Goal: Task Accomplishment & Management: Manage account settings

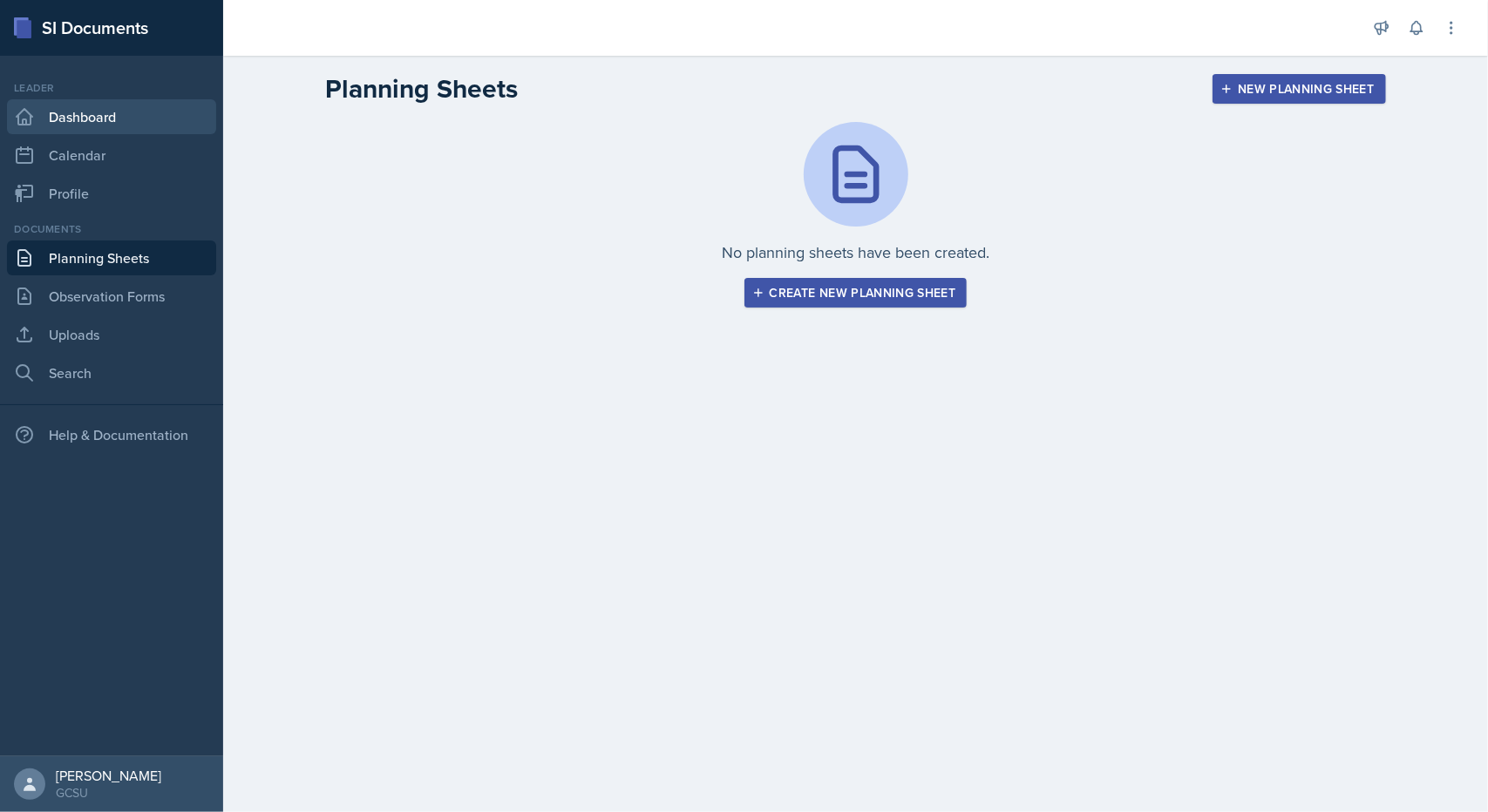
click at [80, 105] on link "Dashboard" at bounding box center [111, 116] width 209 height 34
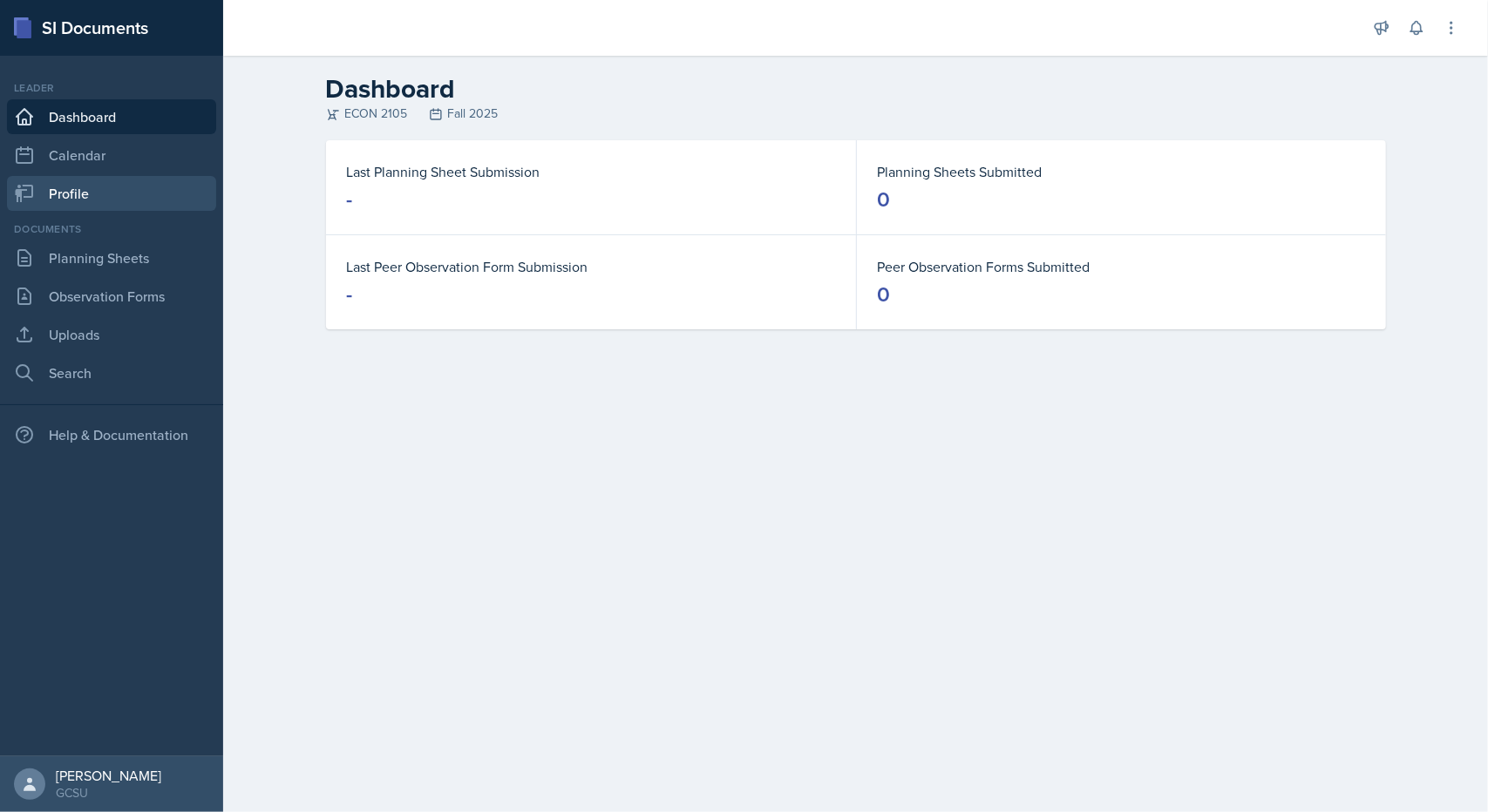
click at [124, 178] on link "Profile" at bounding box center [111, 193] width 209 height 34
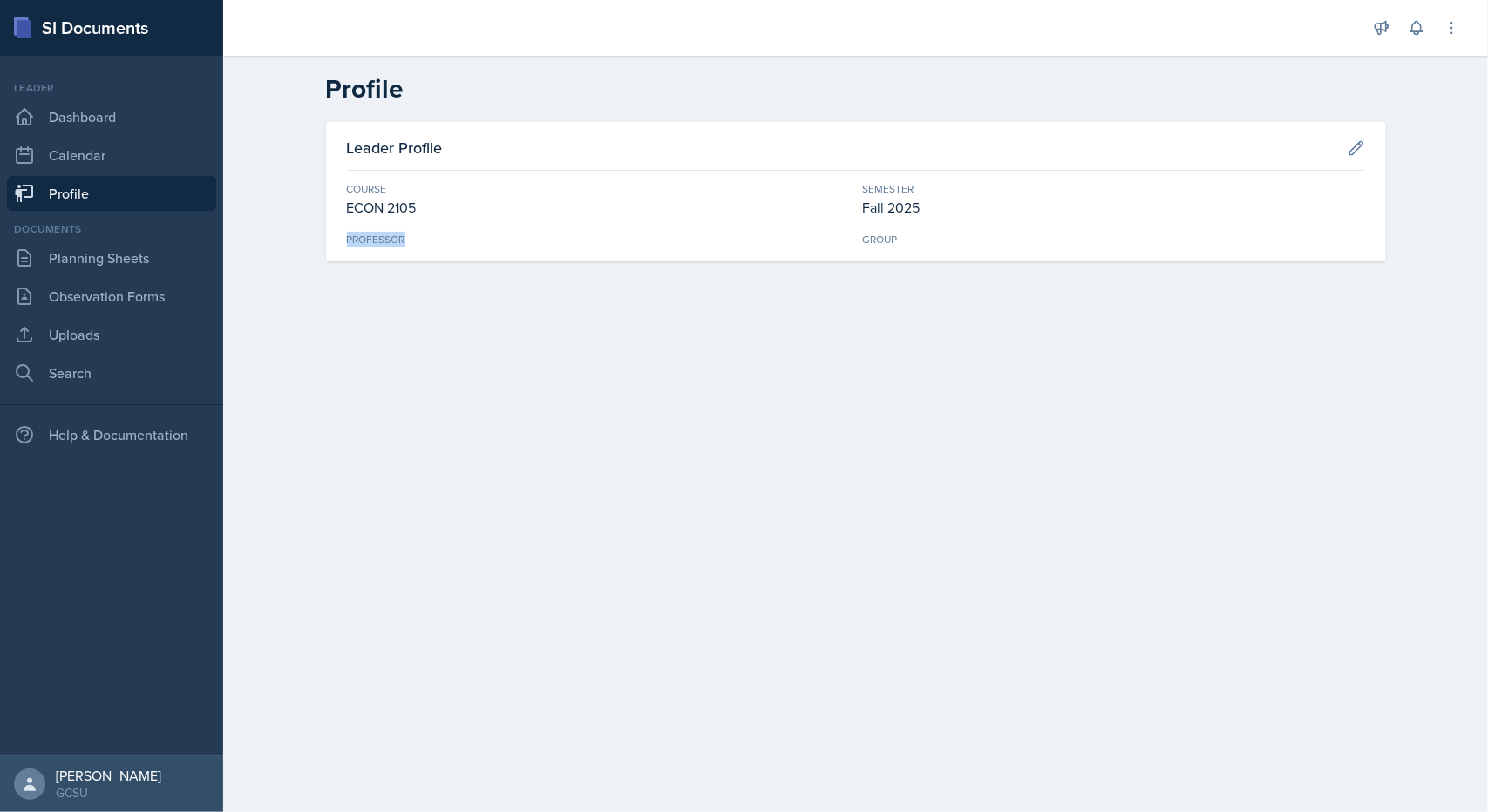
drag, startPoint x: 312, startPoint y: 226, endPoint x: 714, endPoint y: 239, distance: 402.2
click at [714, 239] on div "Leader Profile Course ECON 2105 Semester Fall 2025 Professor Group" at bounding box center [856, 213] width 1116 height 181
click at [714, 239] on div "Professor" at bounding box center [598, 239] width 503 height 16
drag, startPoint x: 854, startPoint y: 201, endPoint x: 1047, endPoint y: 212, distance: 193.3
click at [1047, 212] on div "Course ECON 2105 Semester Fall 2025 Professor Group" at bounding box center [855, 214] width 1018 height 66
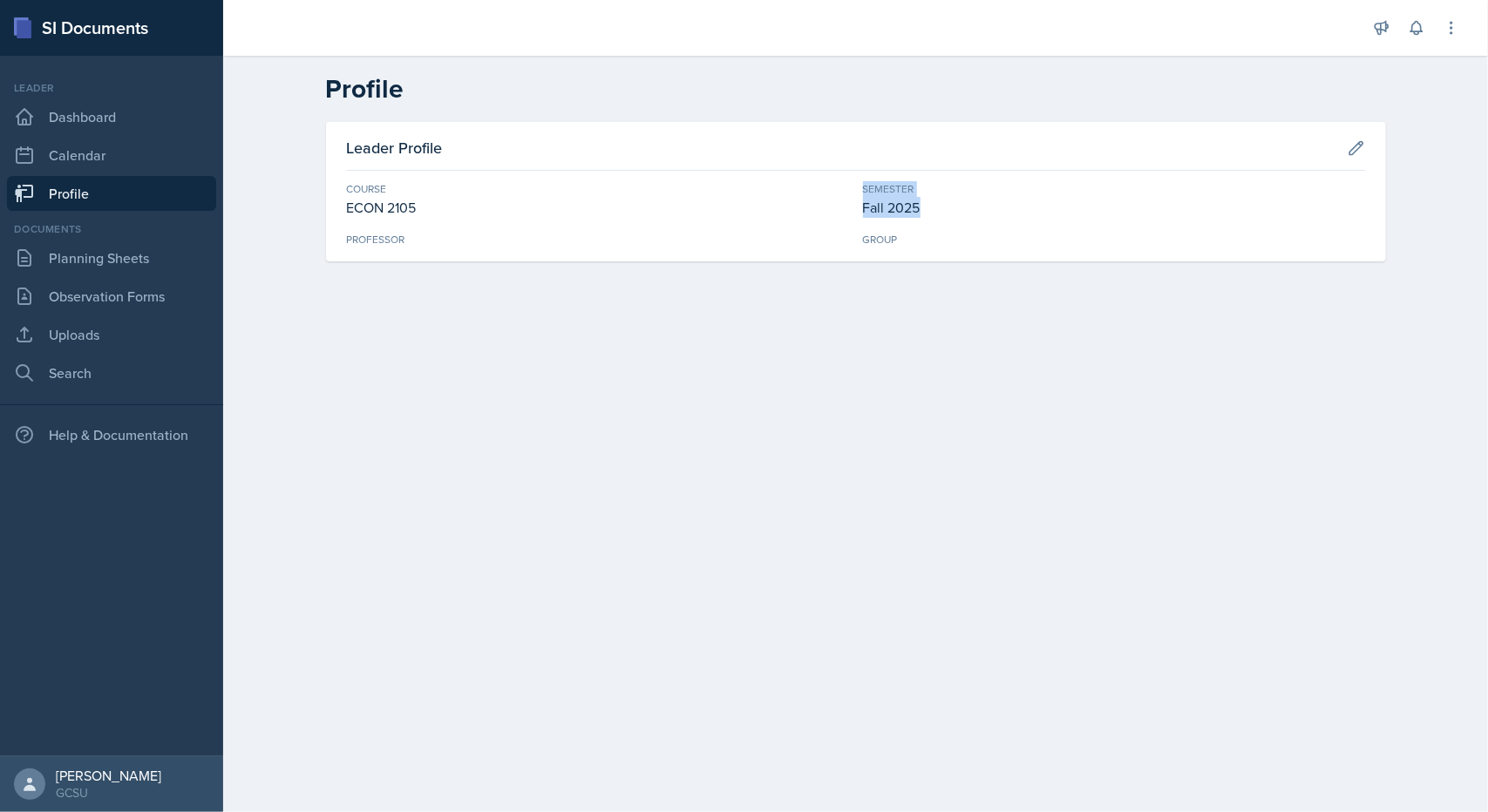
click at [1047, 212] on div "Fall 2025" at bounding box center [1115, 207] width 503 height 21
drag, startPoint x: 1048, startPoint y: 214, endPoint x: 816, endPoint y: 158, distance: 238.7
click at [816, 158] on div "Leader Profile Course ECON 2105 Semester Fall 2025 Professor Group" at bounding box center [856, 192] width 1060 height 140
click at [816, 158] on div "Leader Profile" at bounding box center [855, 153] width 1018 height 34
click at [1375, 144] on div "Leader Profile Course ECON 2105 Semester Fall 2025 Professor Group" at bounding box center [856, 192] width 1060 height 140
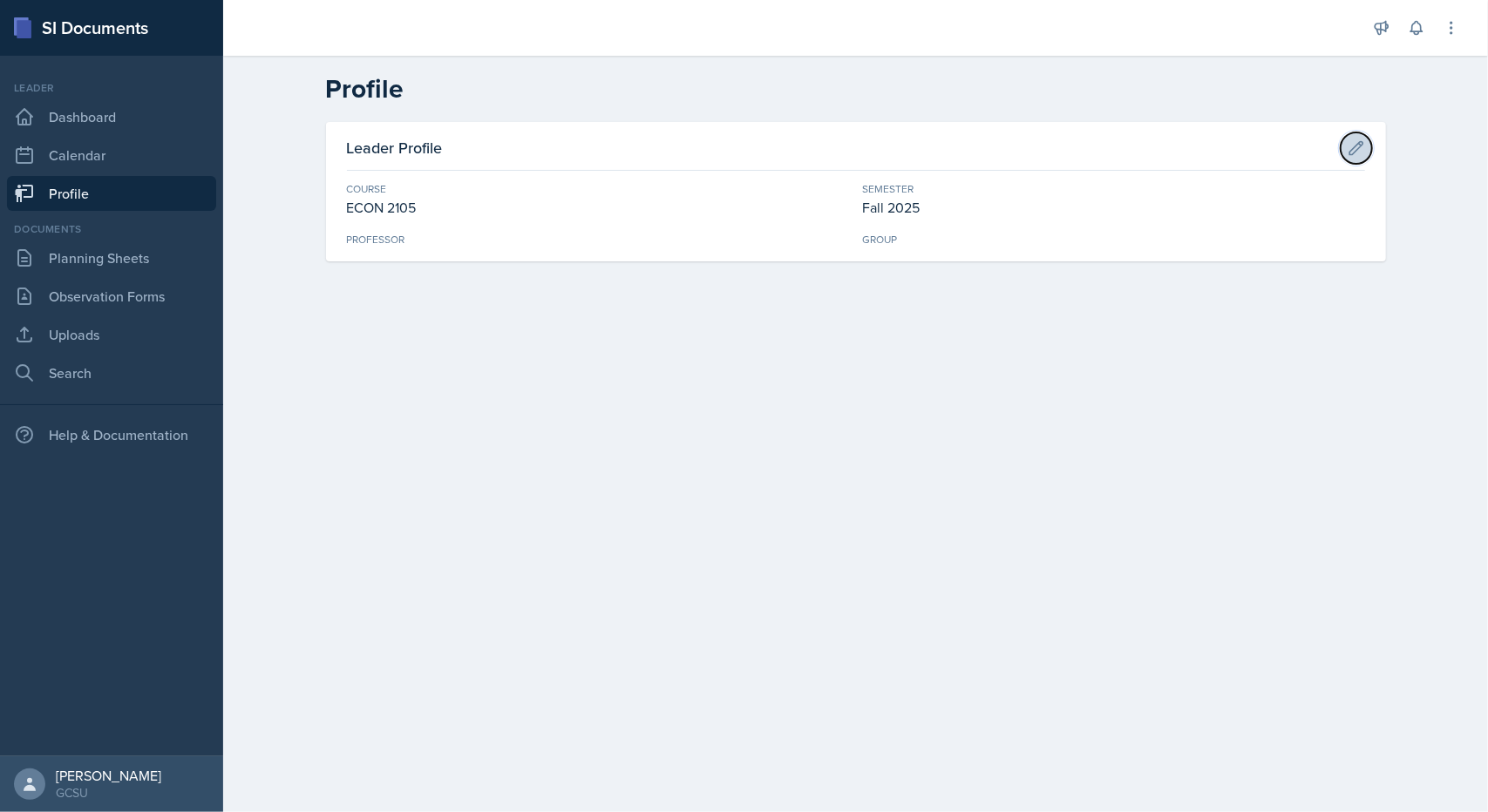
click at [1363, 144] on icon at bounding box center [1355, 147] width 13 height 13
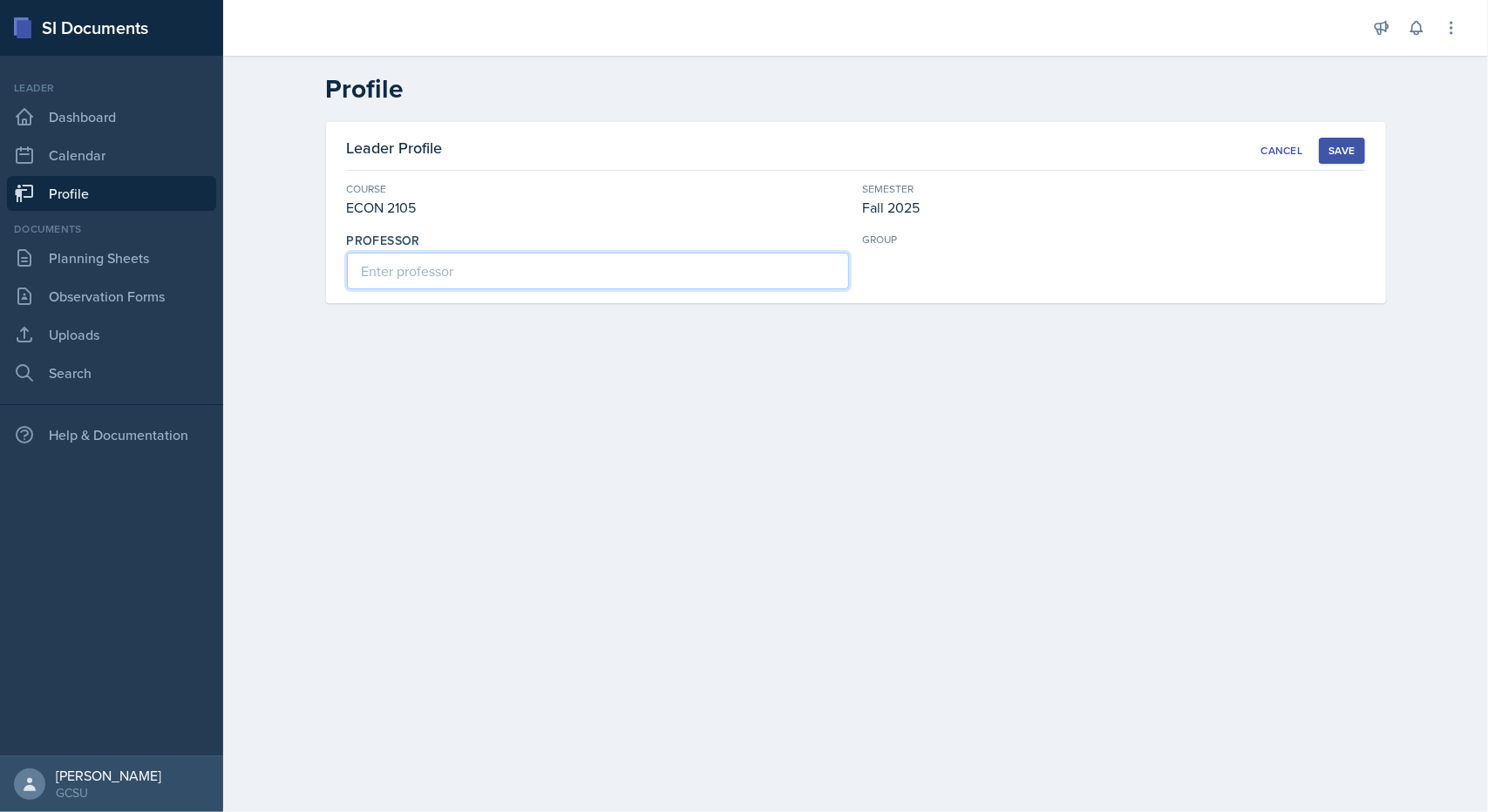
click at [708, 261] on input at bounding box center [598, 271] width 503 height 36
type input "J"
type input "Folk, Jessie"
click at [1348, 153] on div "Save" at bounding box center [1341, 151] width 27 height 14
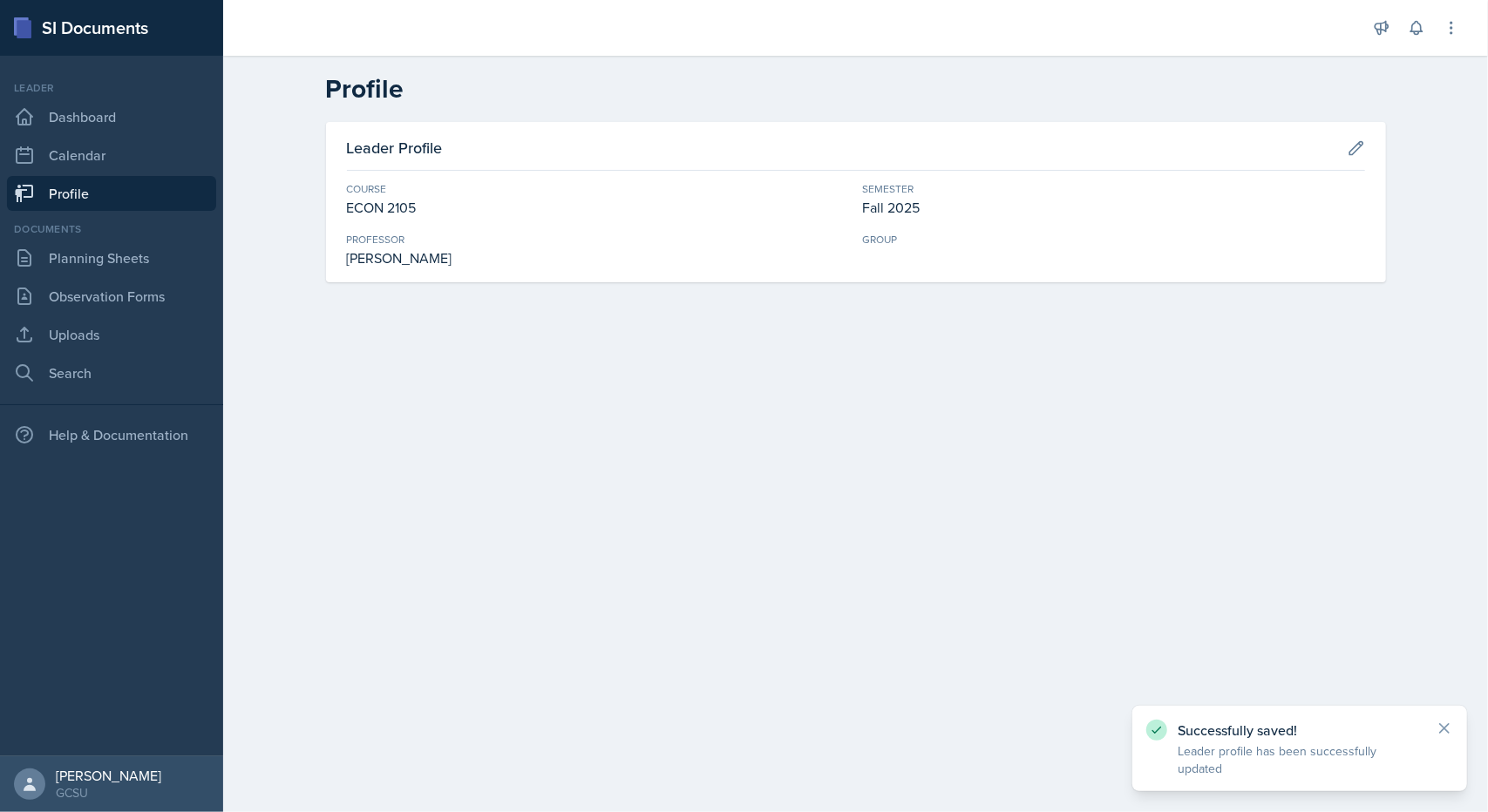
drag, startPoint x: 1487, startPoint y: 382, endPoint x: 1453, endPoint y: 533, distance: 154.8
click at [1453, 533] on main "Profile Leader Profile Course ECON 2105 Semester Fall 2025 Professor Folk, Jess…" at bounding box center [855, 435] width 1265 height 757
click at [1448, 737] on icon at bounding box center [1445, 729] width 18 height 18
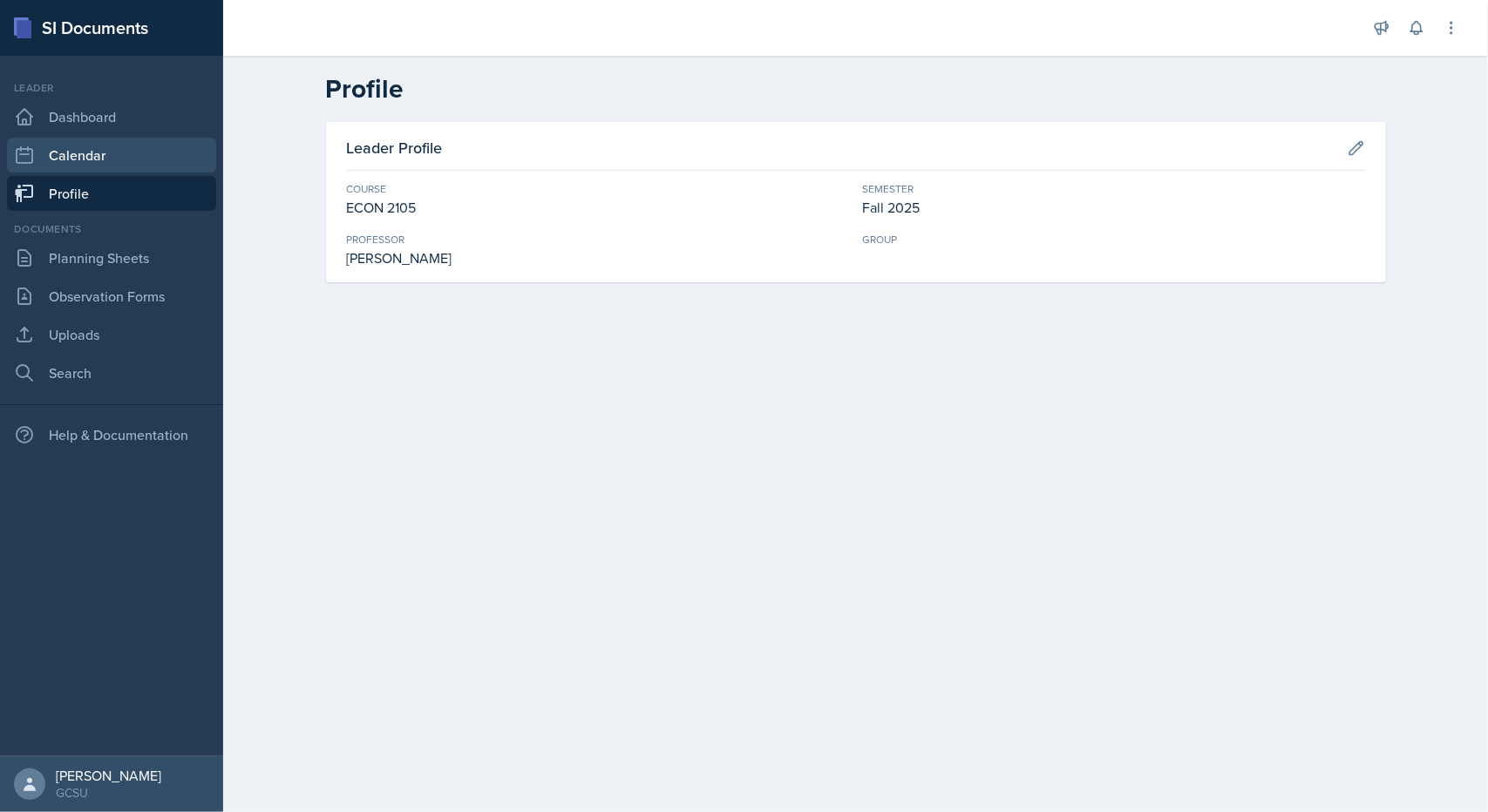
click at [108, 144] on link "Calendar" at bounding box center [111, 155] width 209 height 34
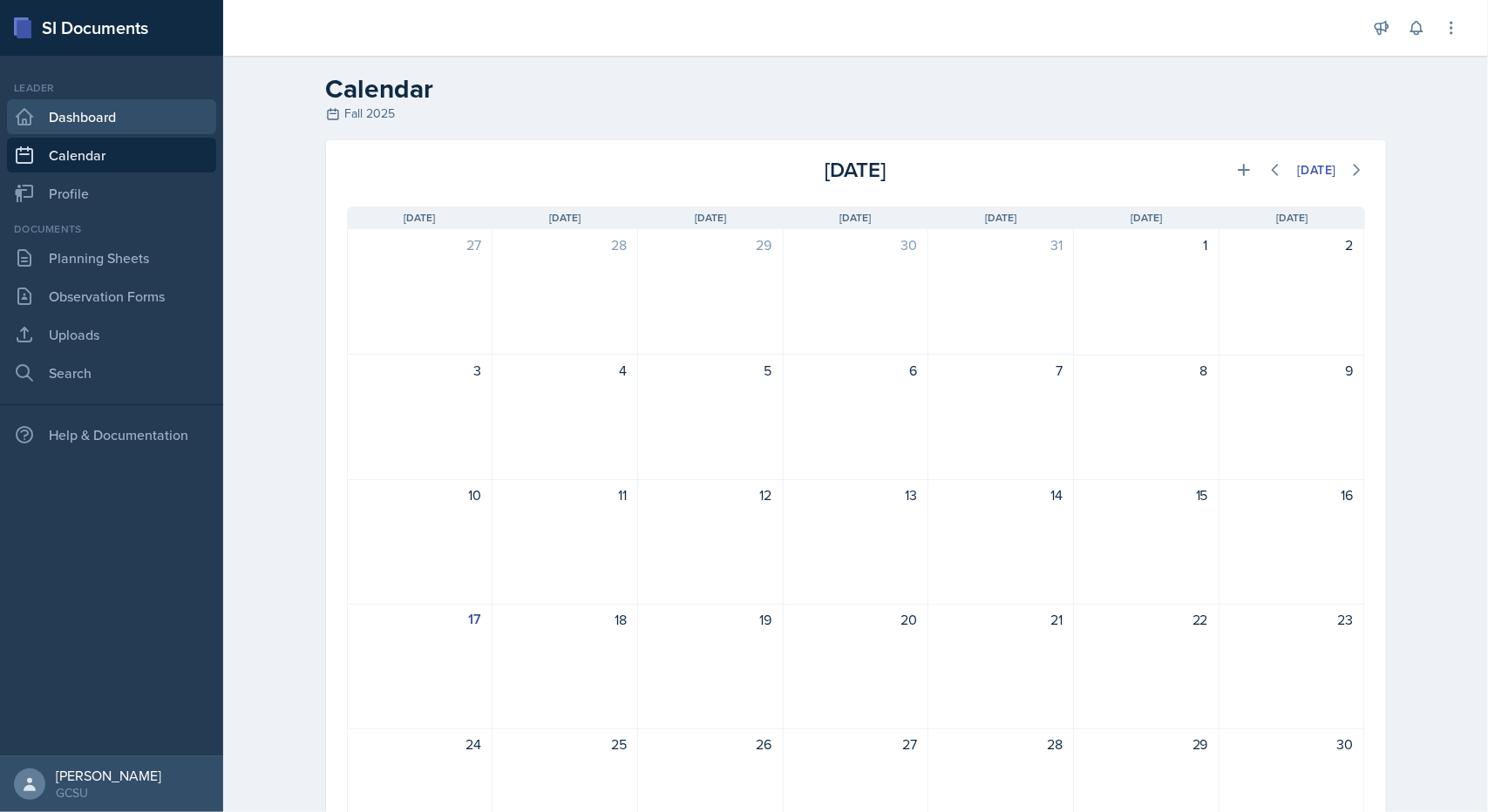
click at [120, 121] on link "Dashboard" at bounding box center [111, 116] width 209 height 34
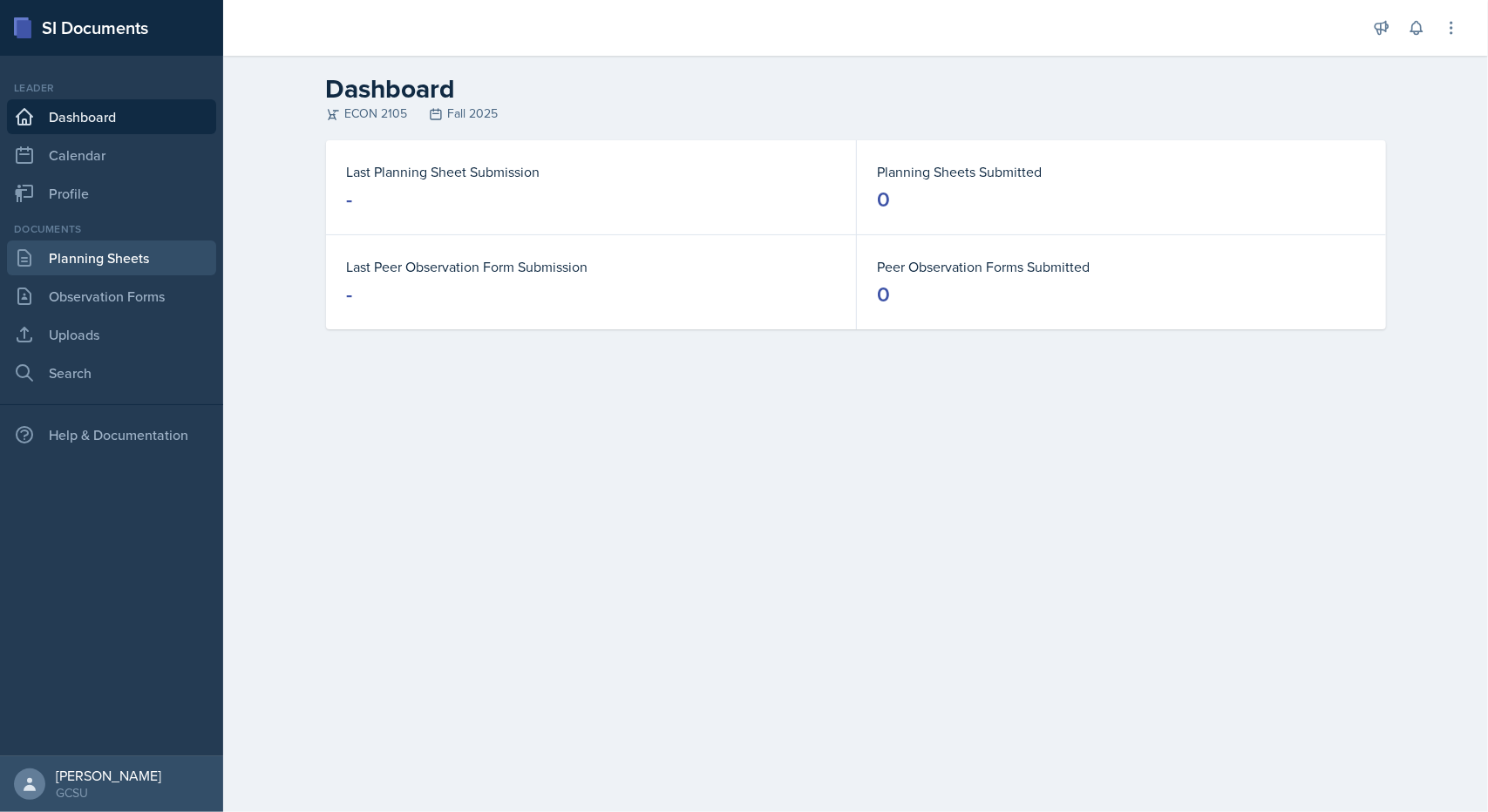
click at [68, 265] on link "Planning Sheets" at bounding box center [111, 257] width 209 height 34
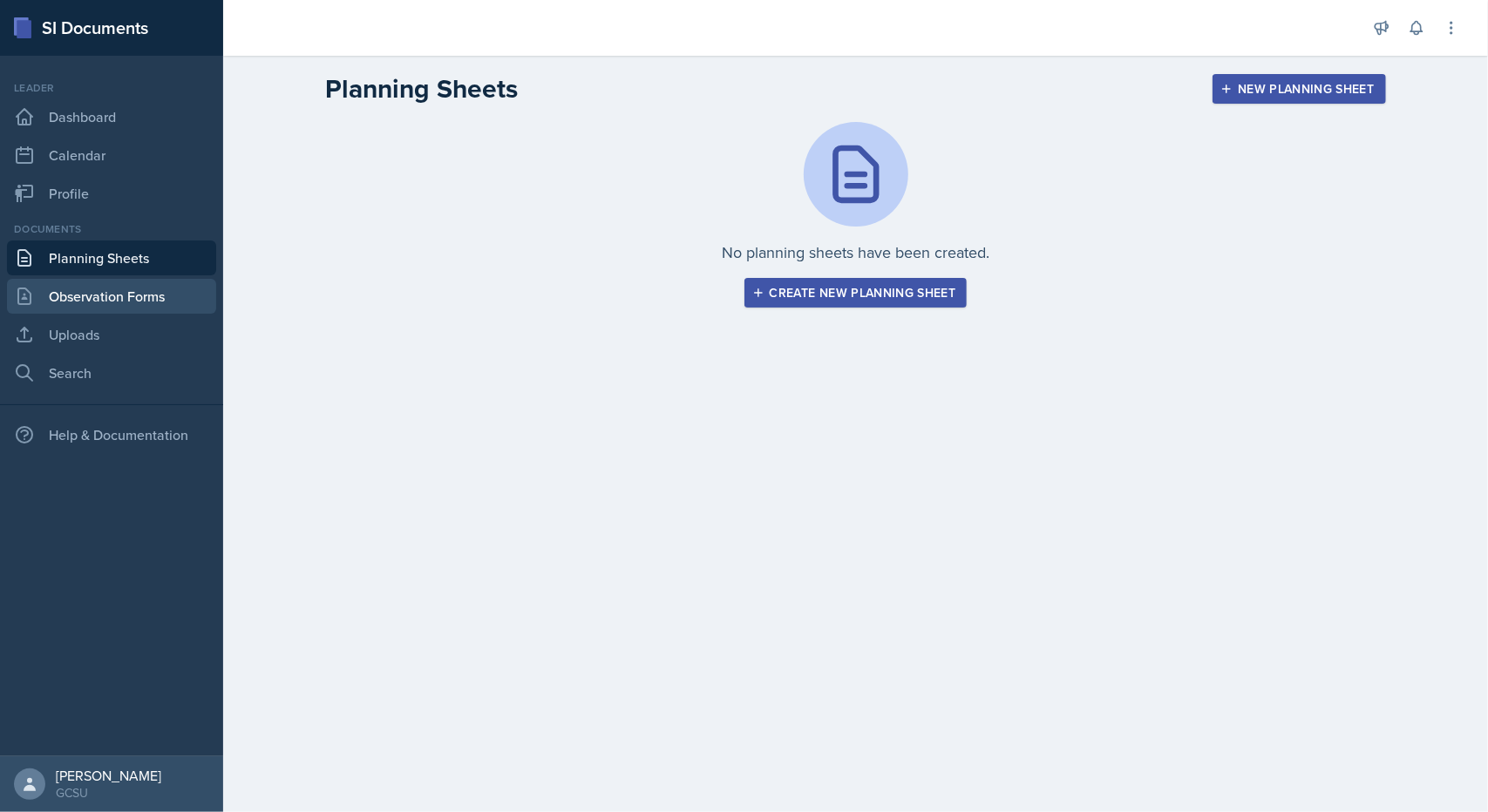
click at [102, 291] on link "Observation Forms" at bounding box center [111, 296] width 209 height 34
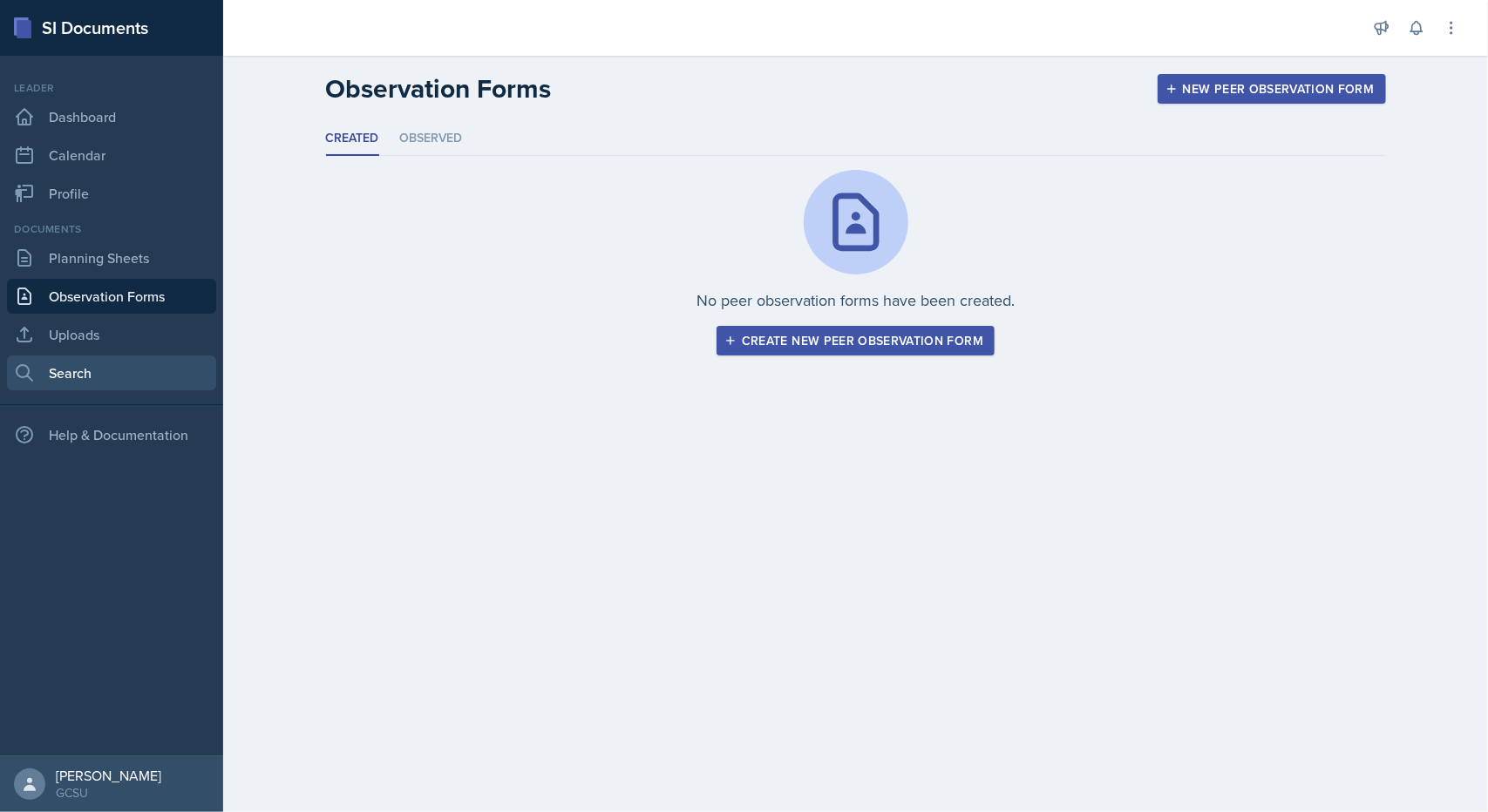
click at [86, 356] on link "Search" at bounding box center [111, 372] width 209 height 34
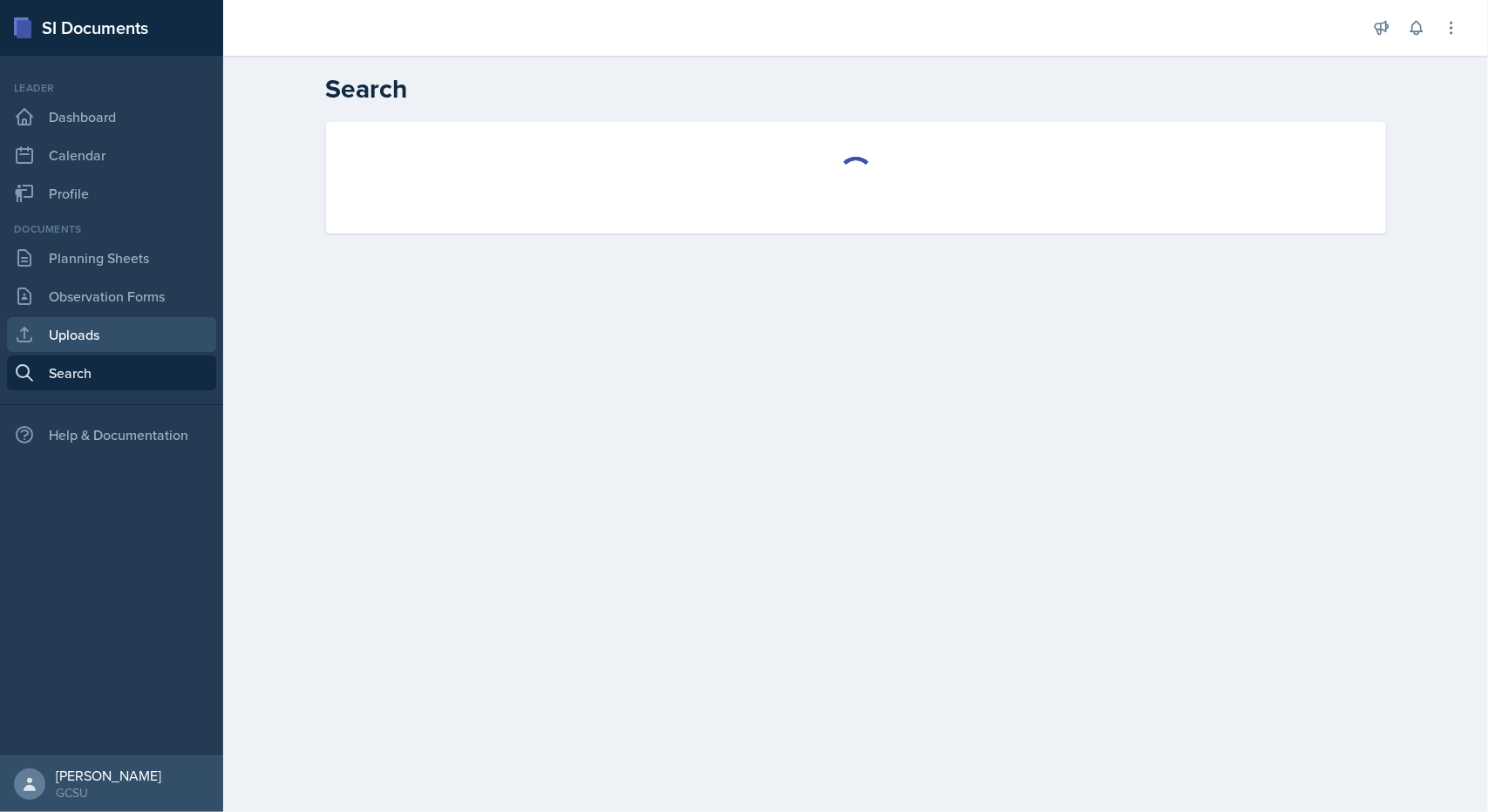
select select "all"
select select "1"
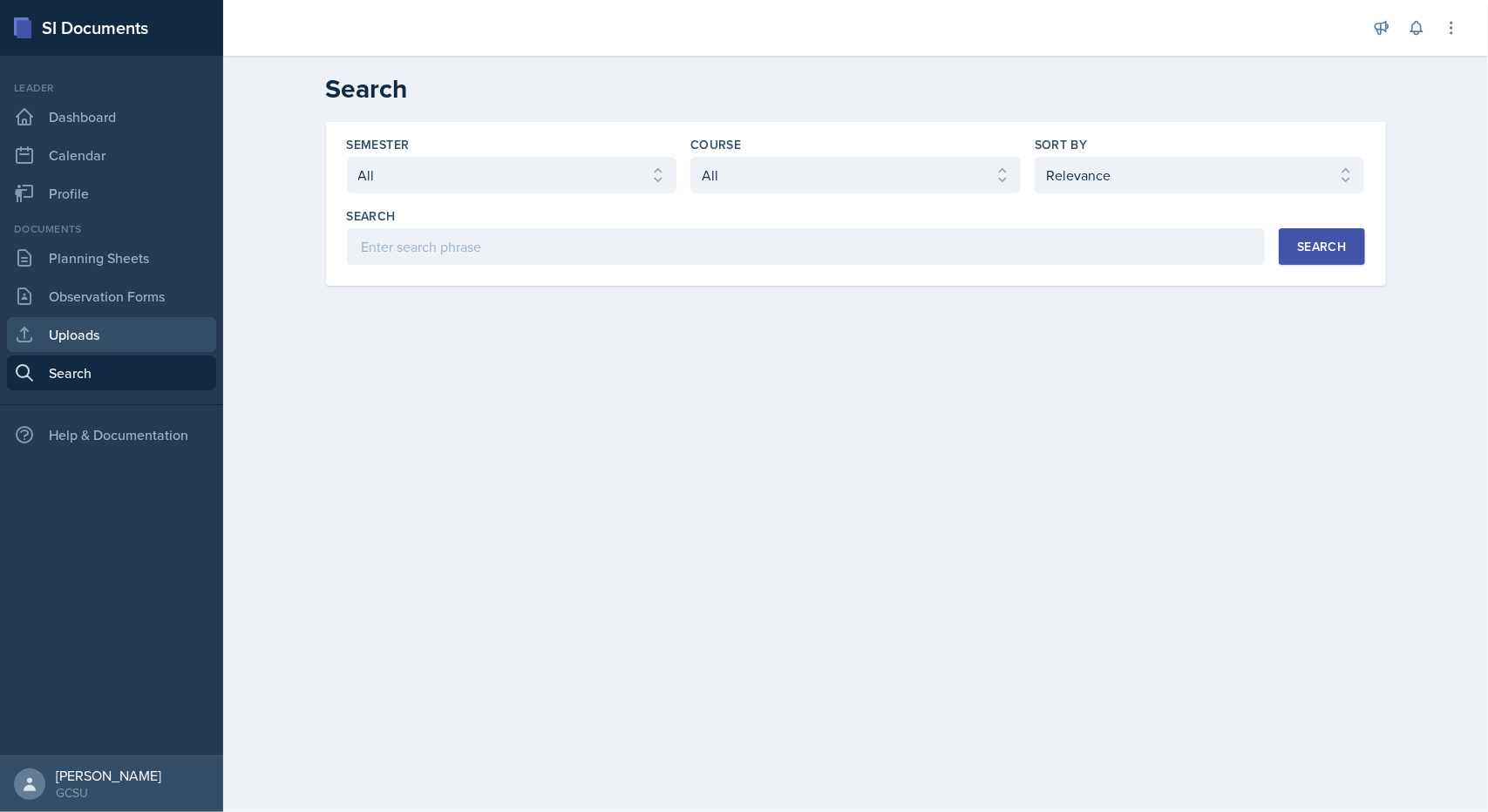
click at [98, 335] on link "Uploads" at bounding box center [111, 334] width 209 height 34
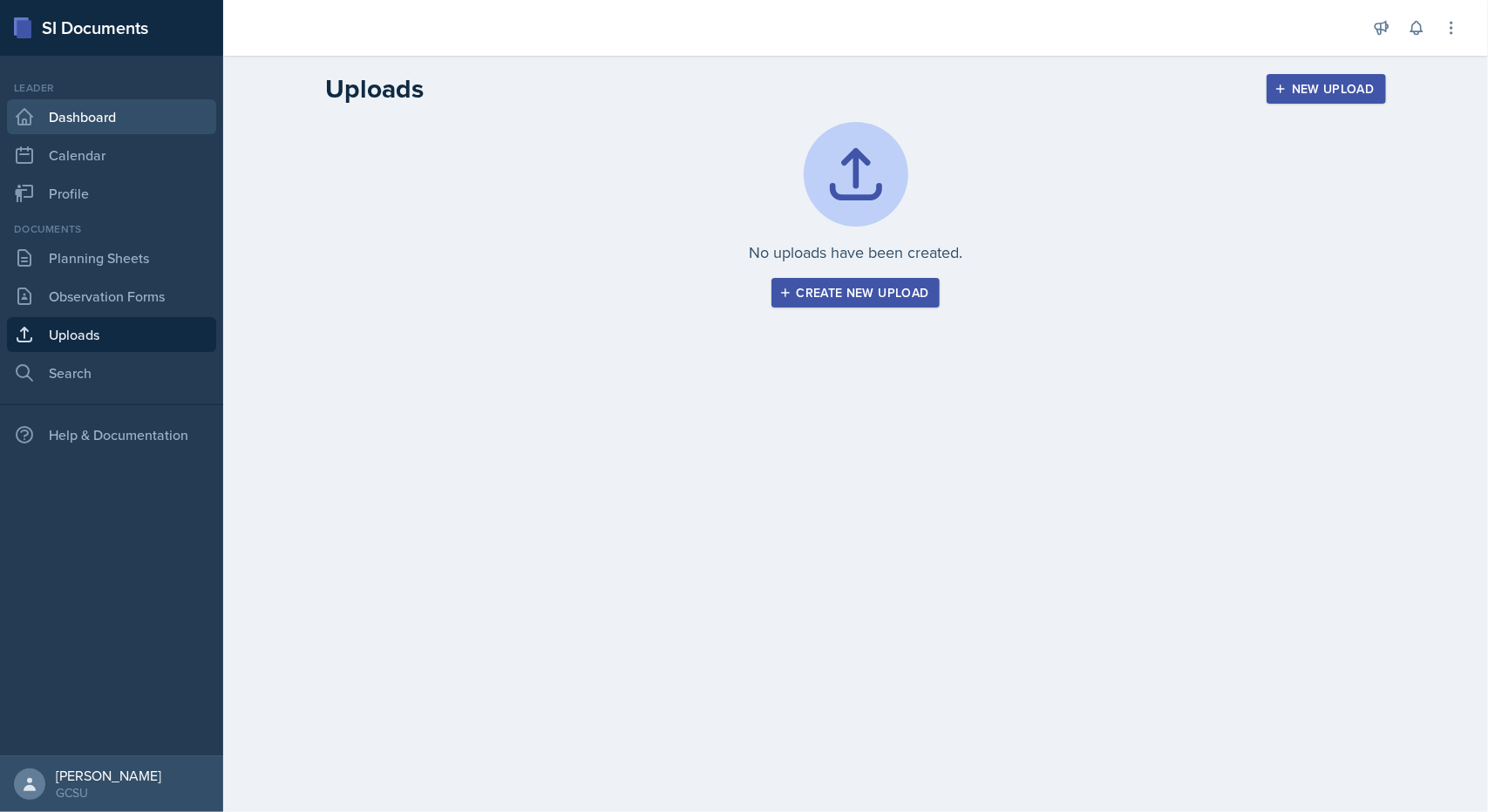
click at [87, 102] on link "Dashboard" at bounding box center [111, 116] width 209 height 34
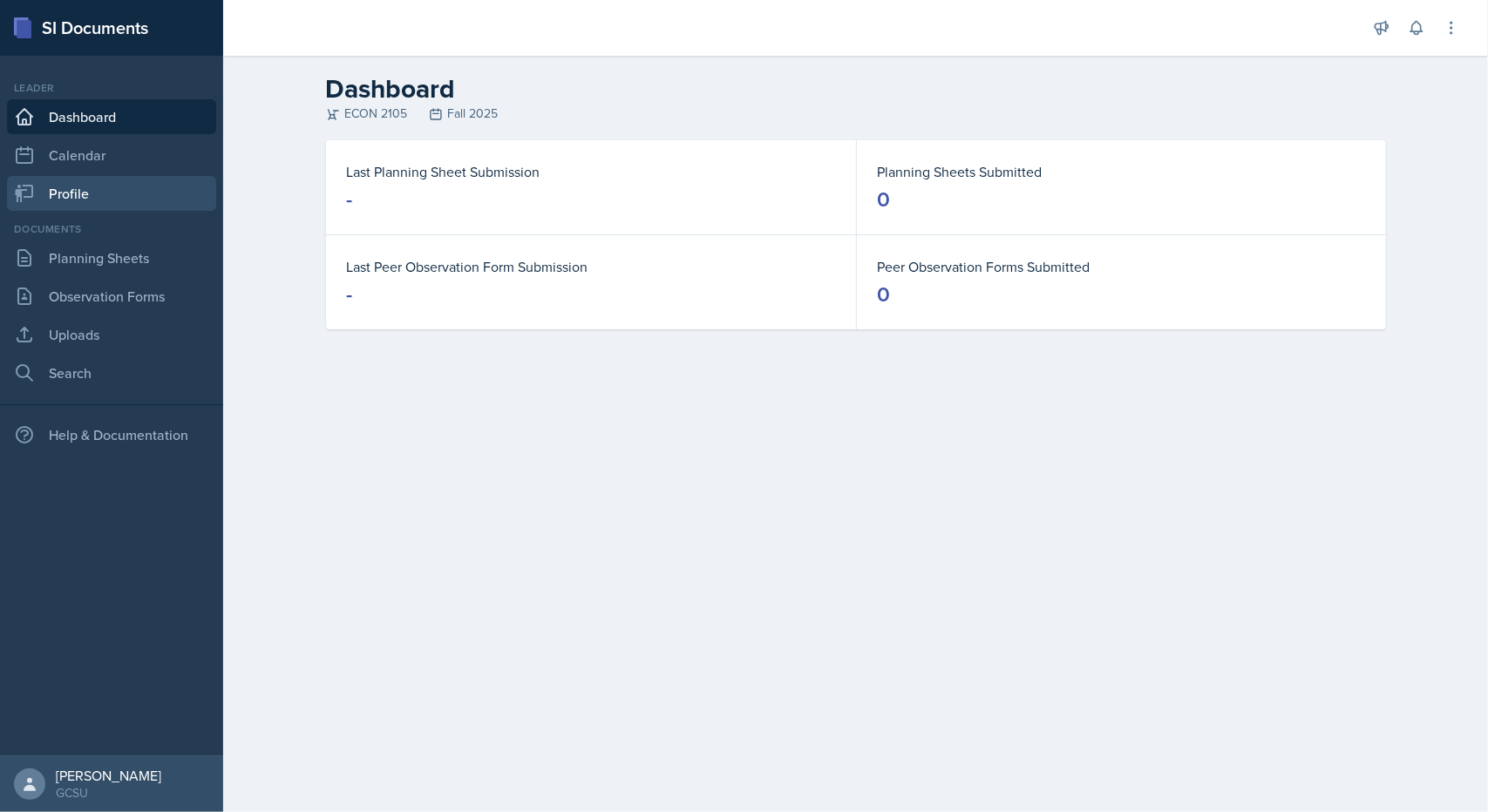
click at [57, 194] on link "Profile" at bounding box center [111, 193] width 209 height 34
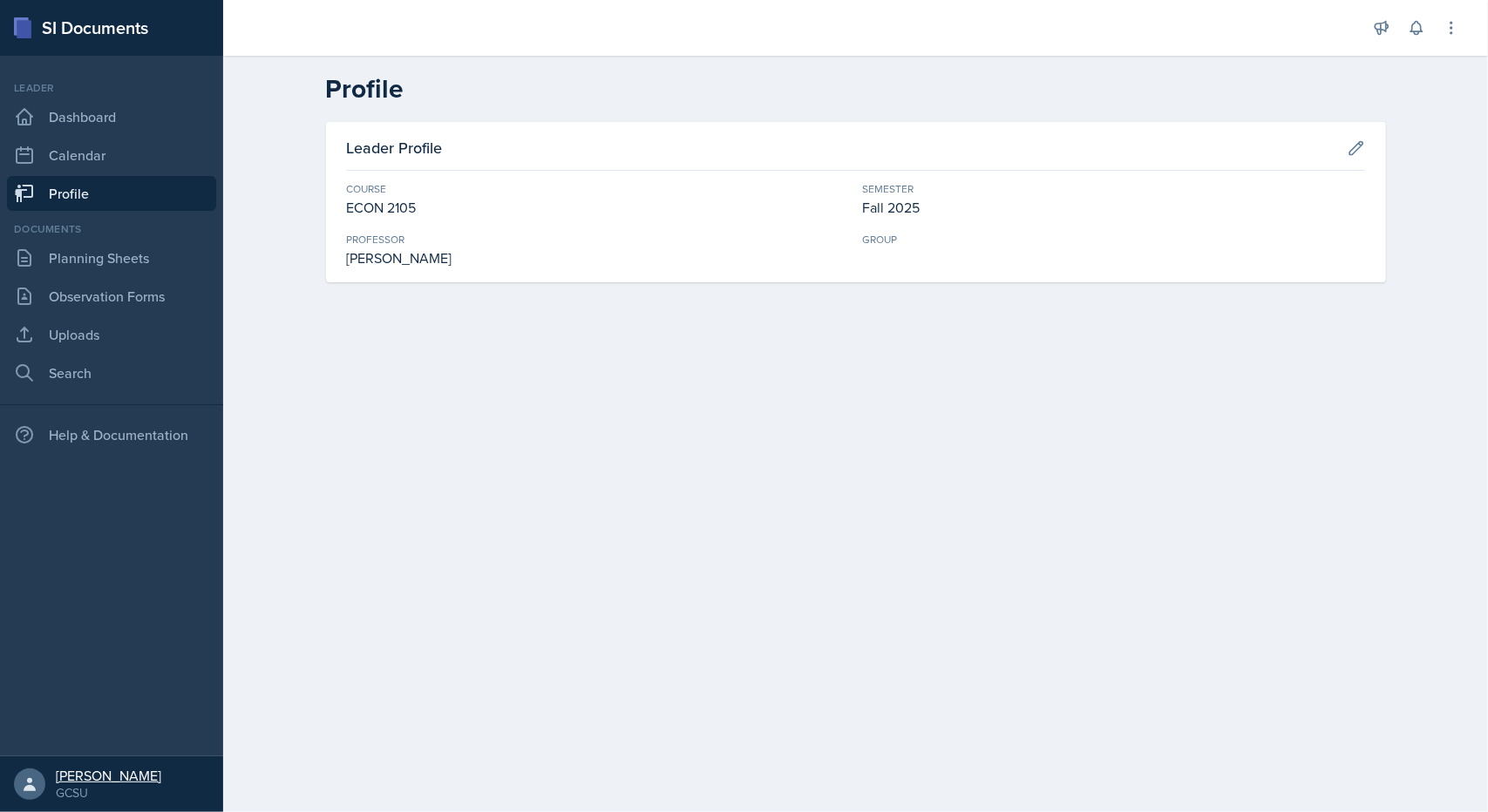
click at [103, 782] on div "James Yeretzian" at bounding box center [108, 776] width 105 height 18
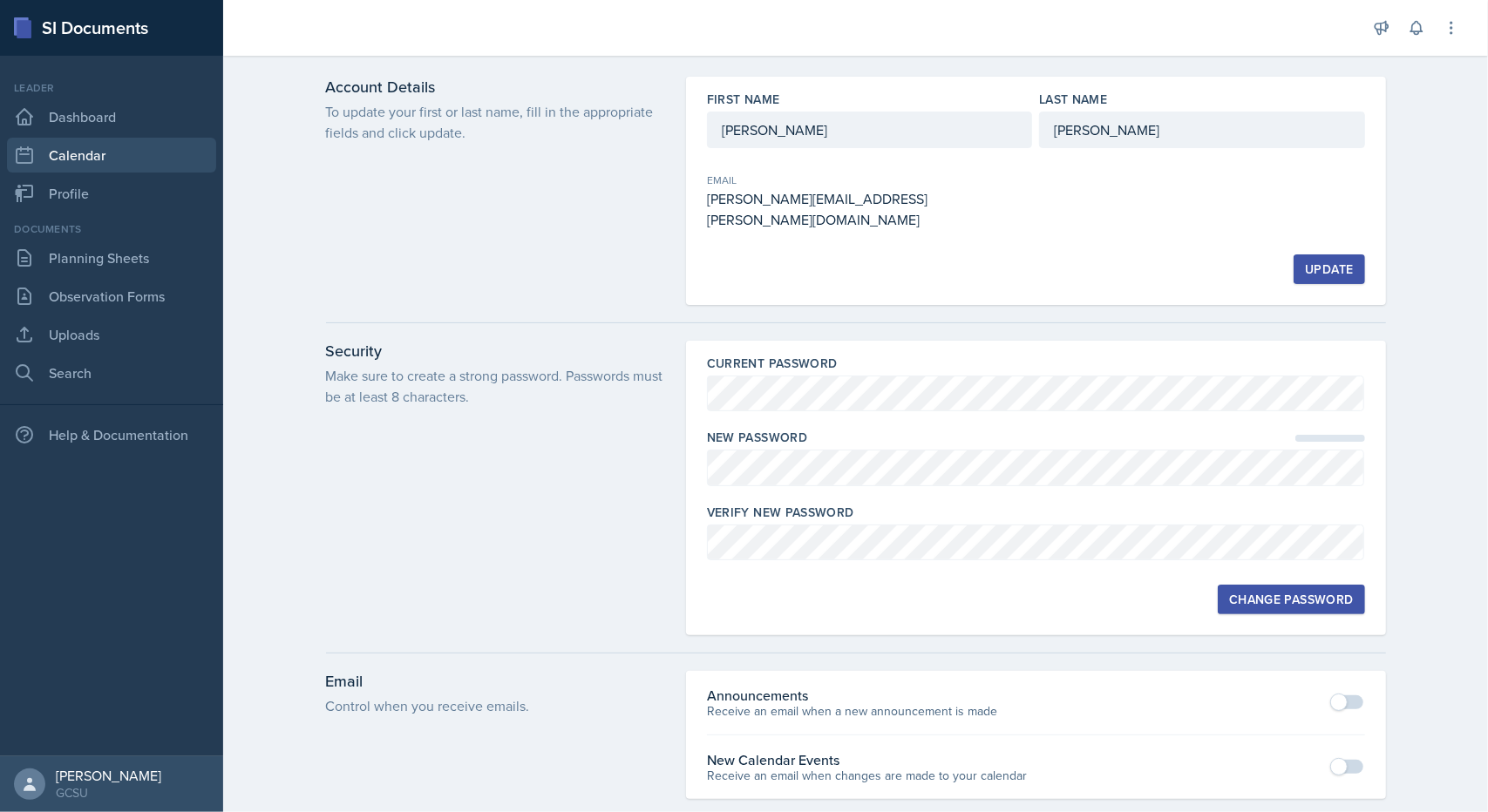
click at [64, 170] on link "Calendar" at bounding box center [111, 155] width 209 height 34
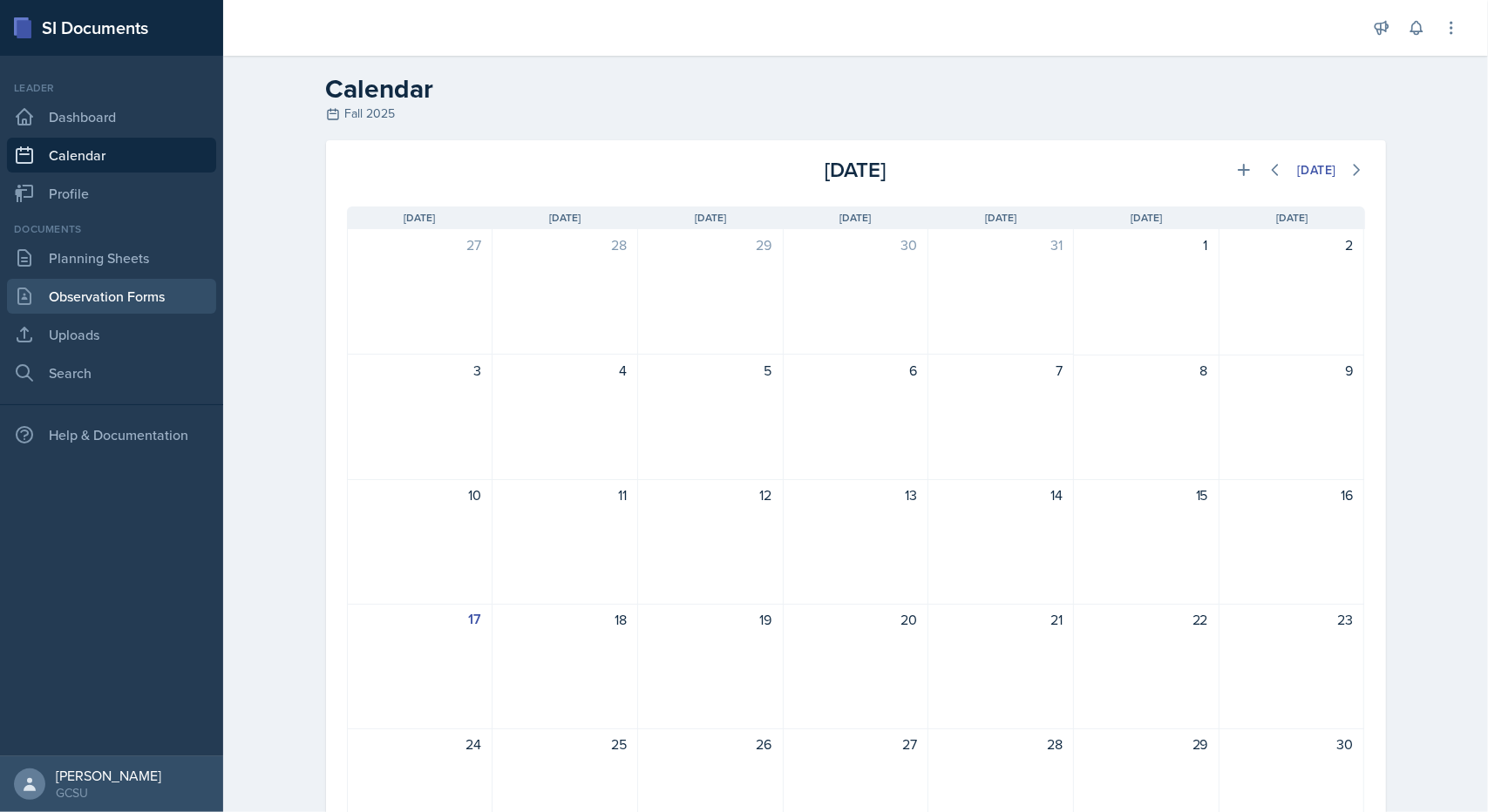
click at [106, 294] on link "Observation Forms" at bounding box center [111, 296] width 209 height 34
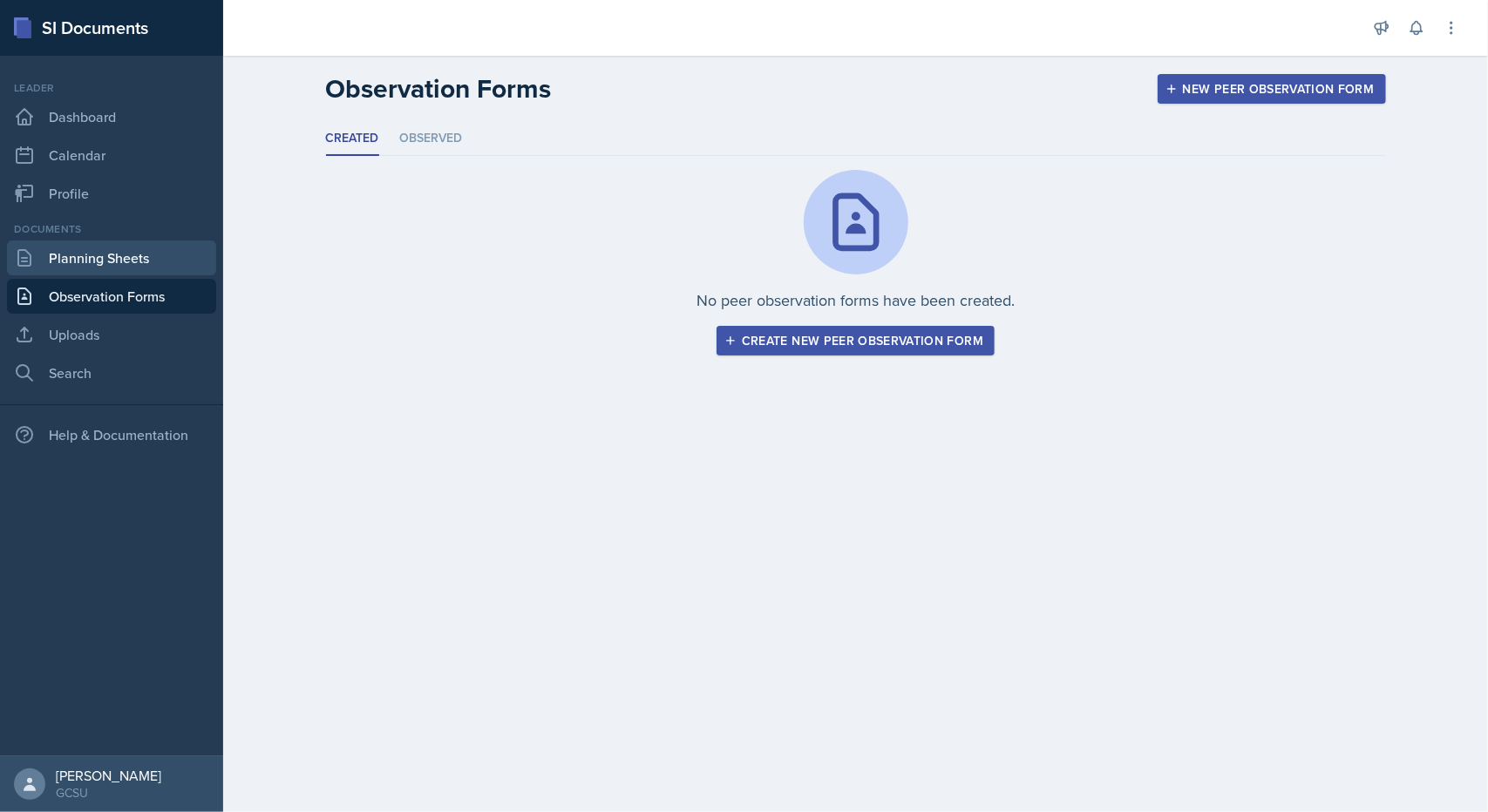
click at [138, 261] on link "Planning Sheets" at bounding box center [111, 257] width 209 height 34
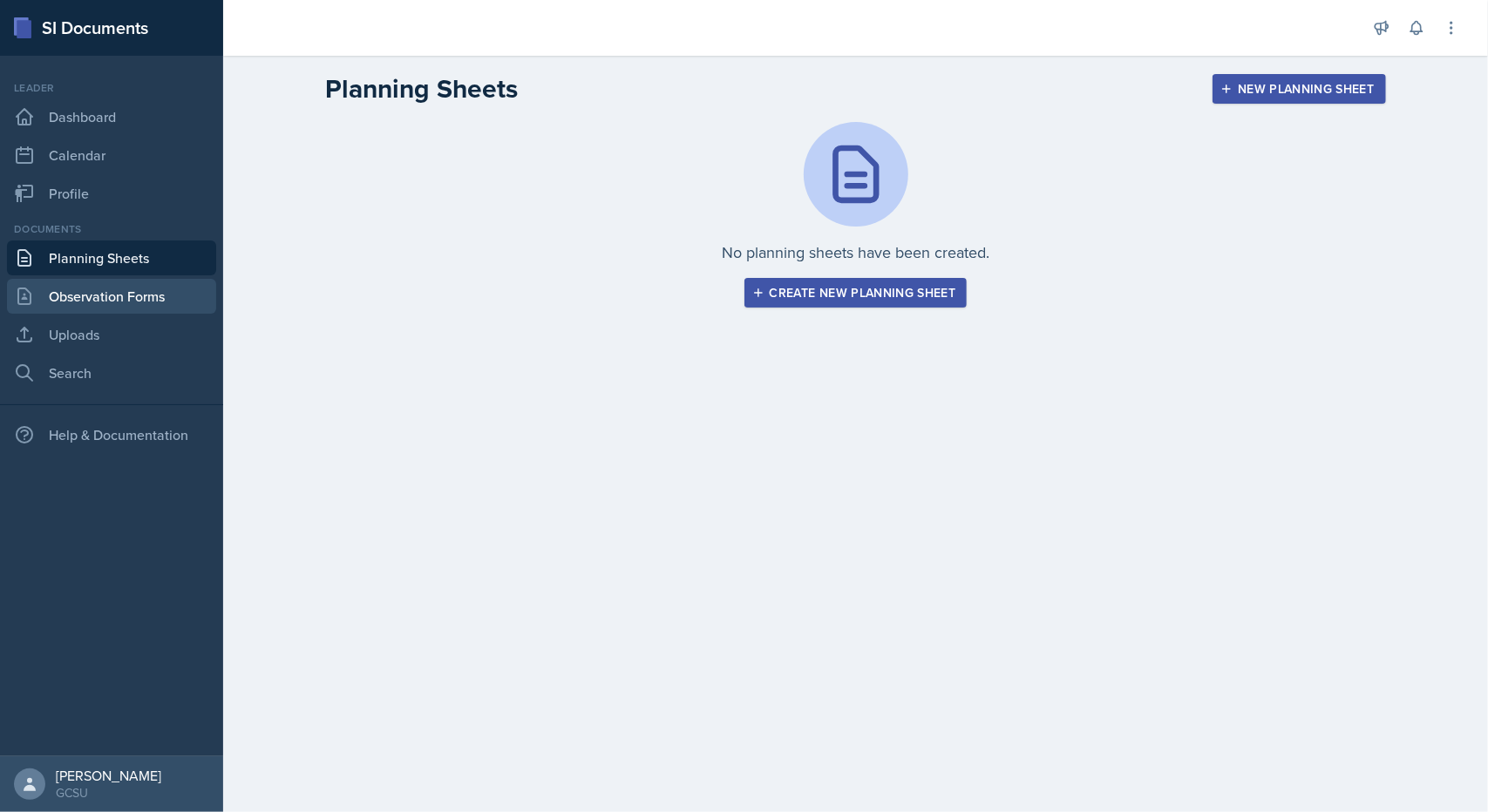
click at [97, 307] on link "Observation Forms" at bounding box center [111, 296] width 209 height 34
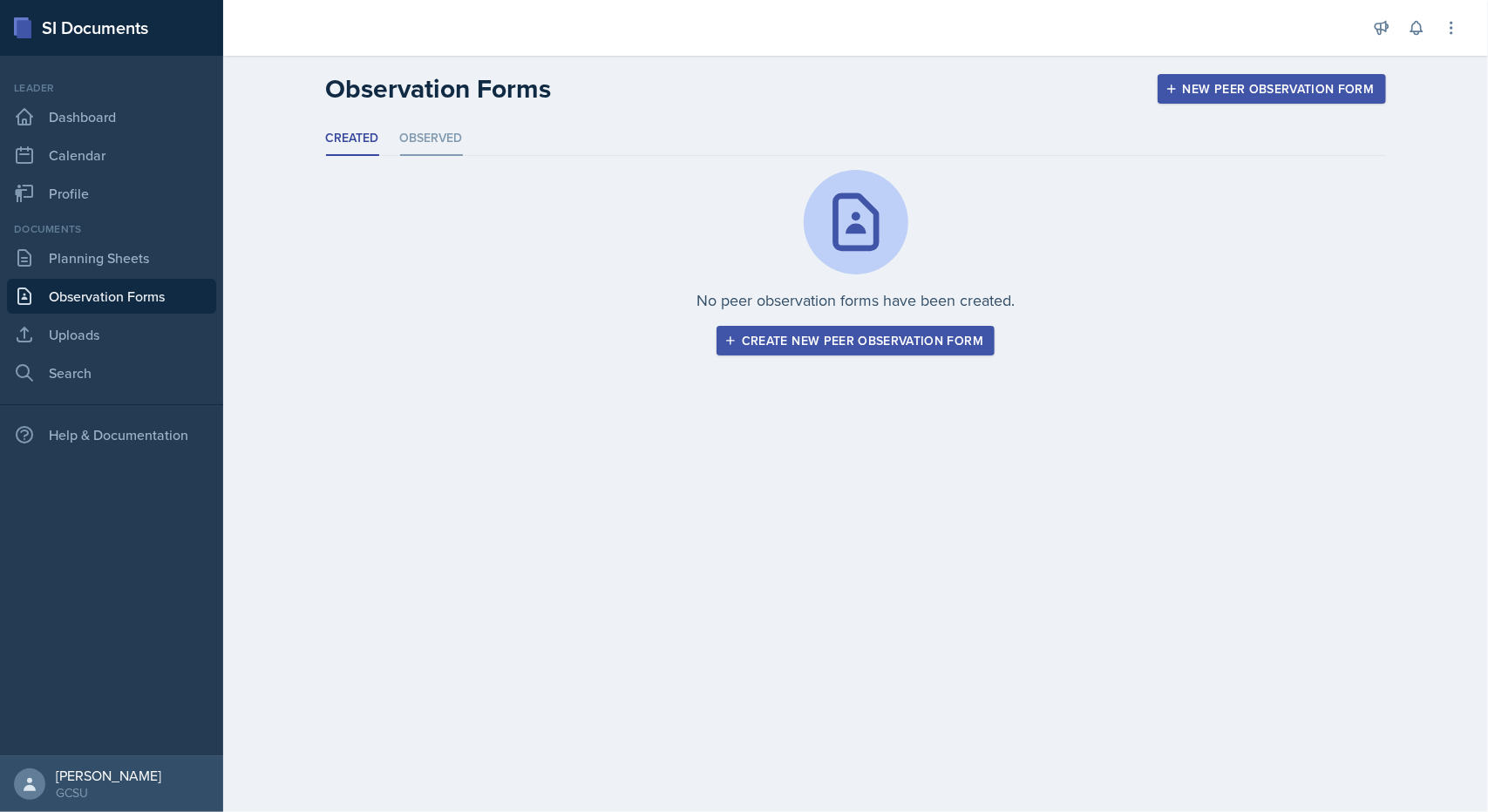
click at [417, 153] on li "Observed" at bounding box center [432, 139] width 63 height 34
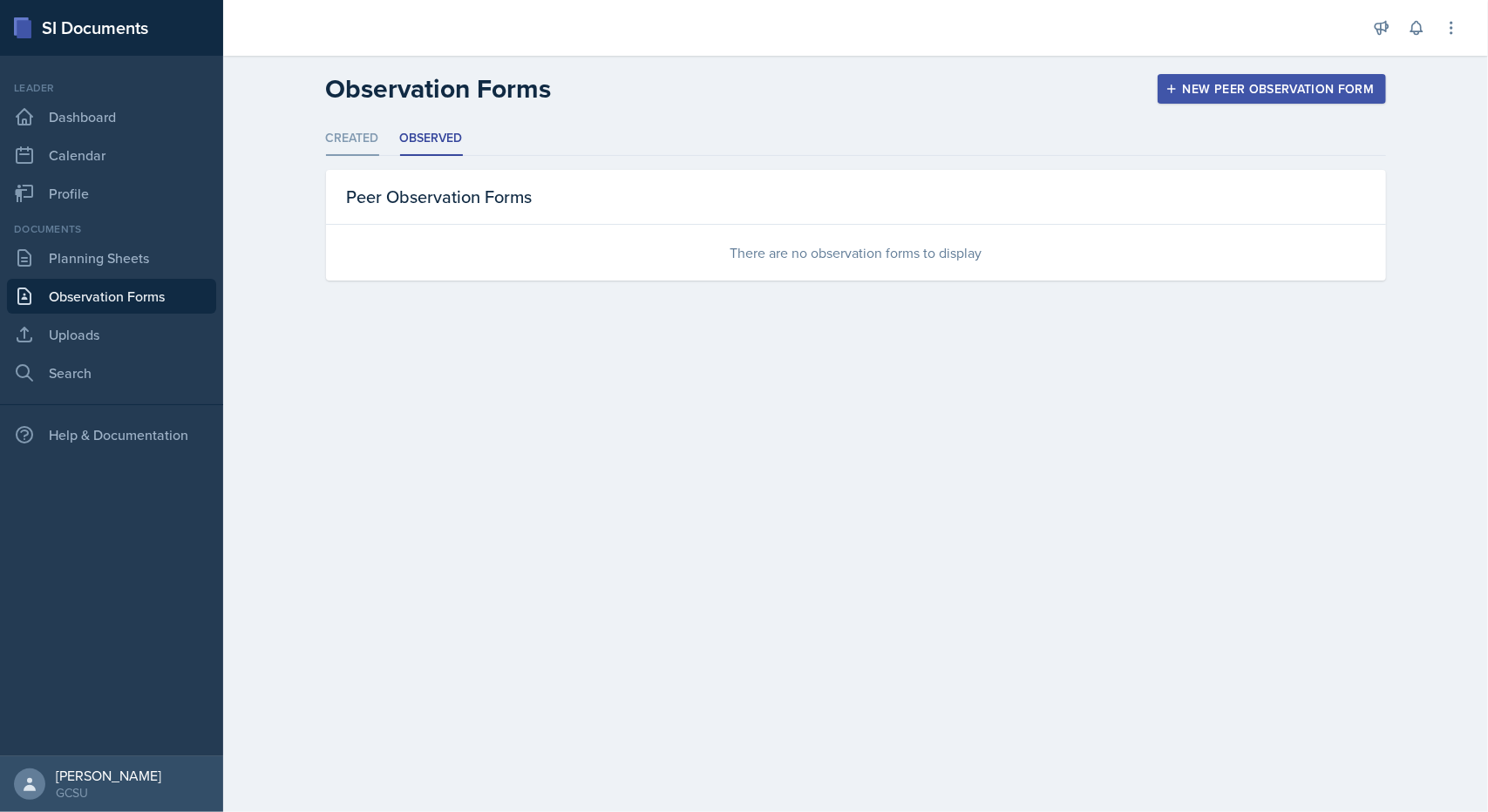
click at [367, 141] on li "Created" at bounding box center [353, 139] width 53 height 34
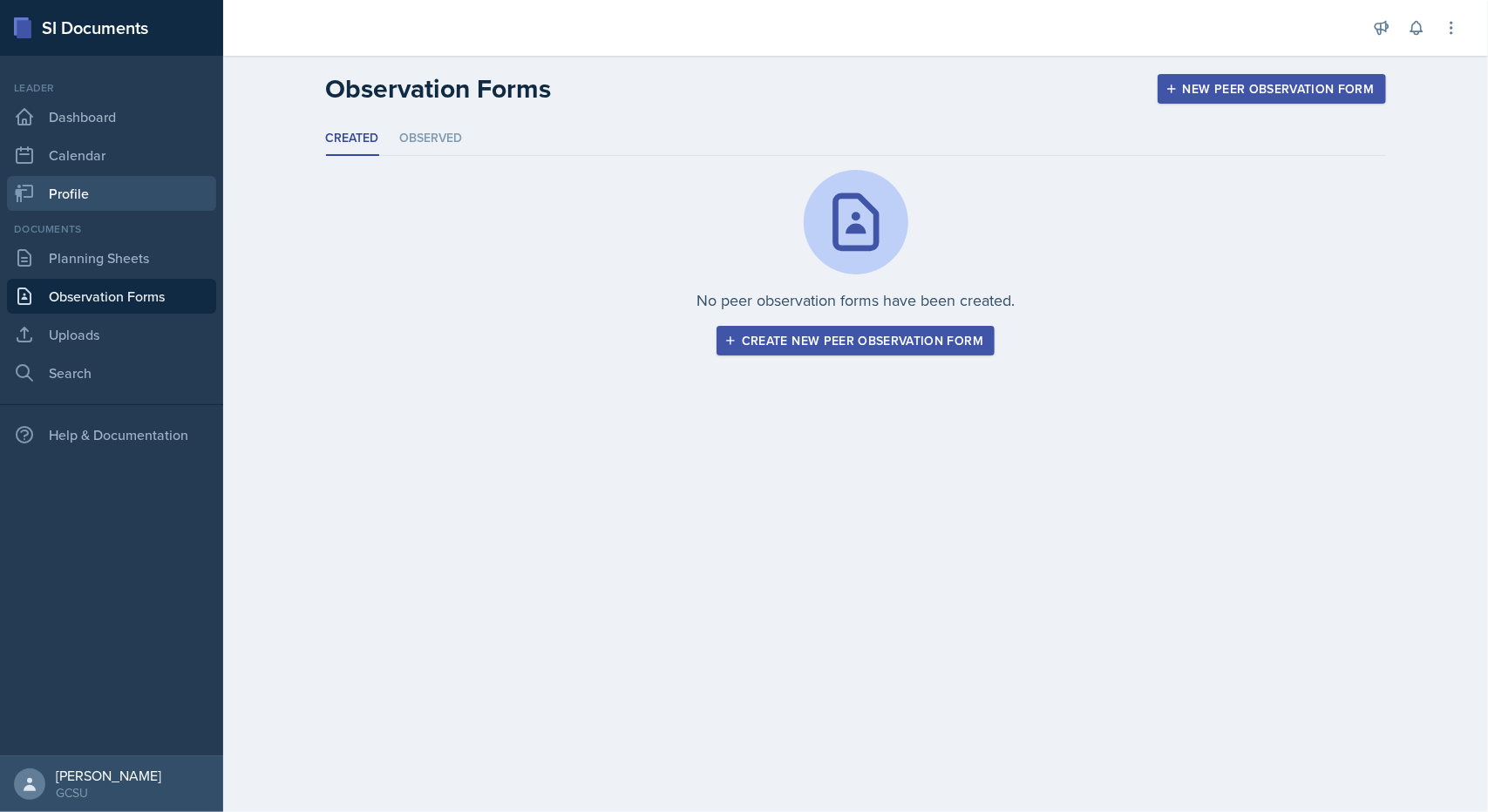
click at [86, 193] on link "Profile" at bounding box center [111, 193] width 209 height 34
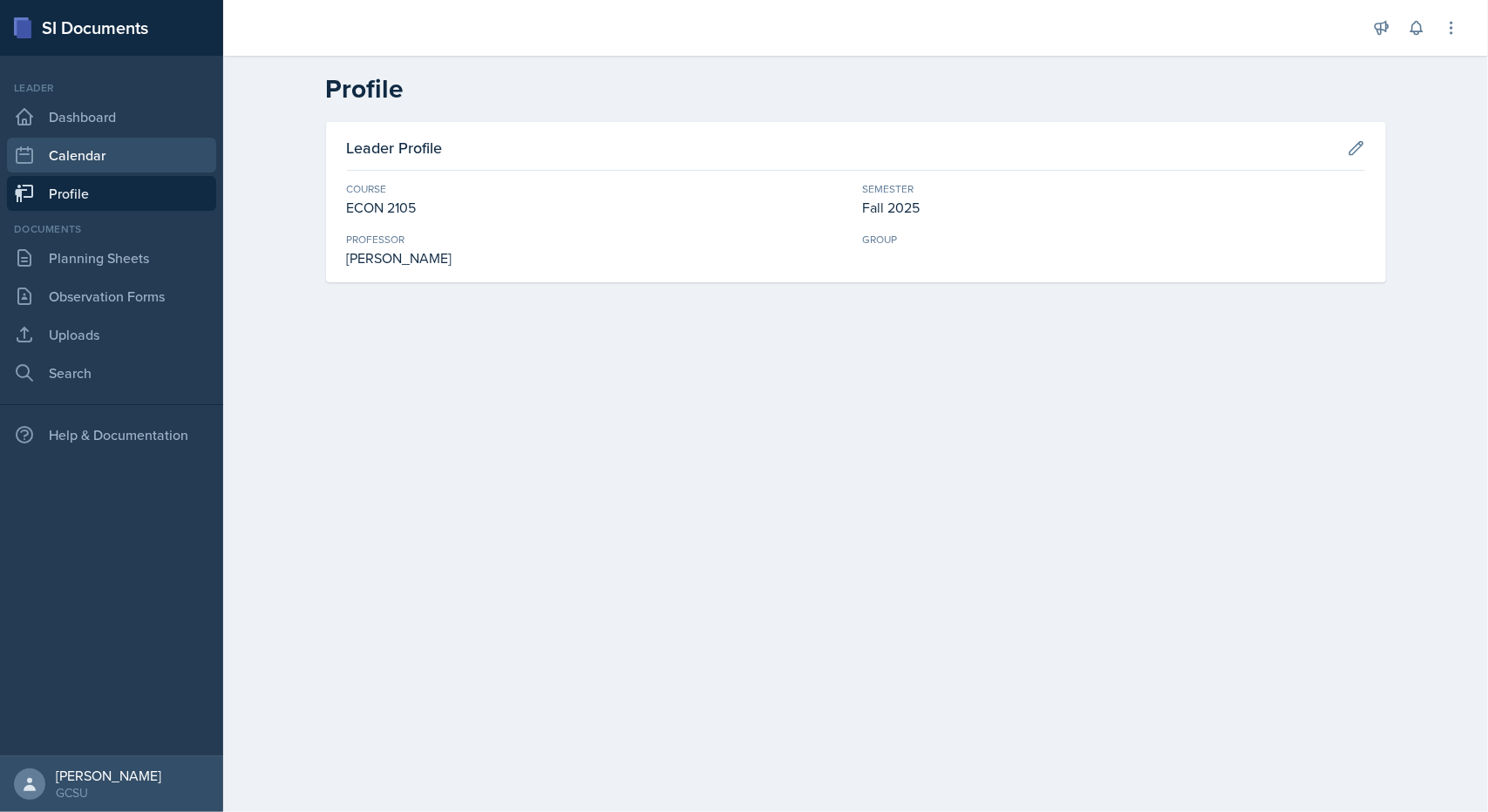
click at [98, 163] on link "Calendar" at bounding box center [111, 155] width 209 height 34
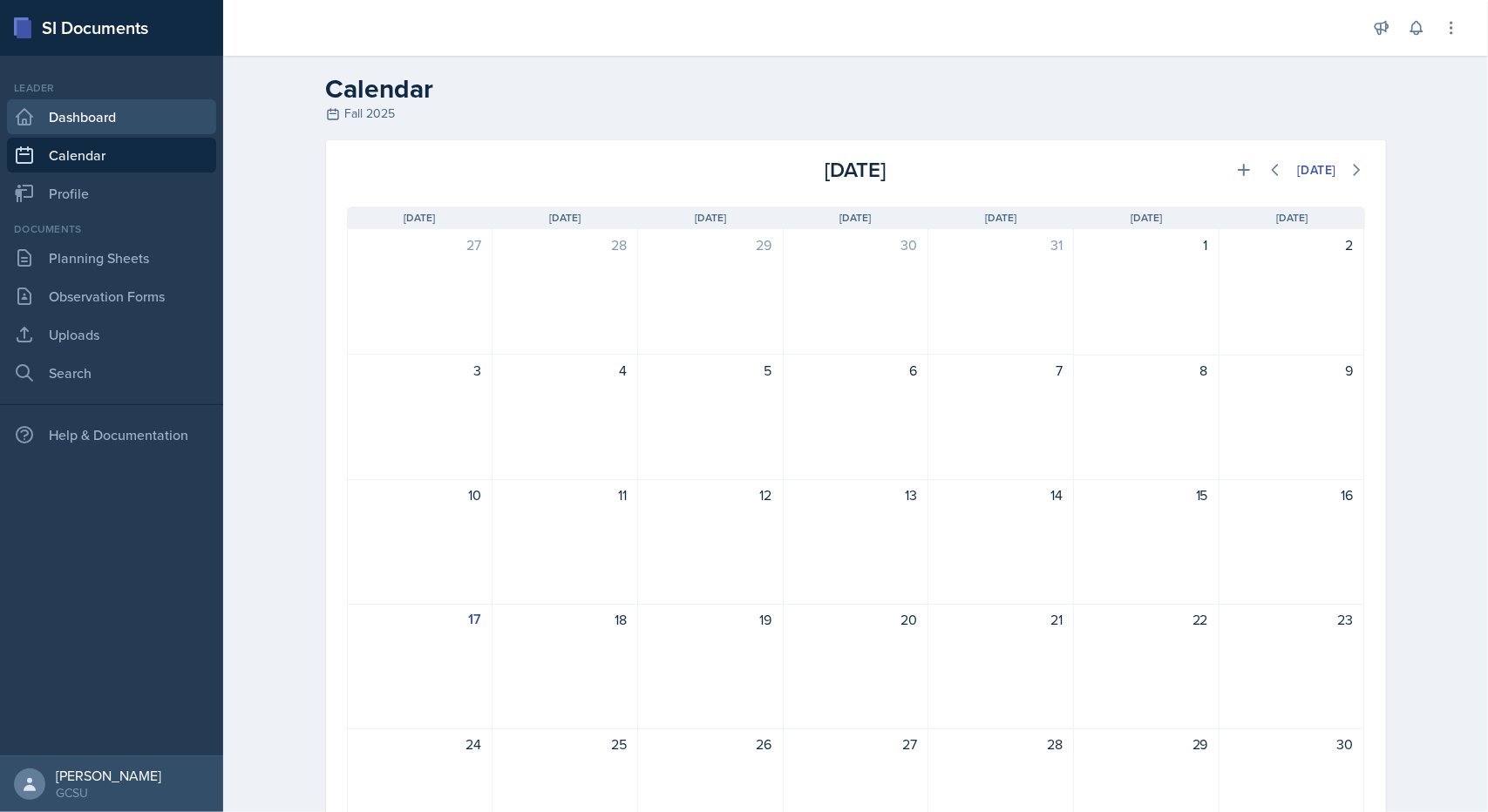
click at [117, 126] on link "Dashboard" at bounding box center [111, 116] width 209 height 34
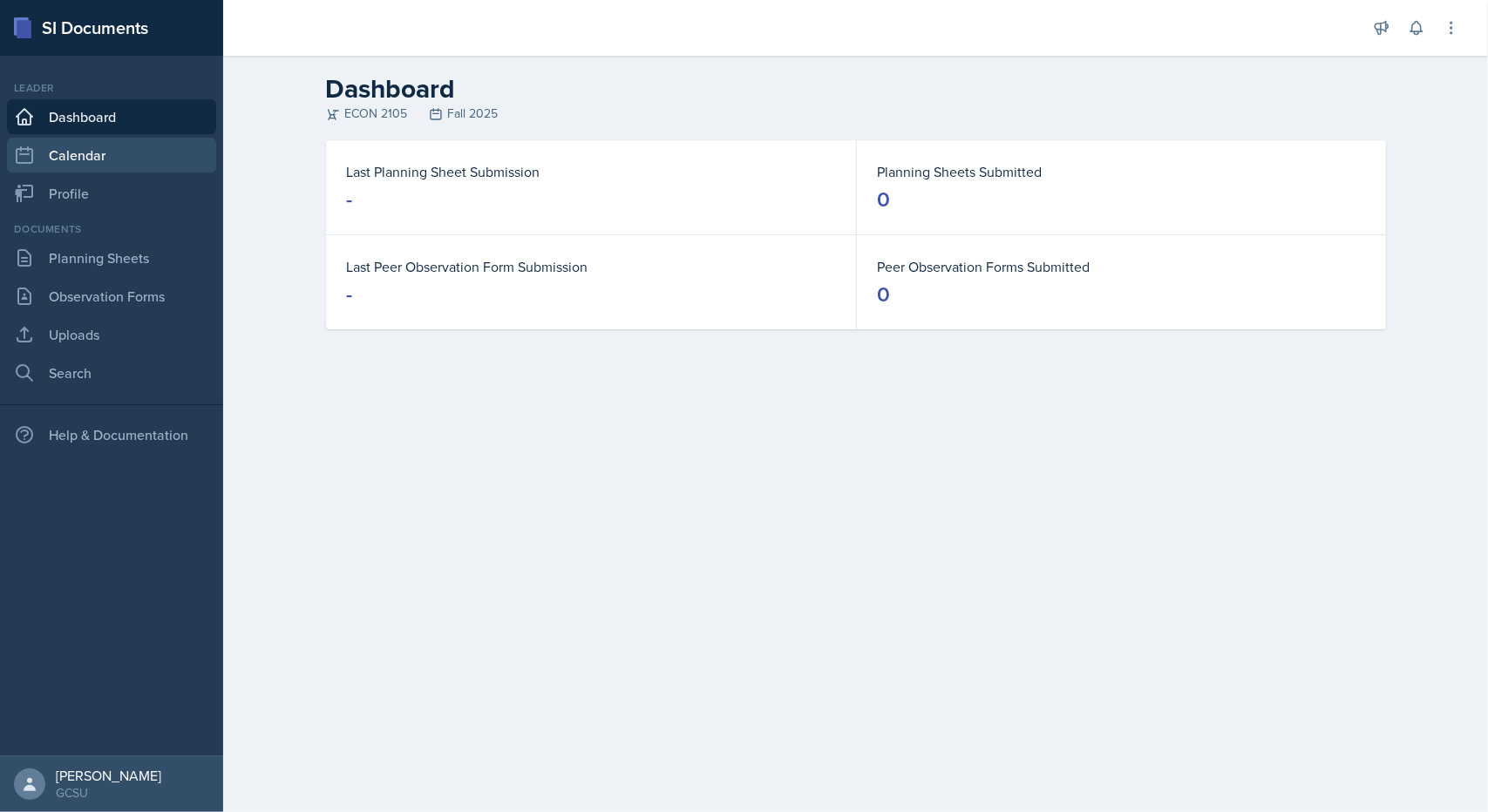
click at [146, 163] on link "Calendar" at bounding box center [111, 155] width 209 height 34
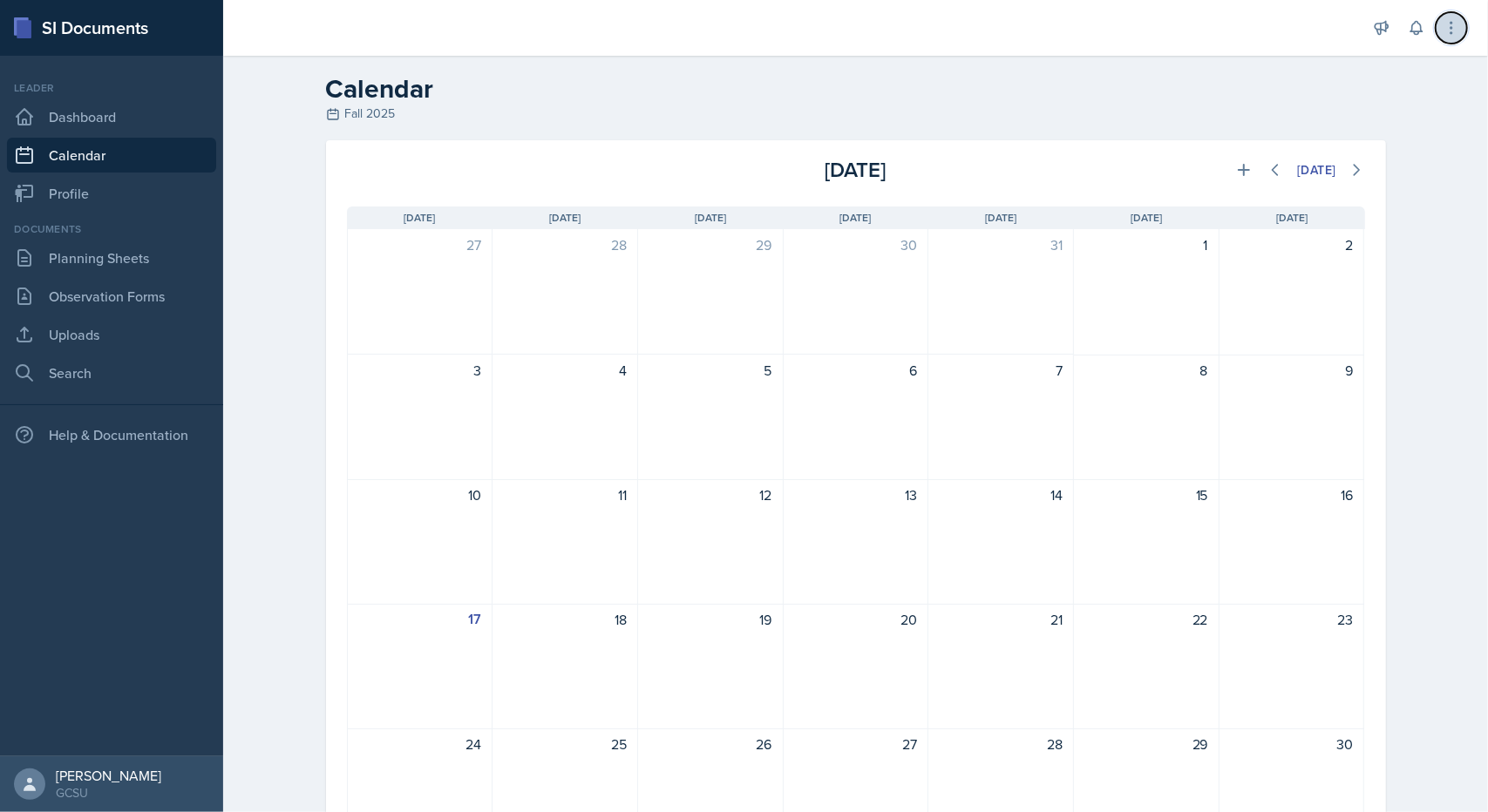
click at [1453, 34] on icon at bounding box center [1452, 28] width 18 height 18
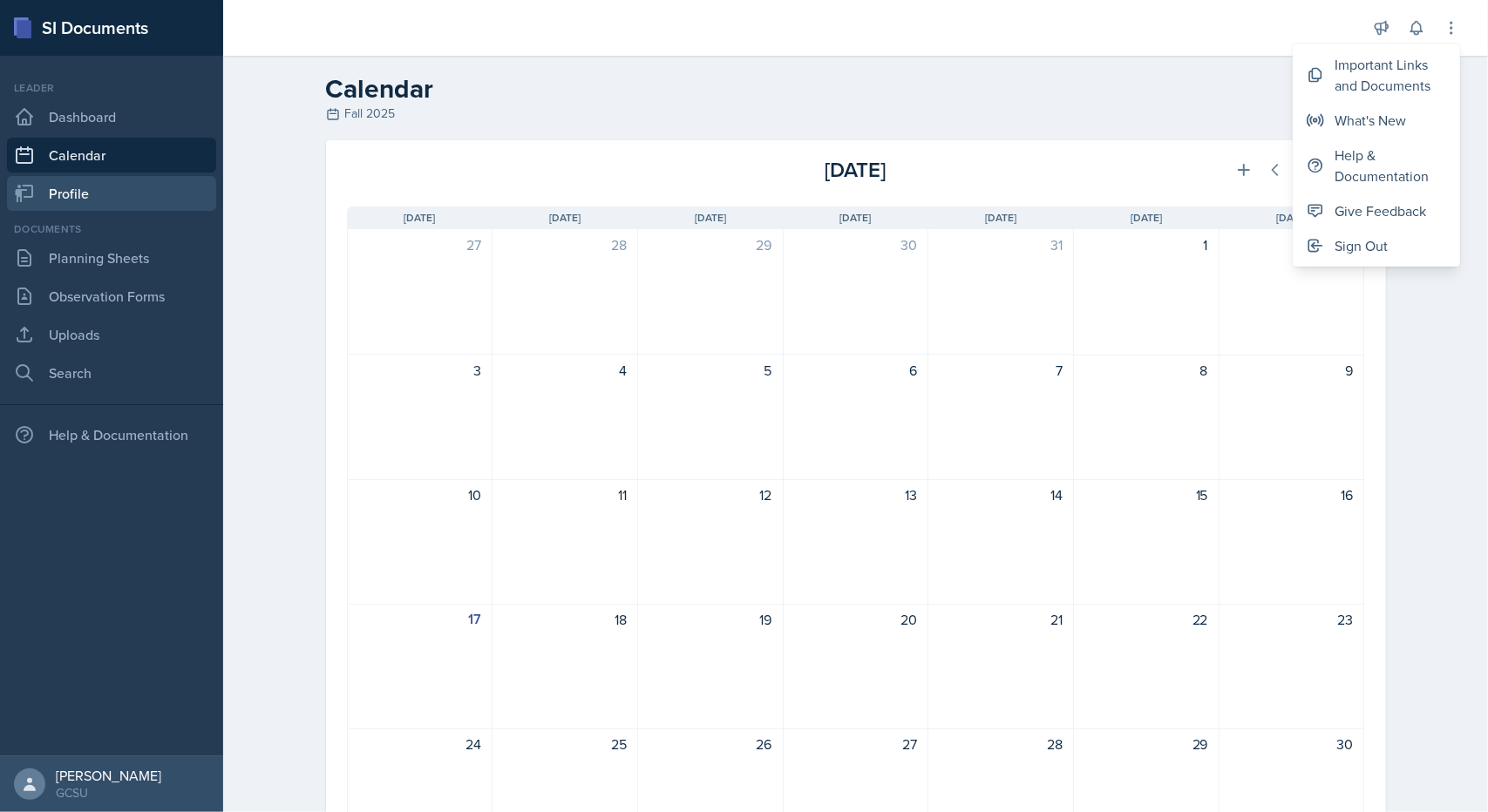
click at [120, 197] on link "Profile" at bounding box center [111, 193] width 209 height 34
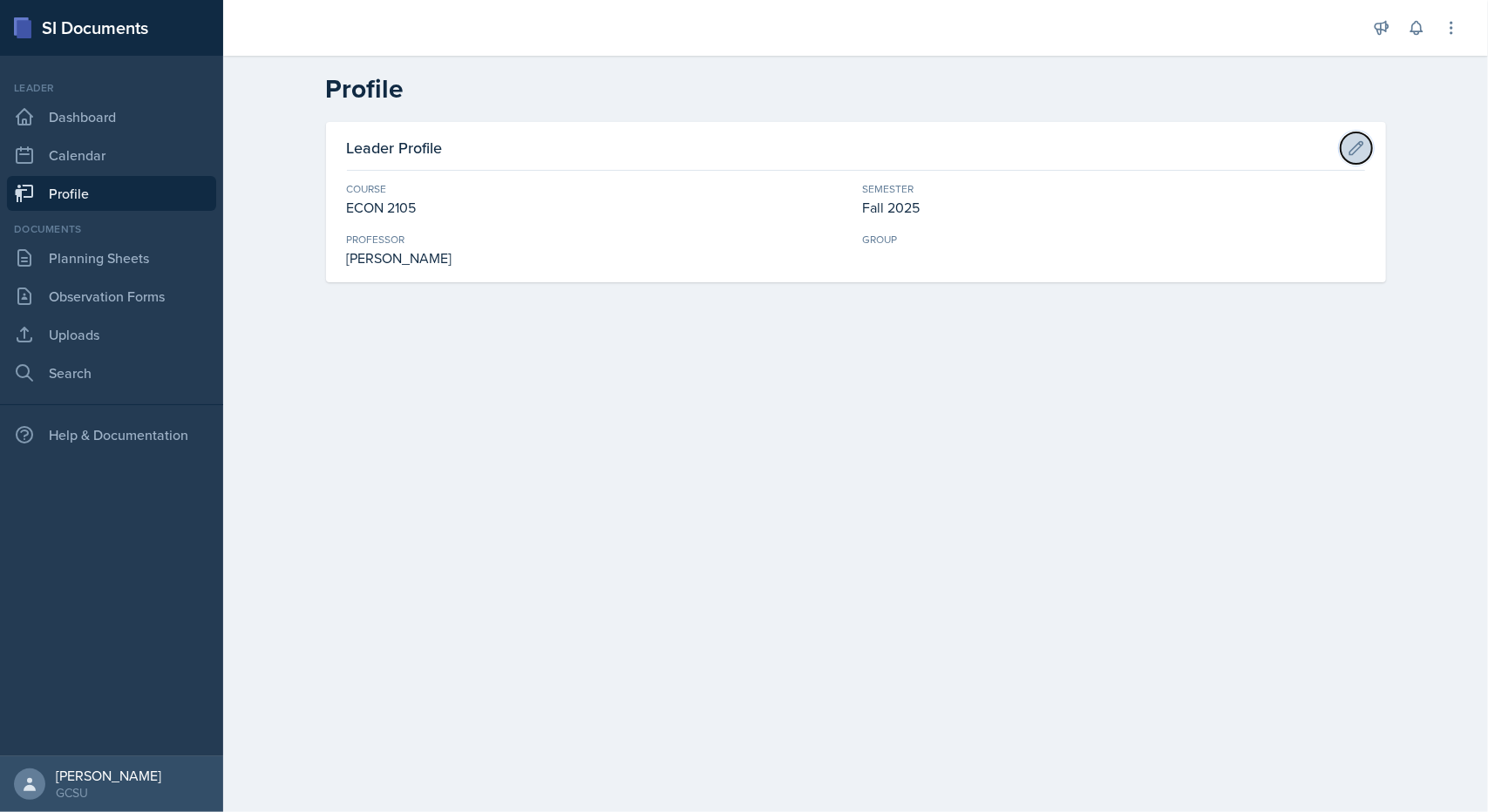
click at [1355, 155] on icon at bounding box center [1357, 149] width 18 height 18
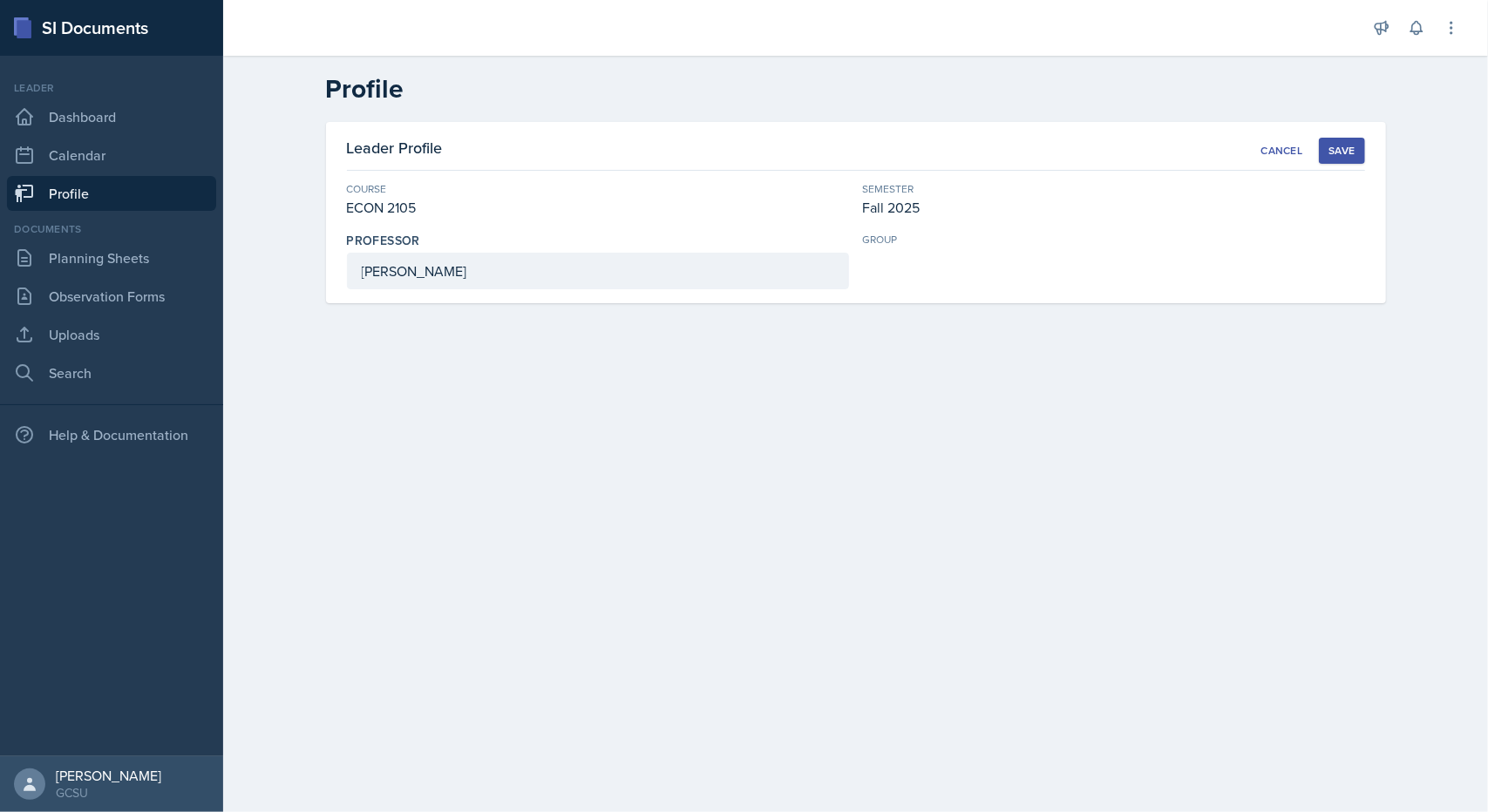
click at [1333, 147] on div "Save" at bounding box center [1341, 151] width 27 height 14
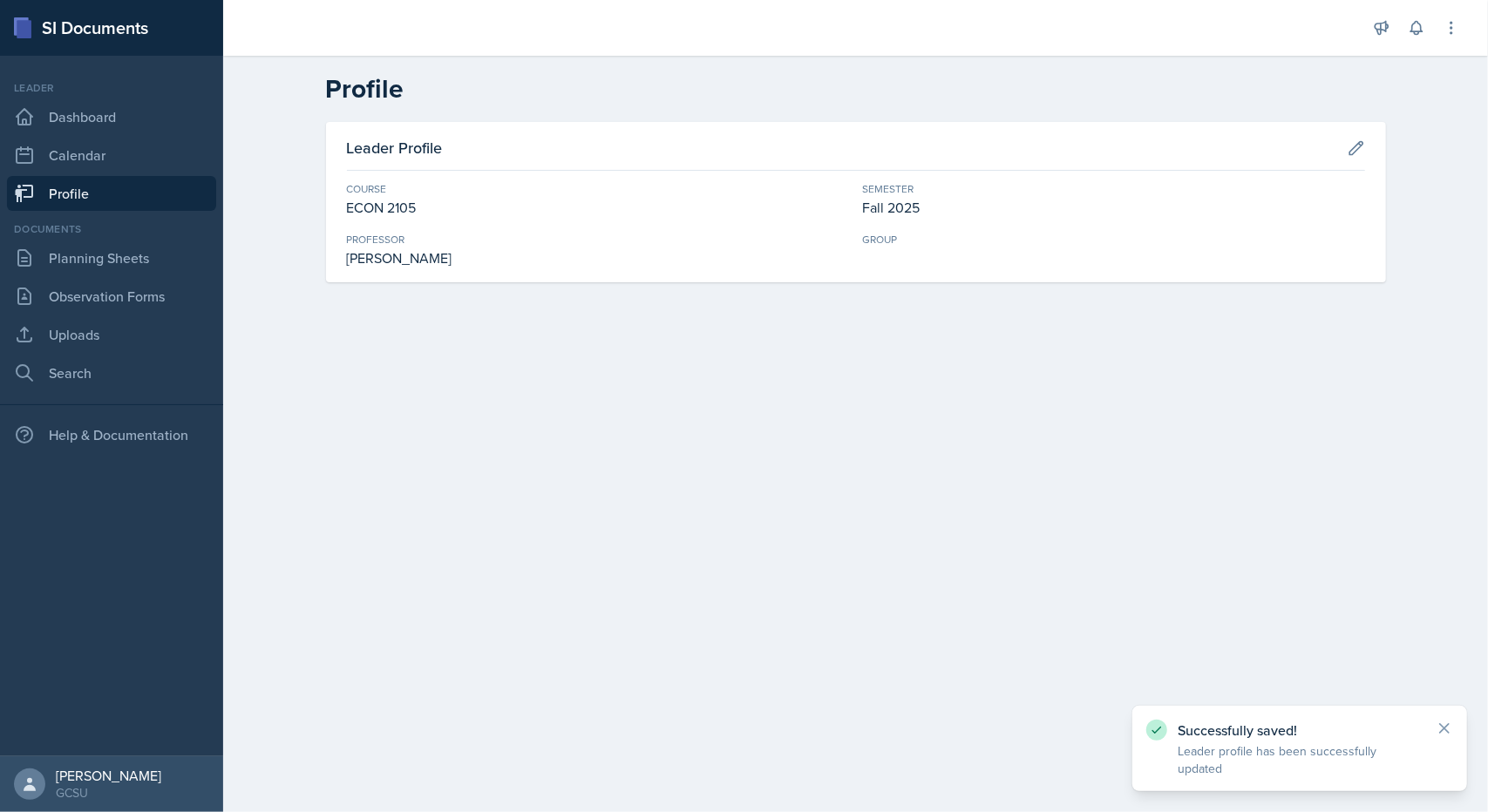
click at [1462, 4] on div "Announcements SI Leader Training! Jan 11th, 2025 4:11 PM We are so excited to k…" at bounding box center [855, 28] width 1265 height 56
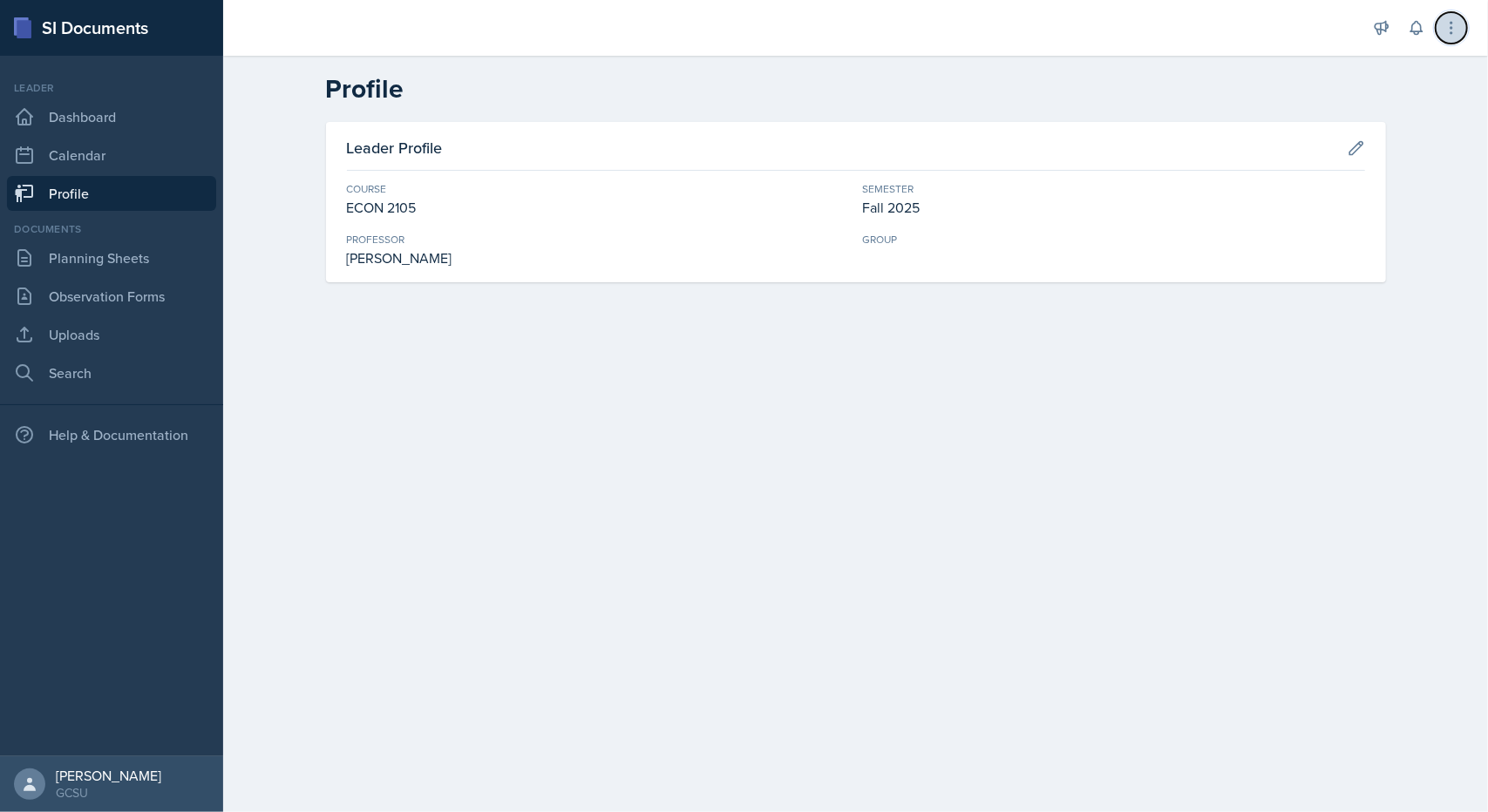
click at [1453, 26] on icon at bounding box center [1452, 28] width 18 height 18
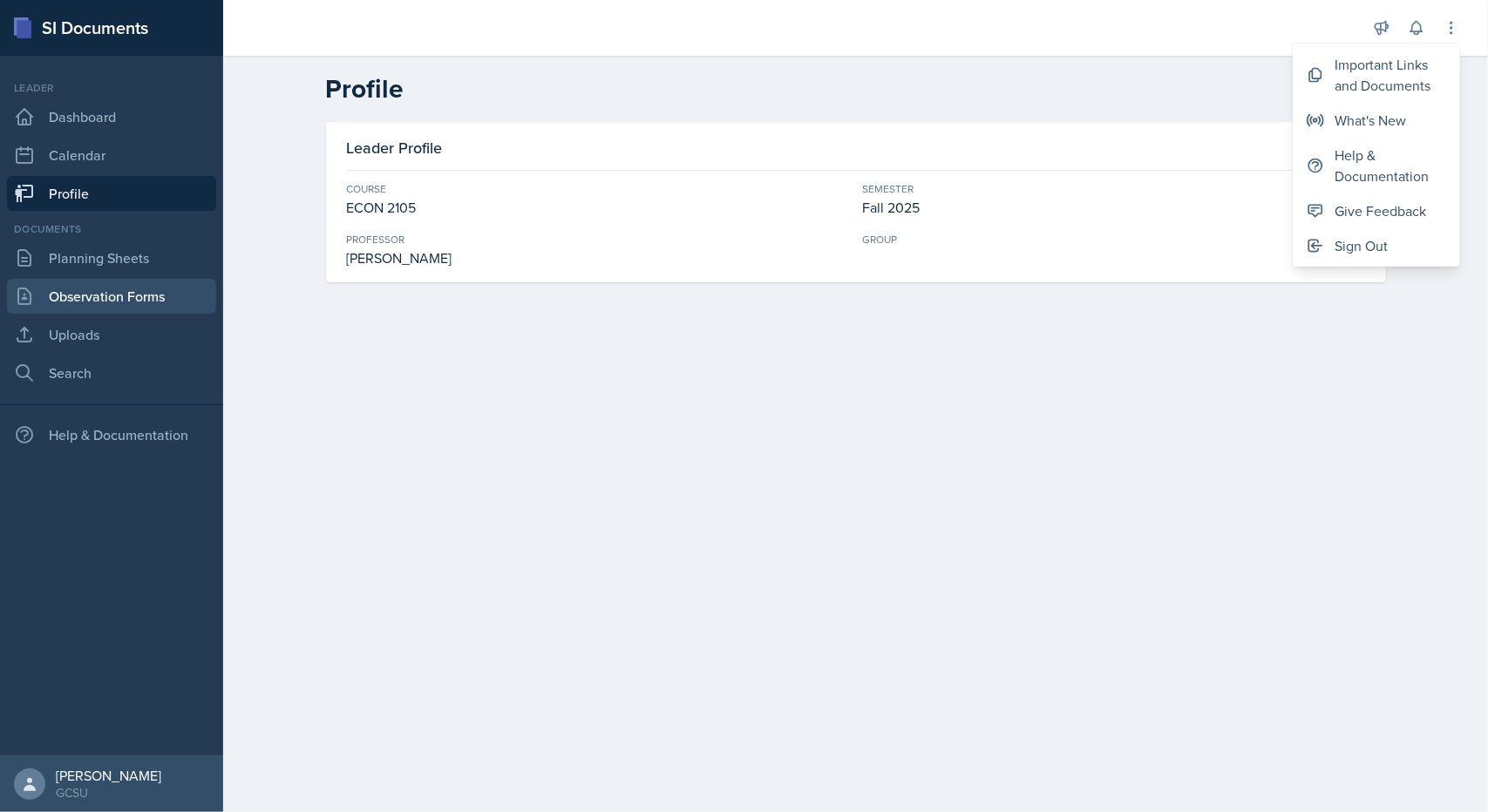
click at [130, 289] on link "Observation Forms" at bounding box center [111, 296] width 209 height 34
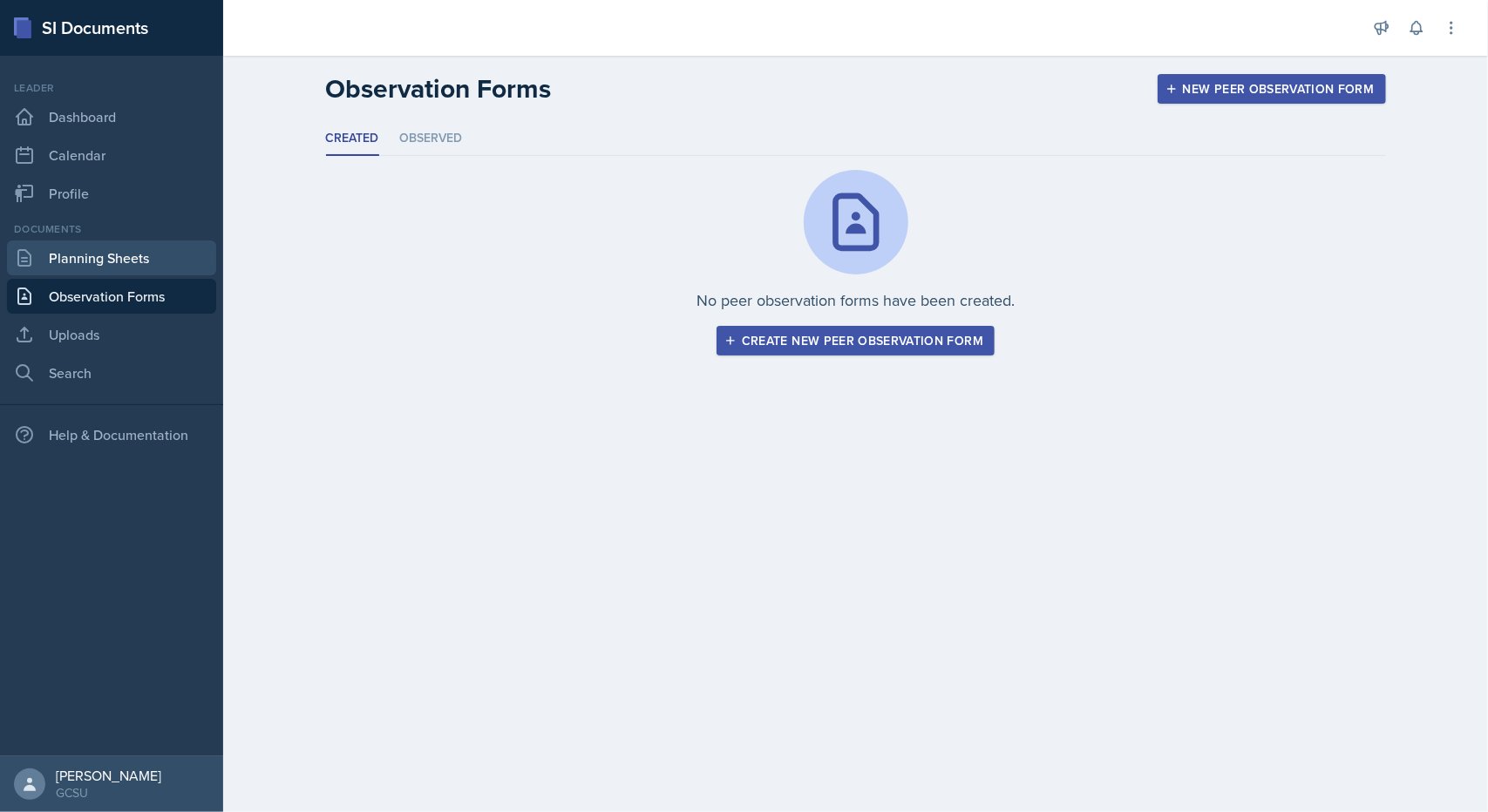
click at [135, 262] on link "Planning Sheets" at bounding box center [111, 257] width 209 height 34
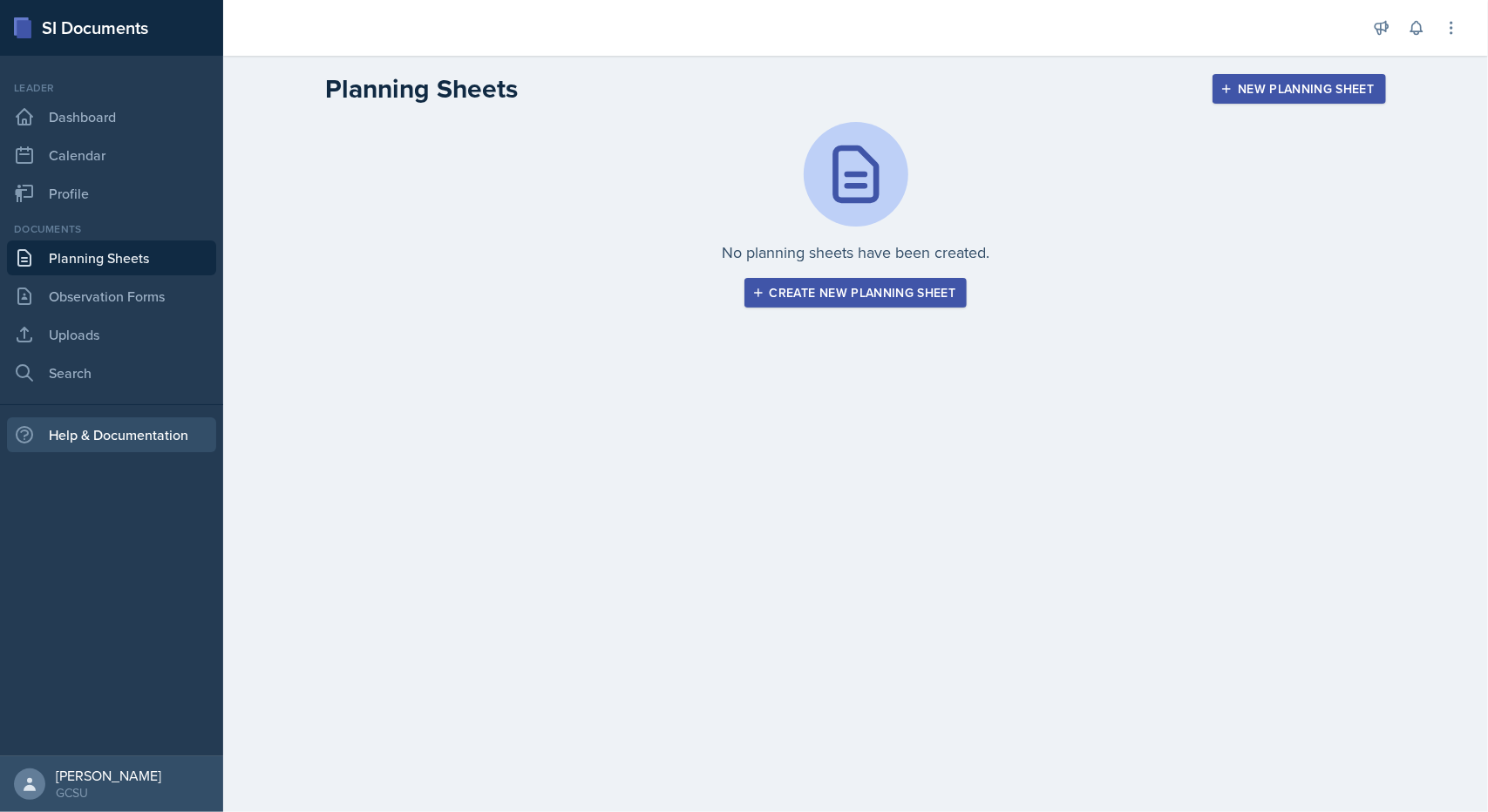
click at [87, 431] on div "Help & Documentation" at bounding box center [111, 435] width 209 height 34
click at [97, 196] on link "Profile" at bounding box center [111, 193] width 209 height 34
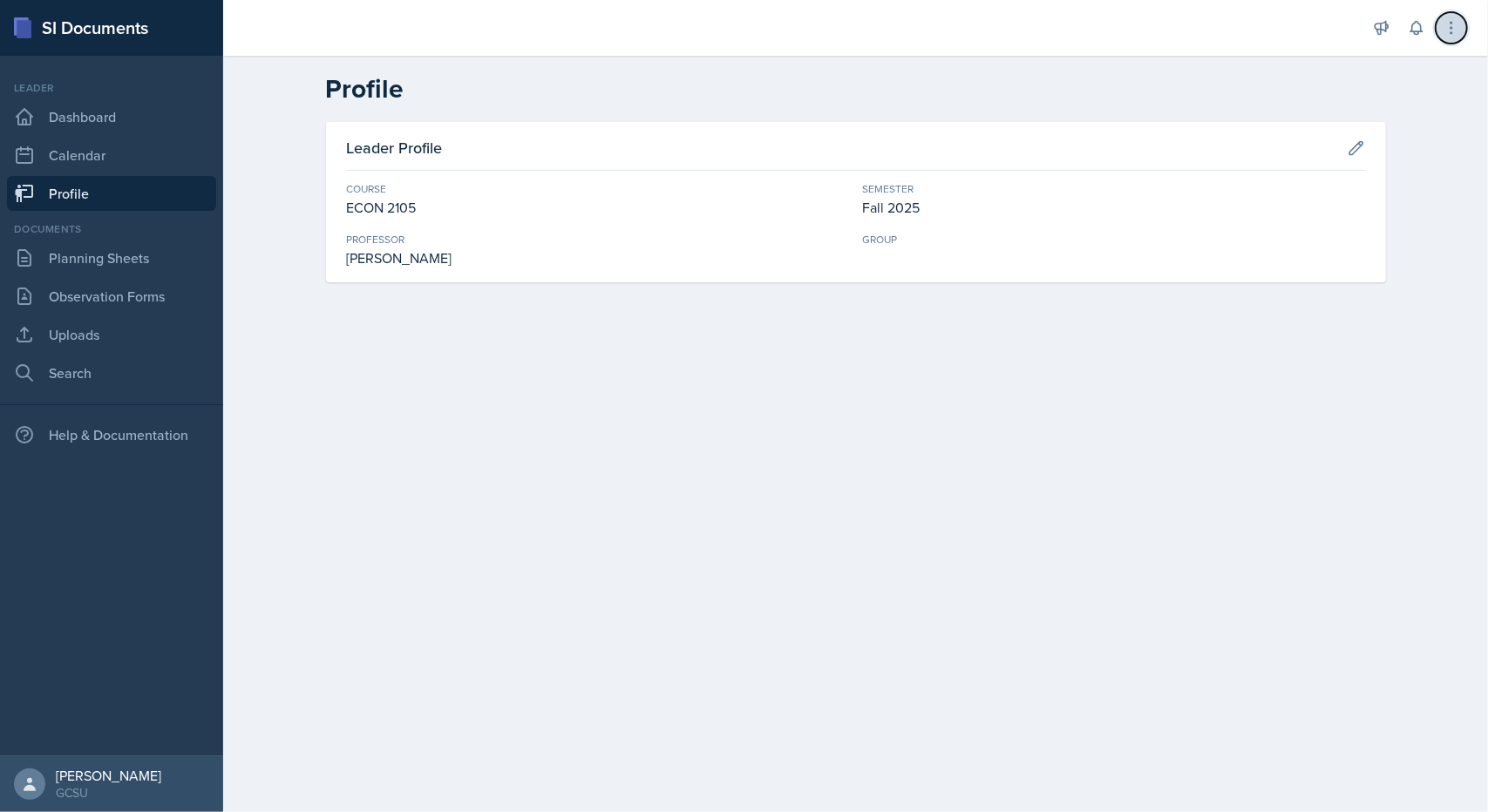
click at [1440, 26] on button at bounding box center [1452, 28] width 32 height 32
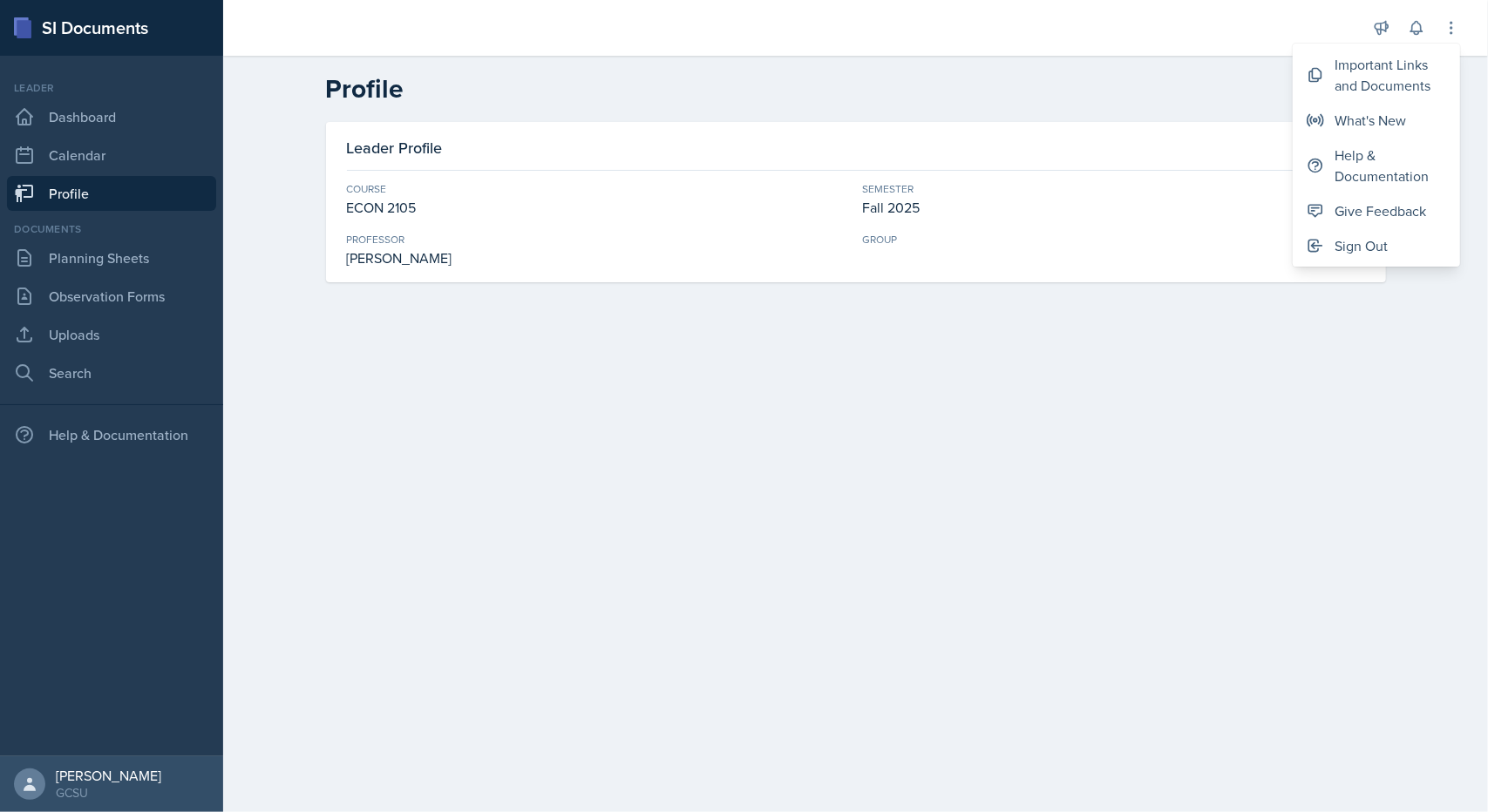
click at [1056, 63] on header "Profile" at bounding box center [855, 89] width 1265 height 66
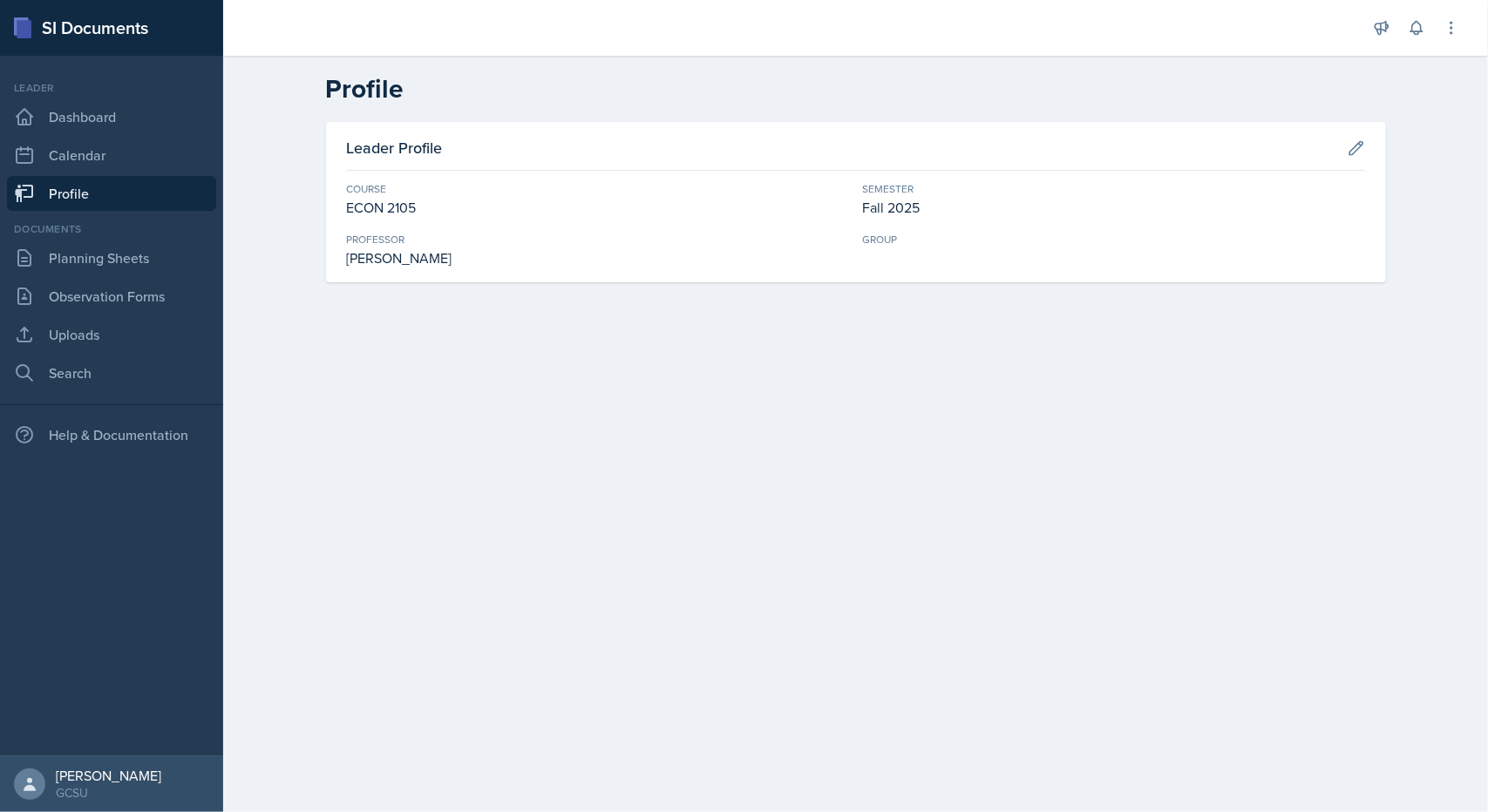
click at [1384, 148] on div "Leader Profile Course ECON 2105 Semester Fall 2025 Professor Folk, Jessie Group" at bounding box center [856, 202] width 1060 height 161
click at [1352, 144] on icon at bounding box center [1357, 149] width 18 height 18
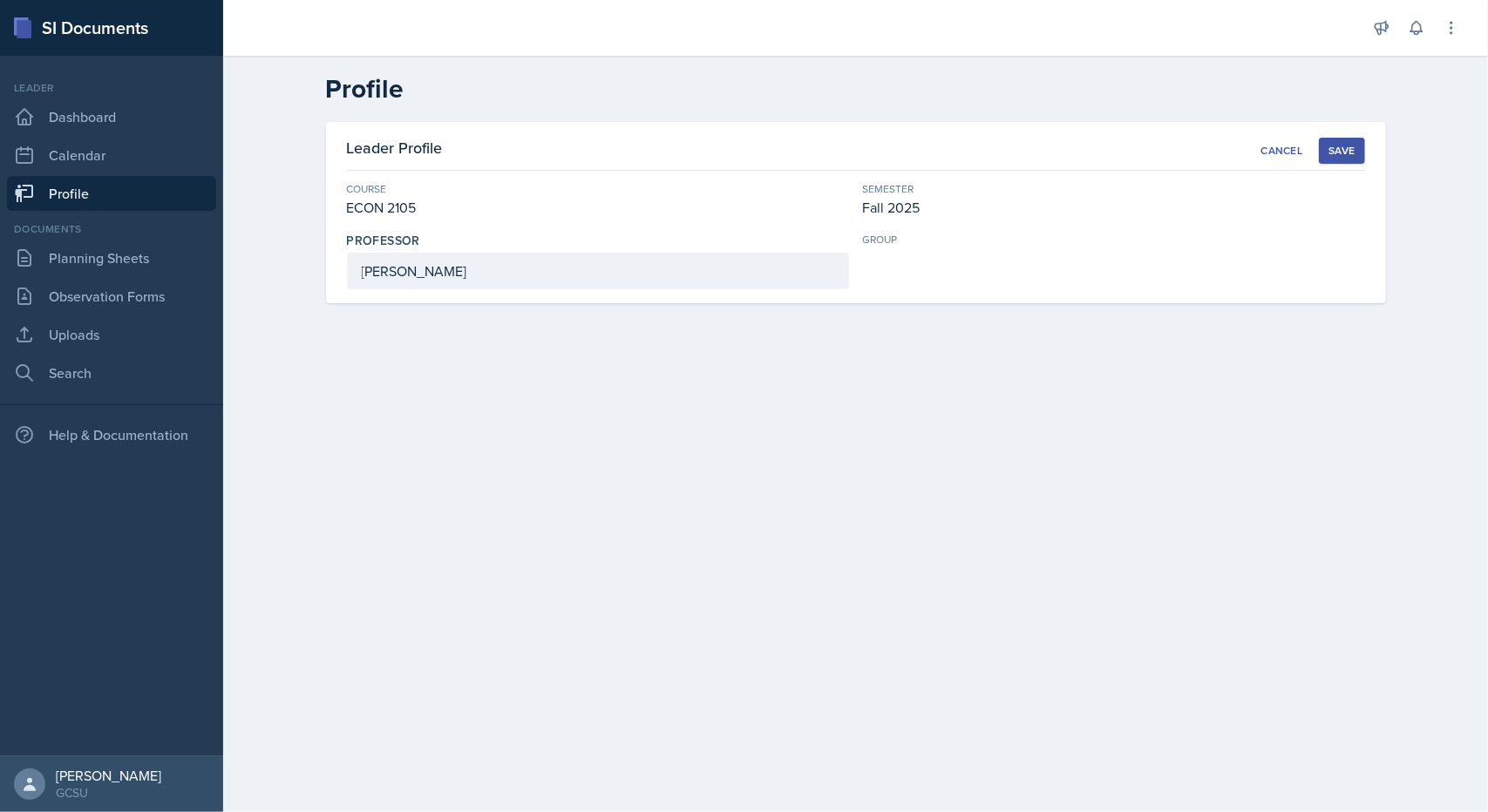
click at [1352, 144] on div "Save" at bounding box center [1341, 151] width 27 height 14
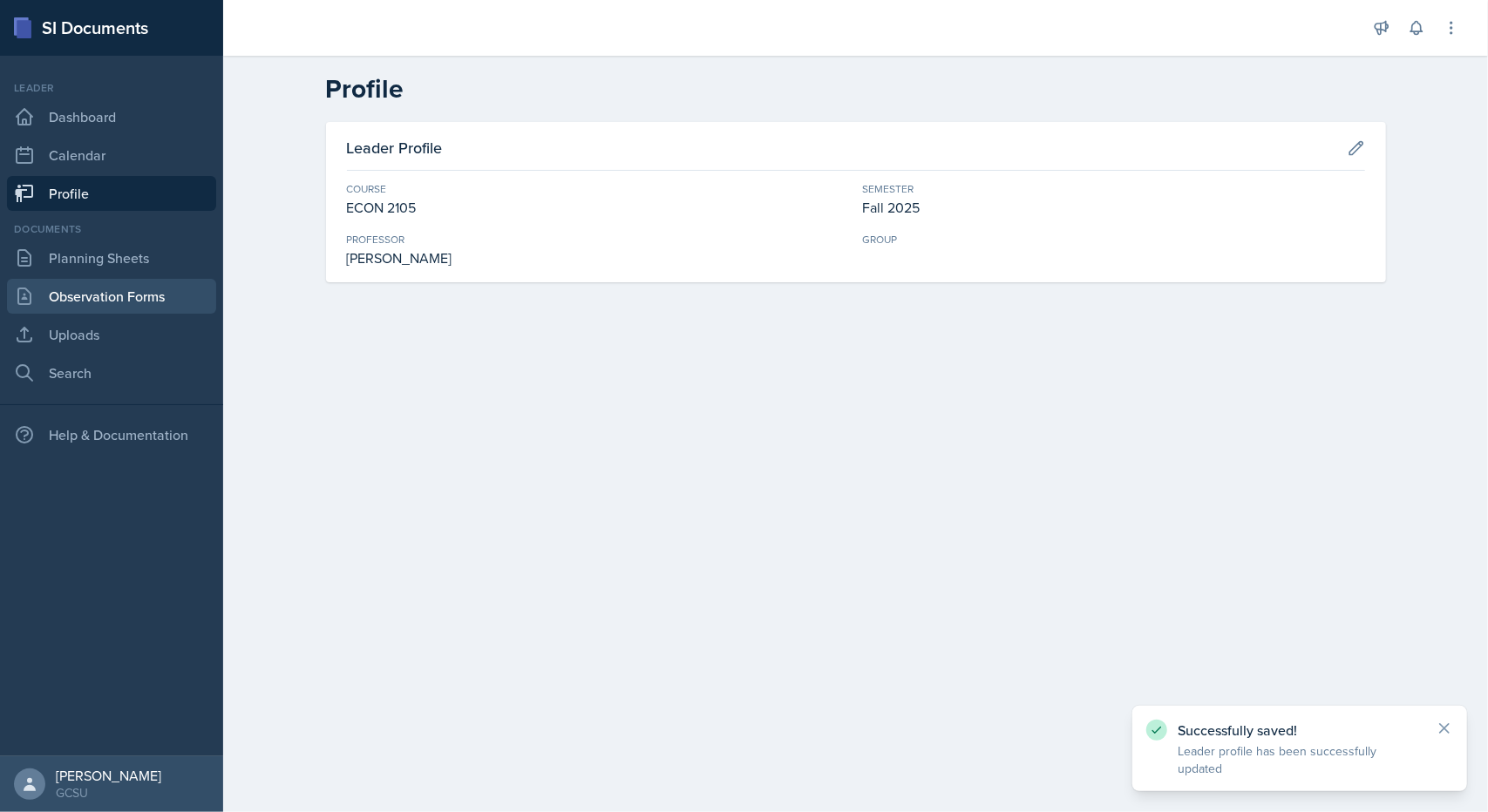
click at [148, 308] on link "Observation Forms" at bounding box center [111, 296] width 209 height 34
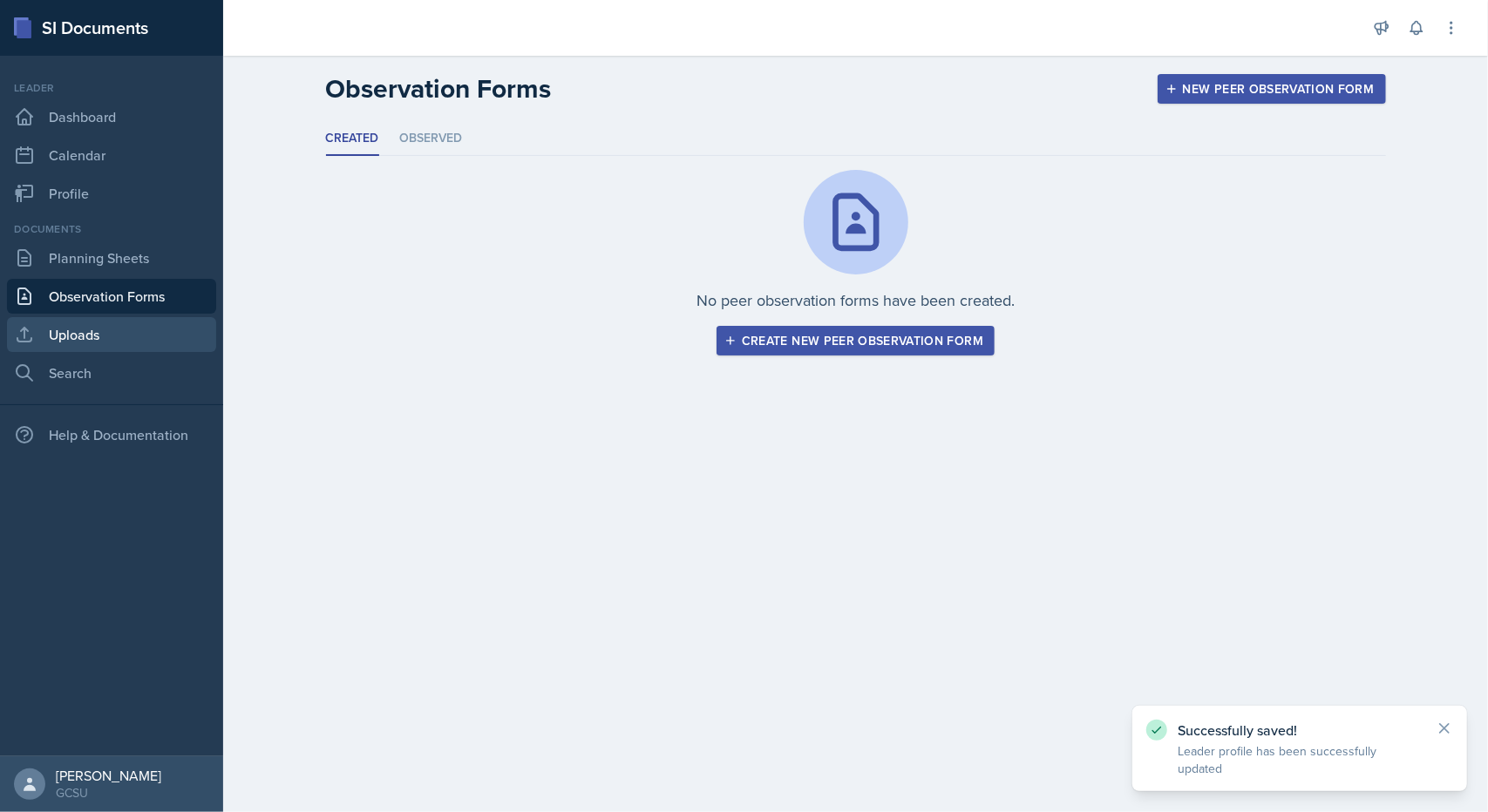
click at [127, 332] on link "Uploads" at bounding box center [111, 334] width 209 height 34
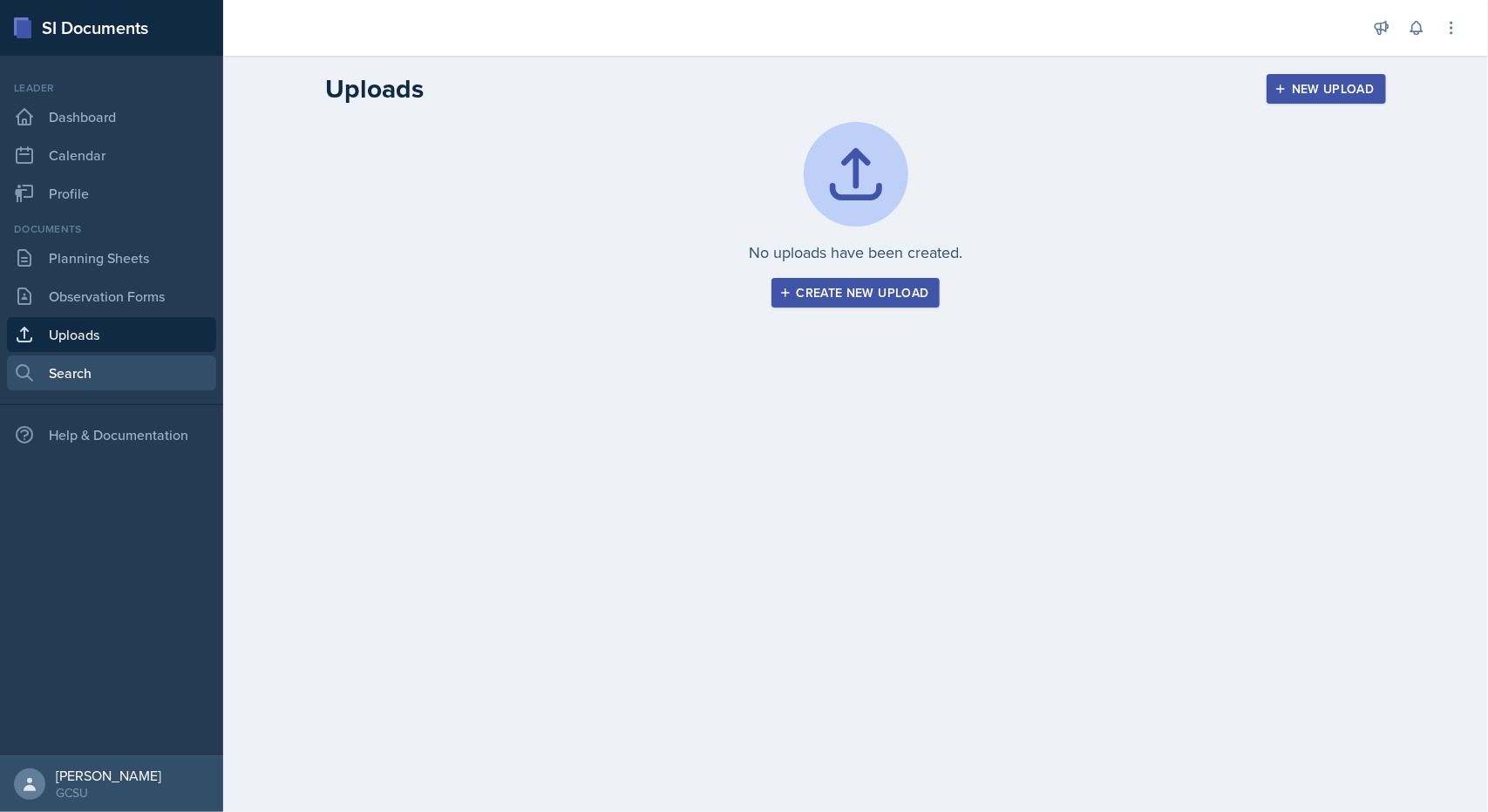
click at [120, 365] on link "Search" at bounding box center [111, 372] width 209 height 34
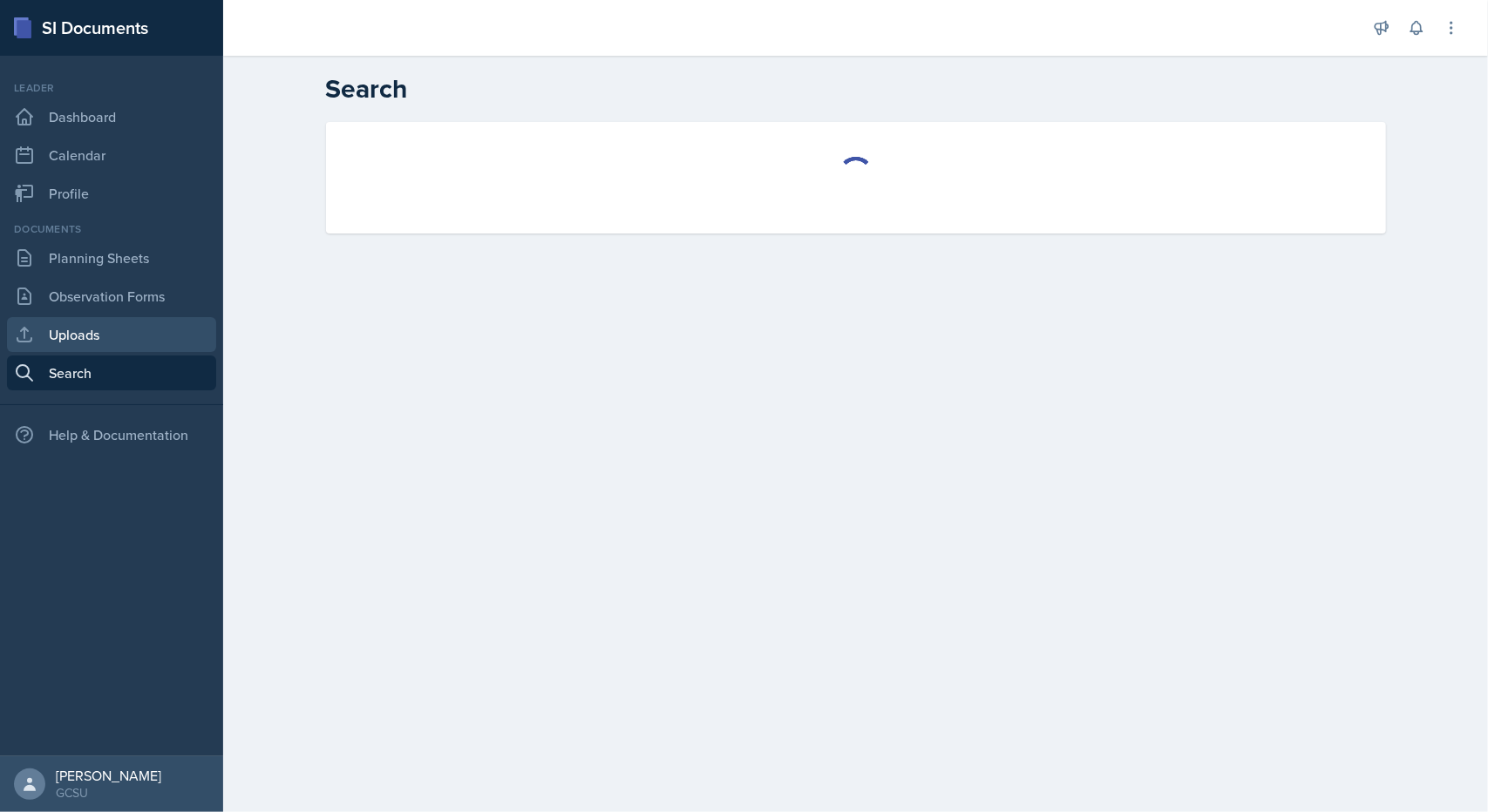
select select "all"
select select "1"
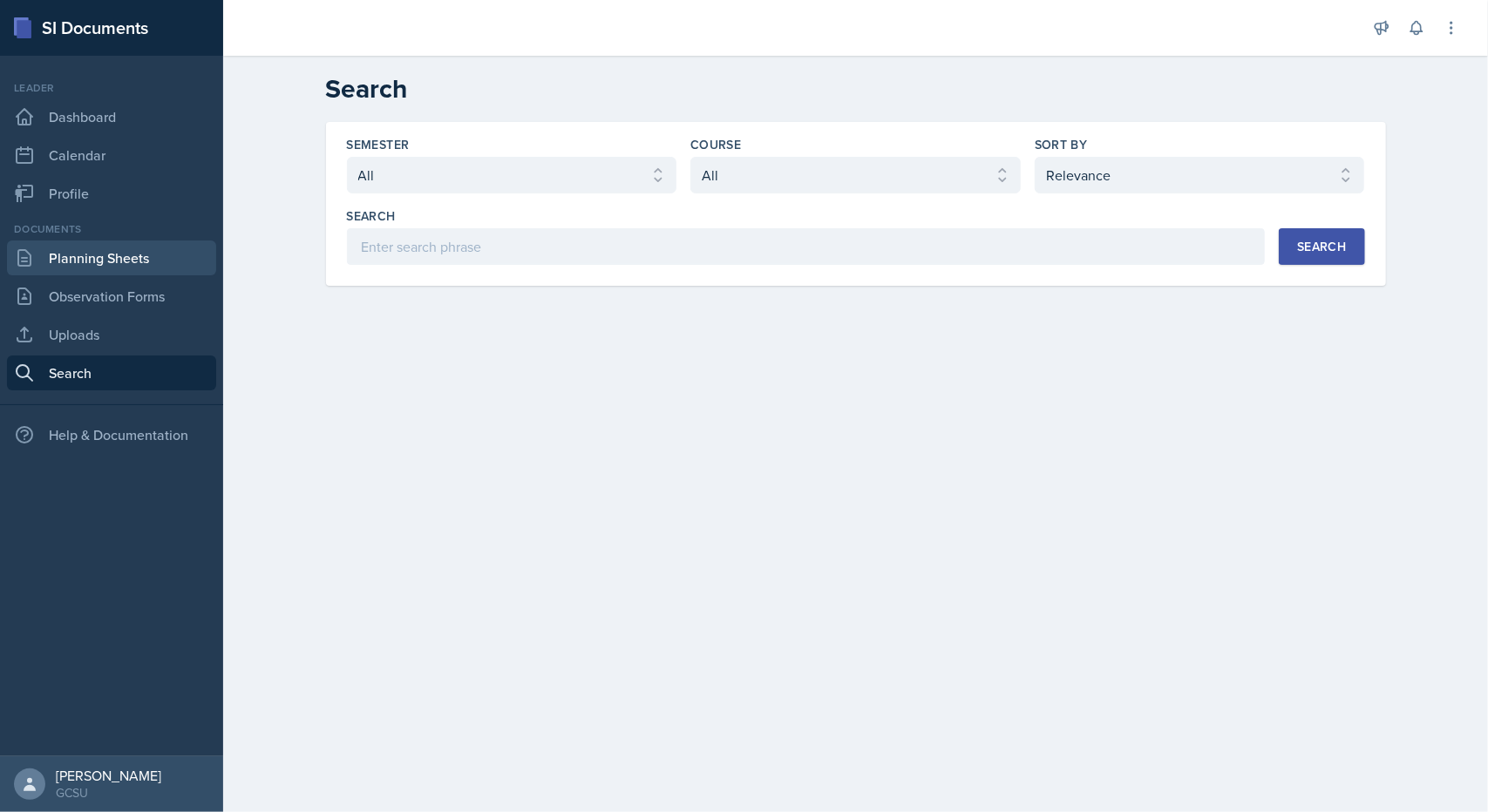
click at [93, 262] on link "Planning Sheets" at bounding box center [111, 257] width 209 height 34
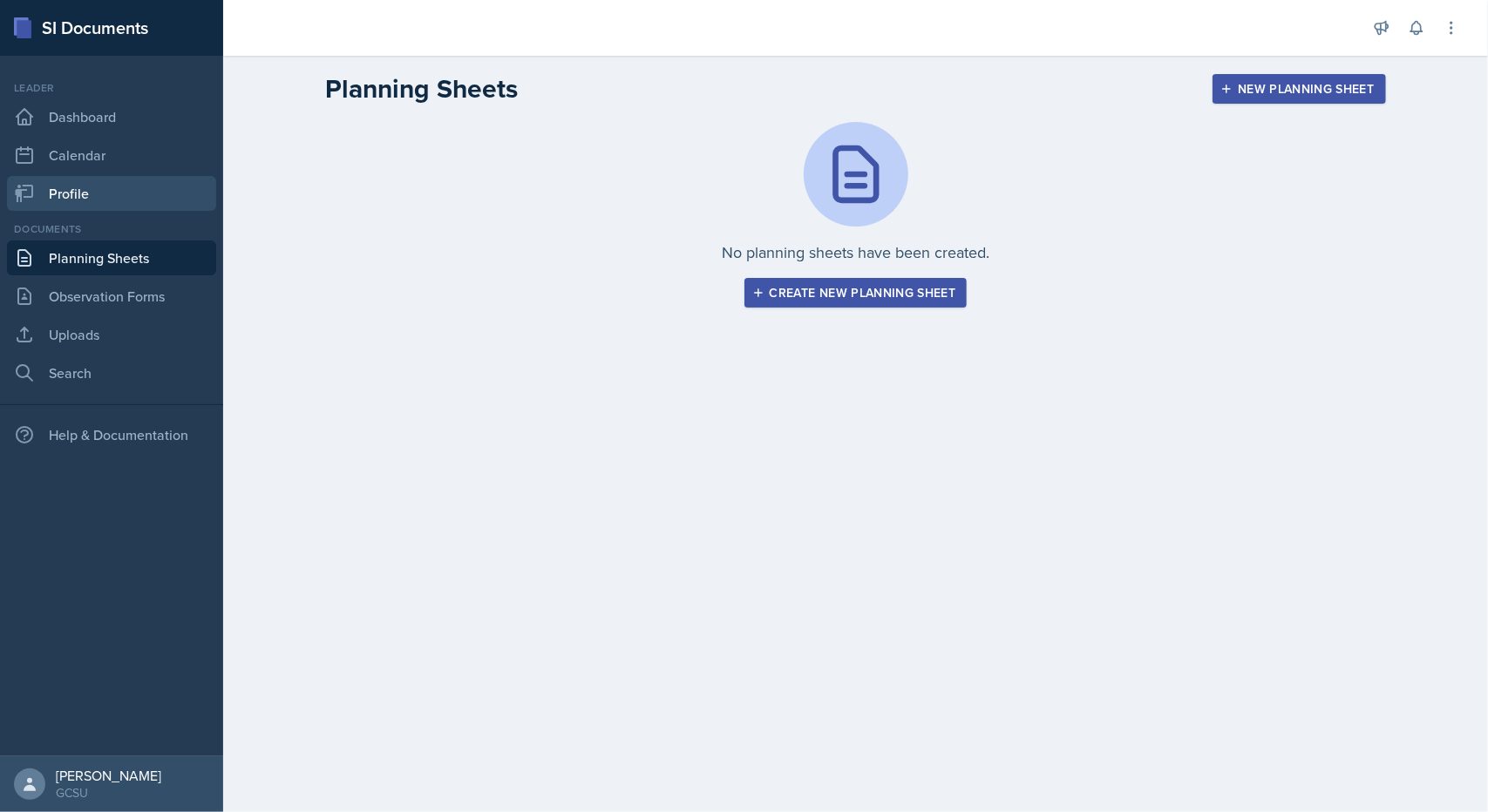
click at [109, 203] on link "Profile" at bounding box center [111, 193] width 209 height 34
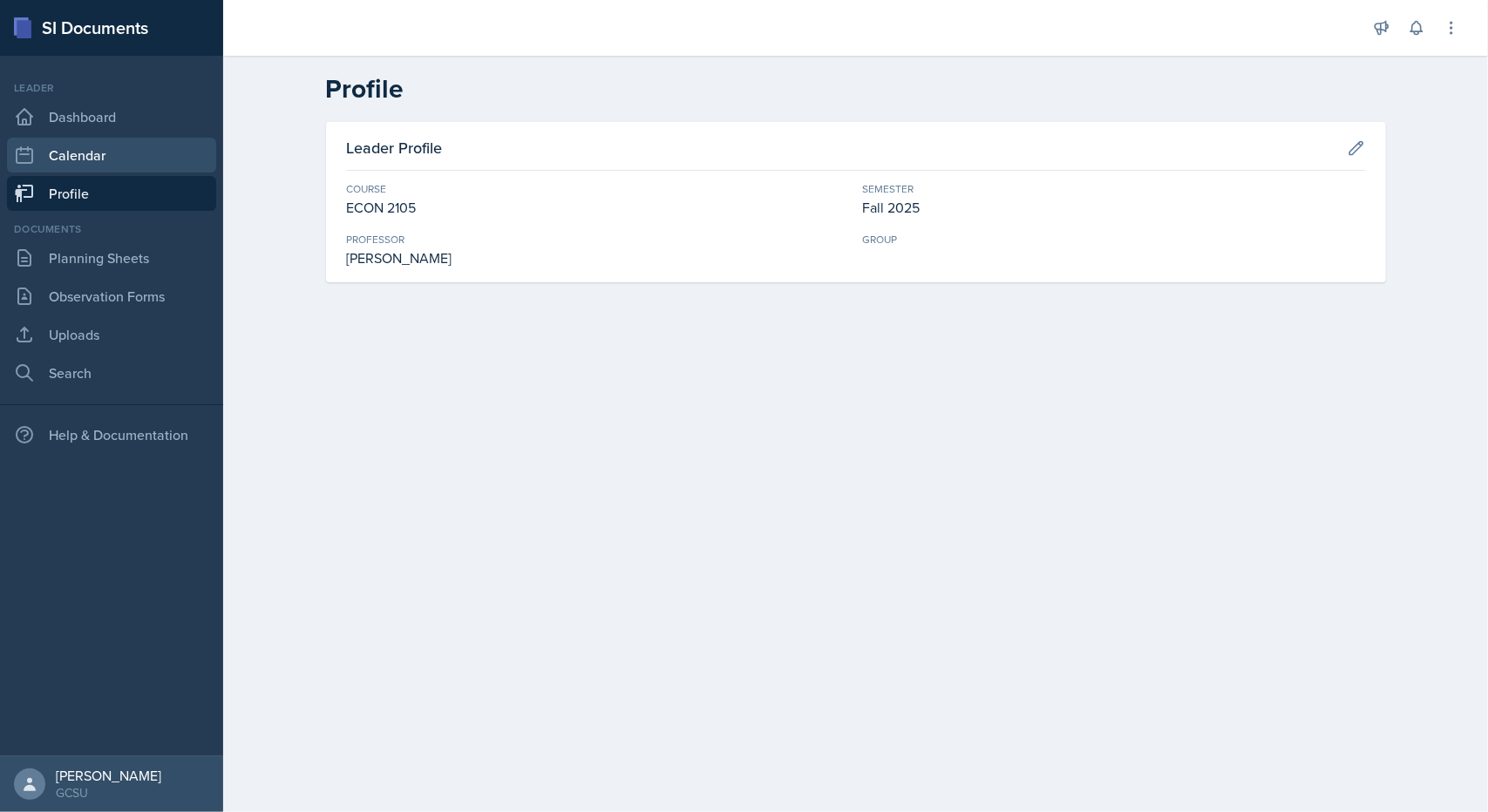
click at [116, 165] on link "Calendar" at bounding box center [111, 155] width 209 height 34
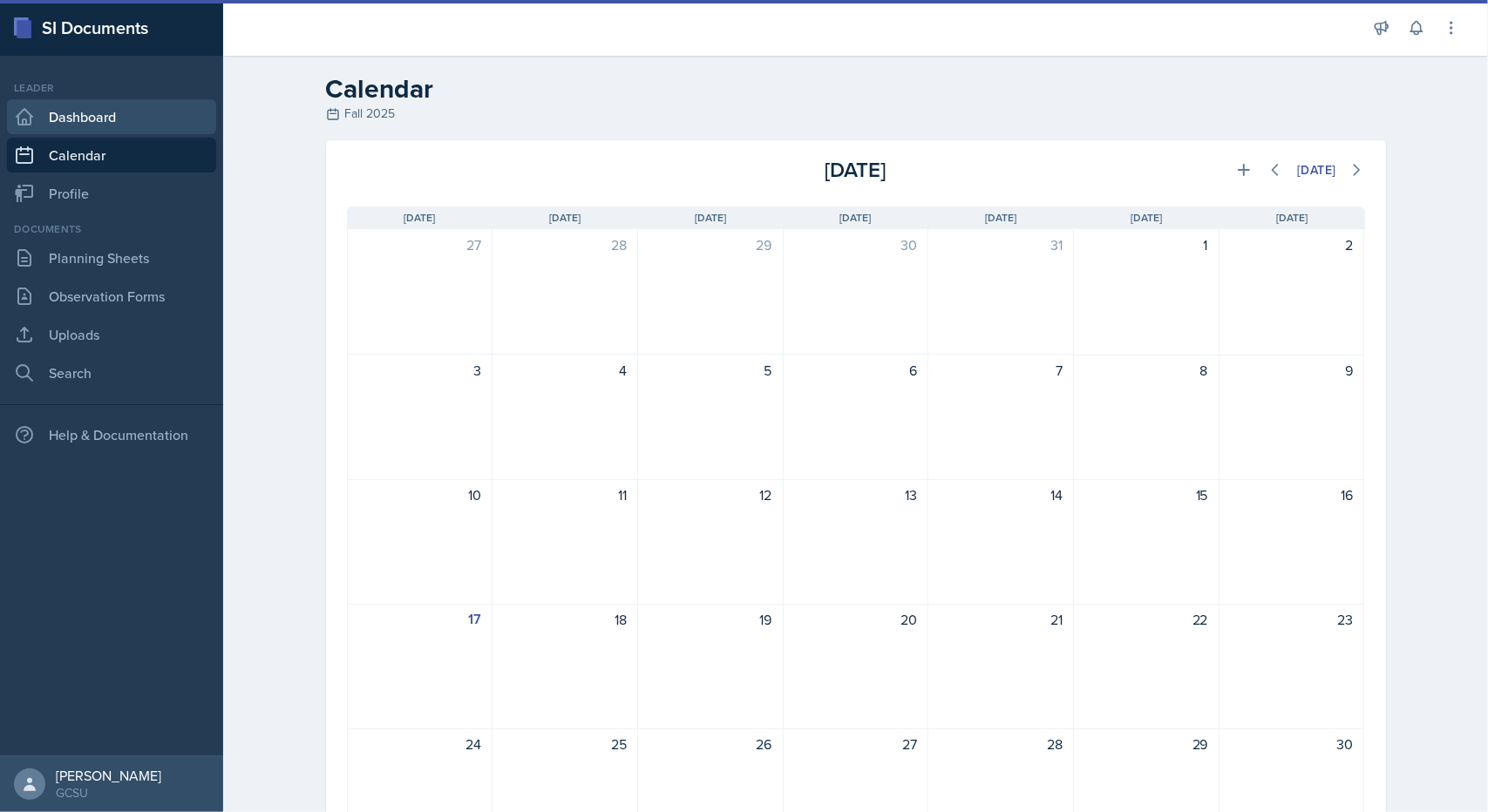
click at [122, 111] on link "Dashboard" at bounding box center [111, 116] width 209 height 34
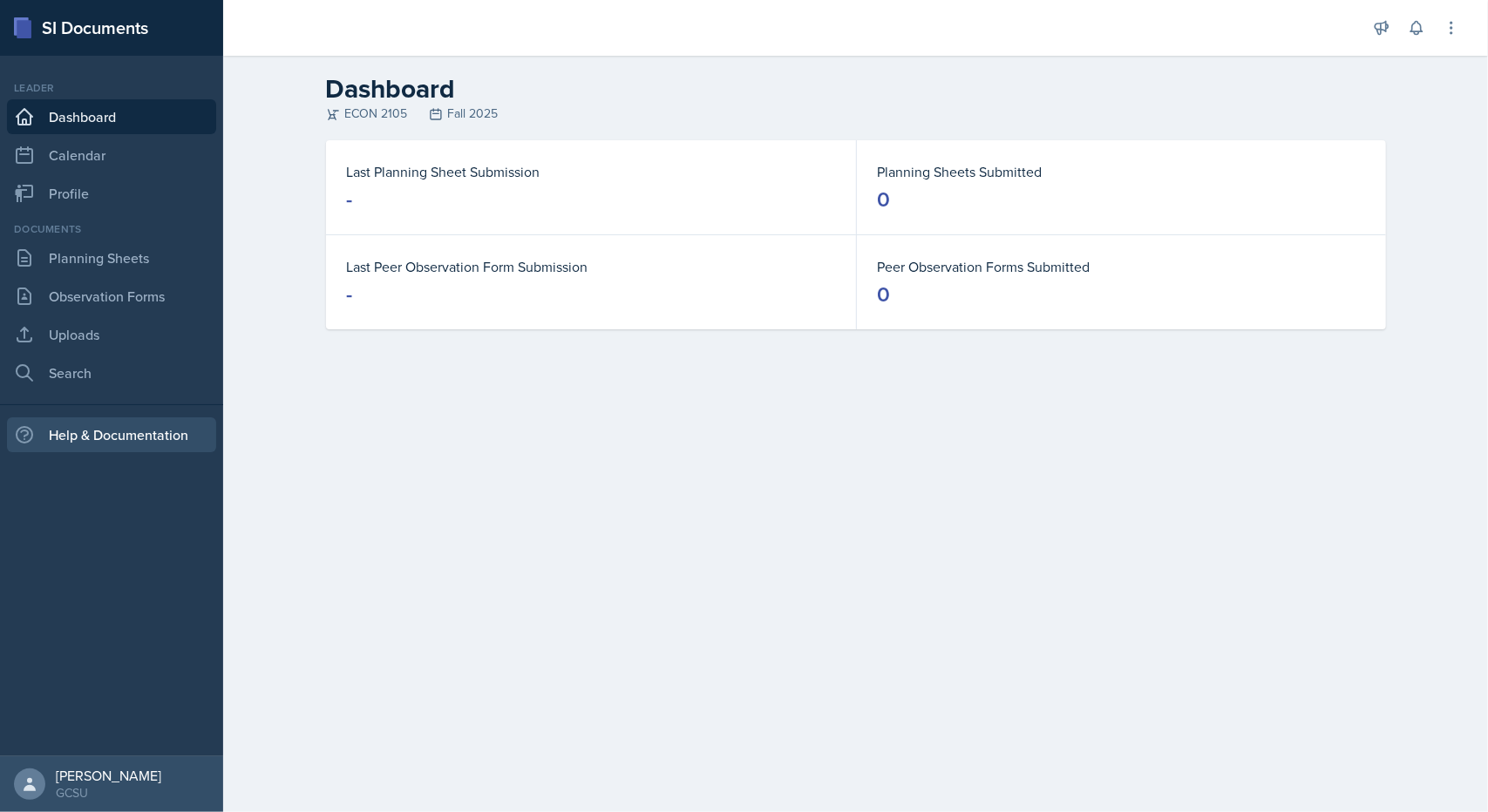
click at [122, 440] on div "Help & Documentation" at bounding box center [111, 435] width 209 height 34
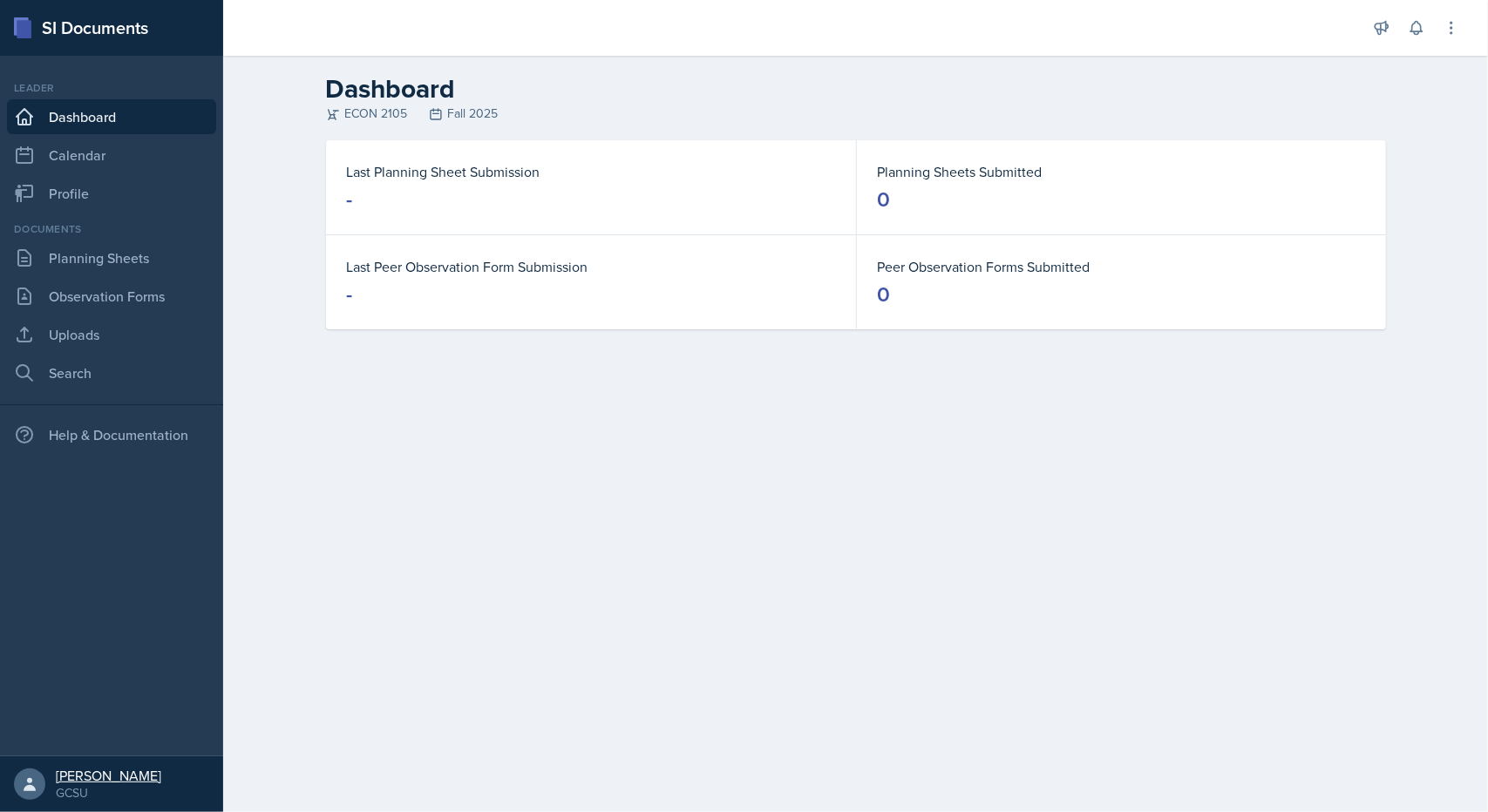
click at [61, 782] on div "GCSU" at bounding box center [108, 793] width 105 height 18
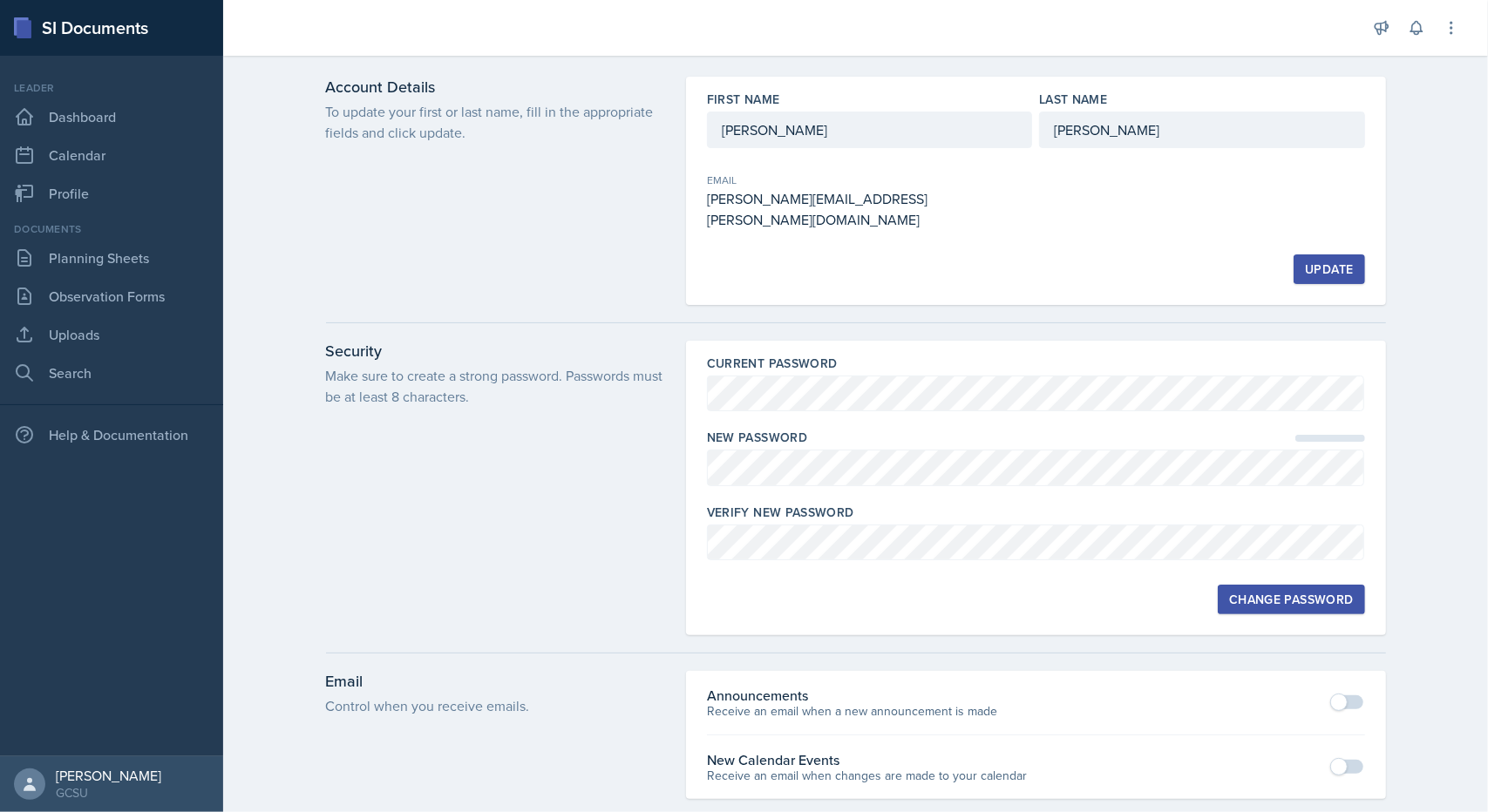
click at [729, 487] on div at bounding box center [1036, 496] width 658 height 18
click at [568, 549] on div "Security Make sure to create a strong password. Passwords must be at least 8 ch…" at bounding box center [496, 488] width 339 height 295
click at [1304, 590] on button "Change Password" at bounding box center [1291, 600] width 147 height 30
click at [54, 133] on link "Dashboard" at bounding box center [111, 116] width 209 height 34
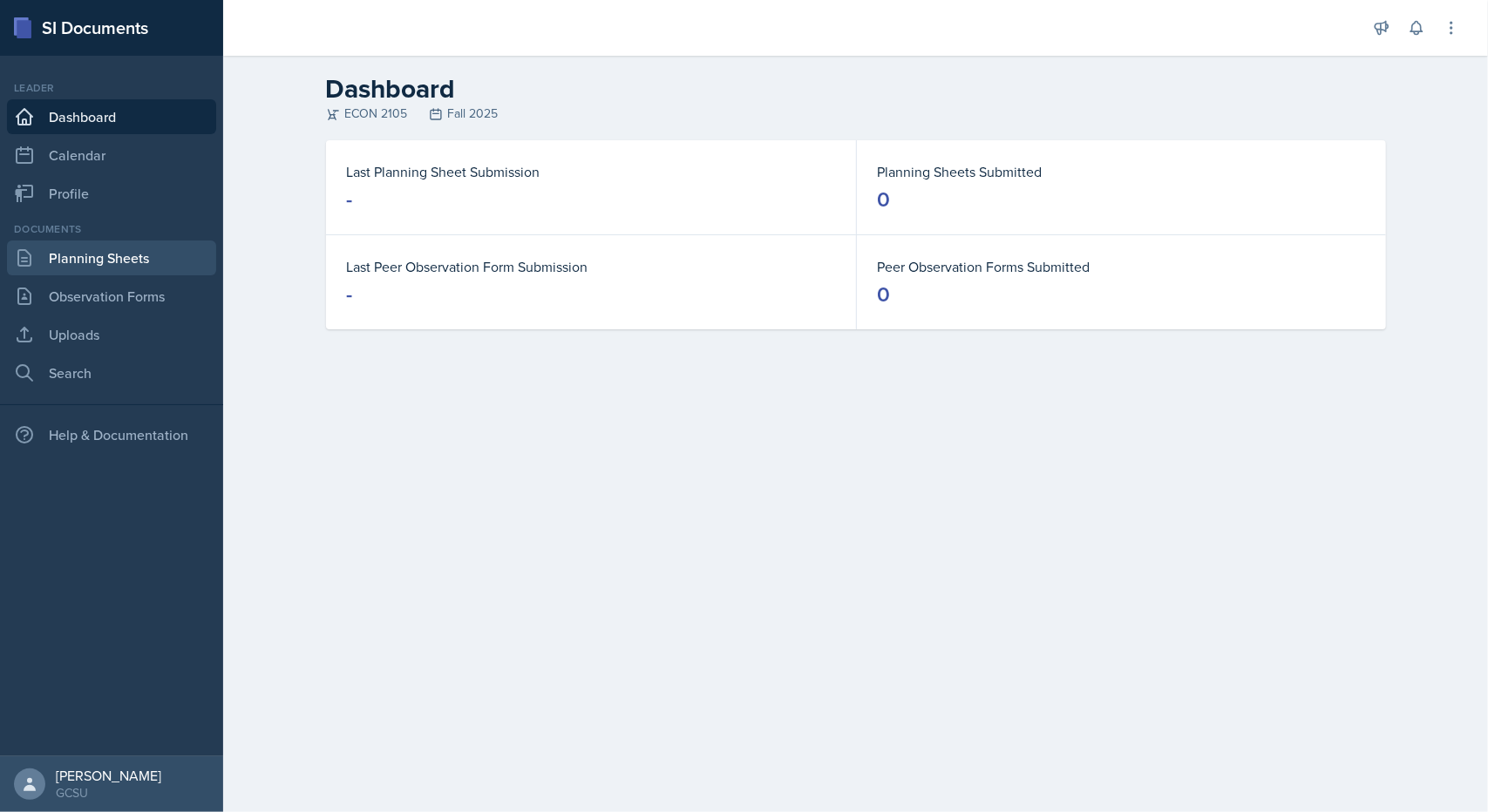
click at [71, 254] on link "Planning Sheets" at bounding box center [111, 257] width 209 height 34
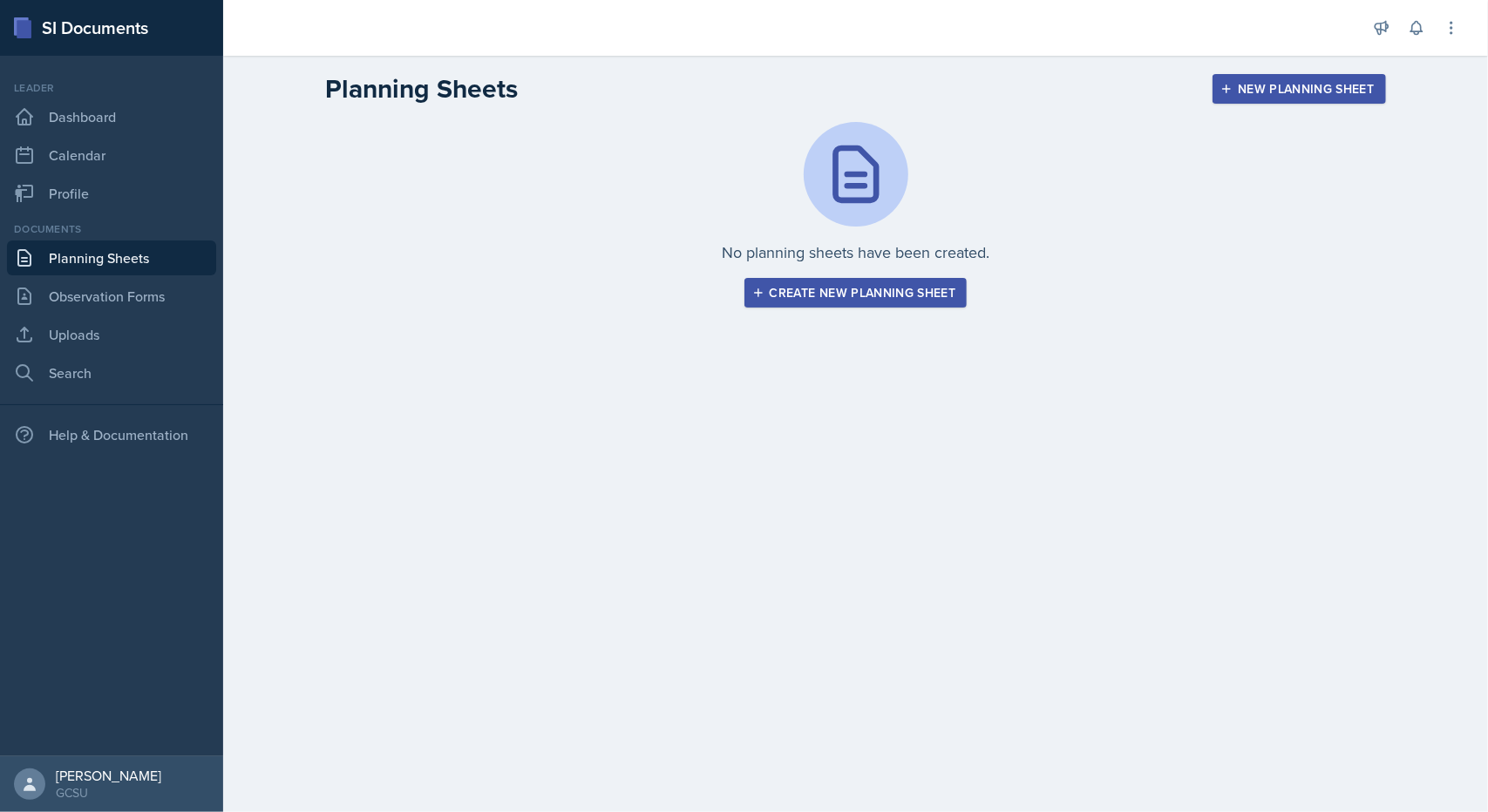
click at [1278, 95] on div "New Planning Sheet" at bounding box center [1299, 89] width 150 height 14
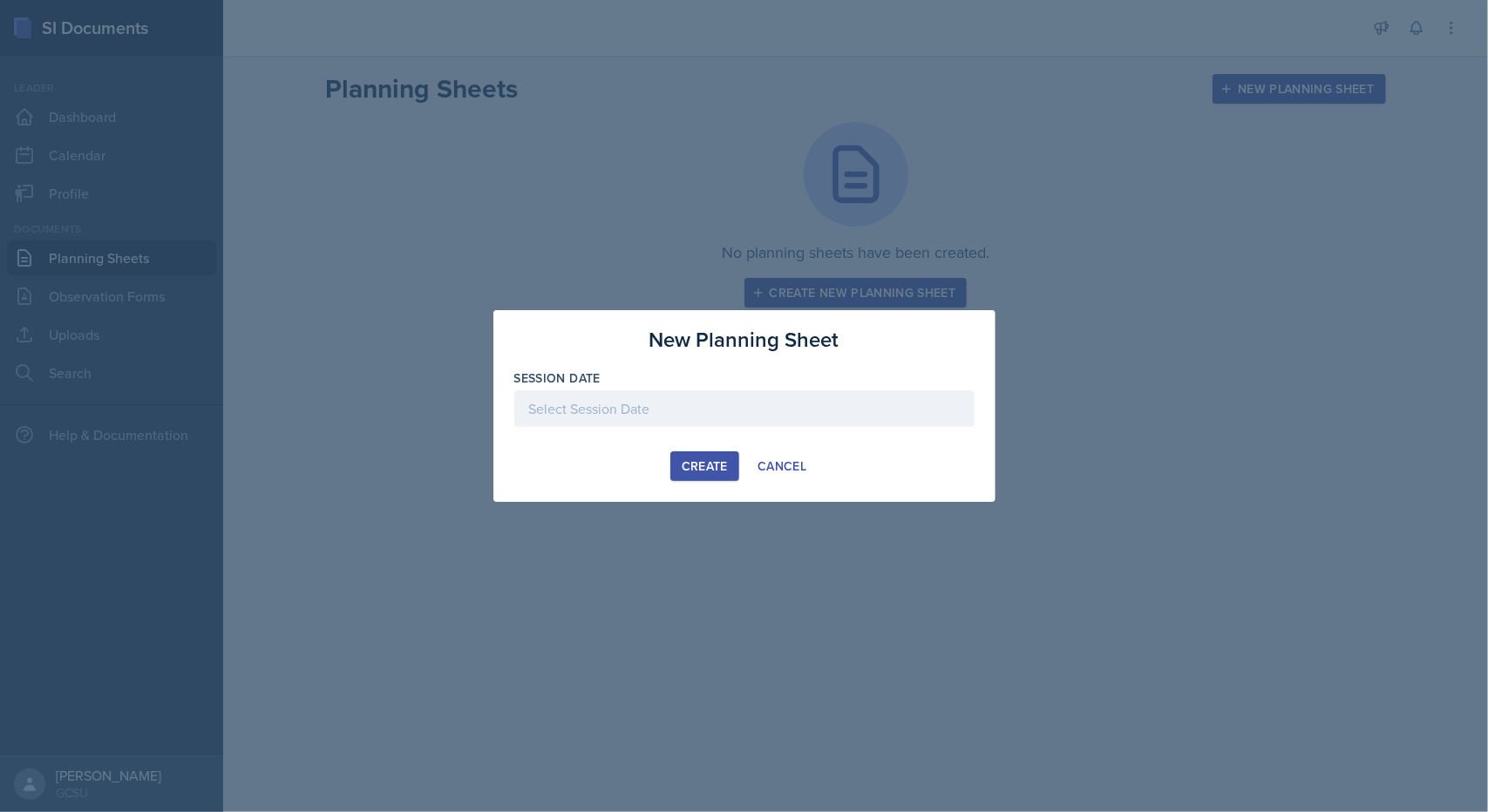
click at [710, 412] on div at bounding box center [744, 408] width 460 height 36
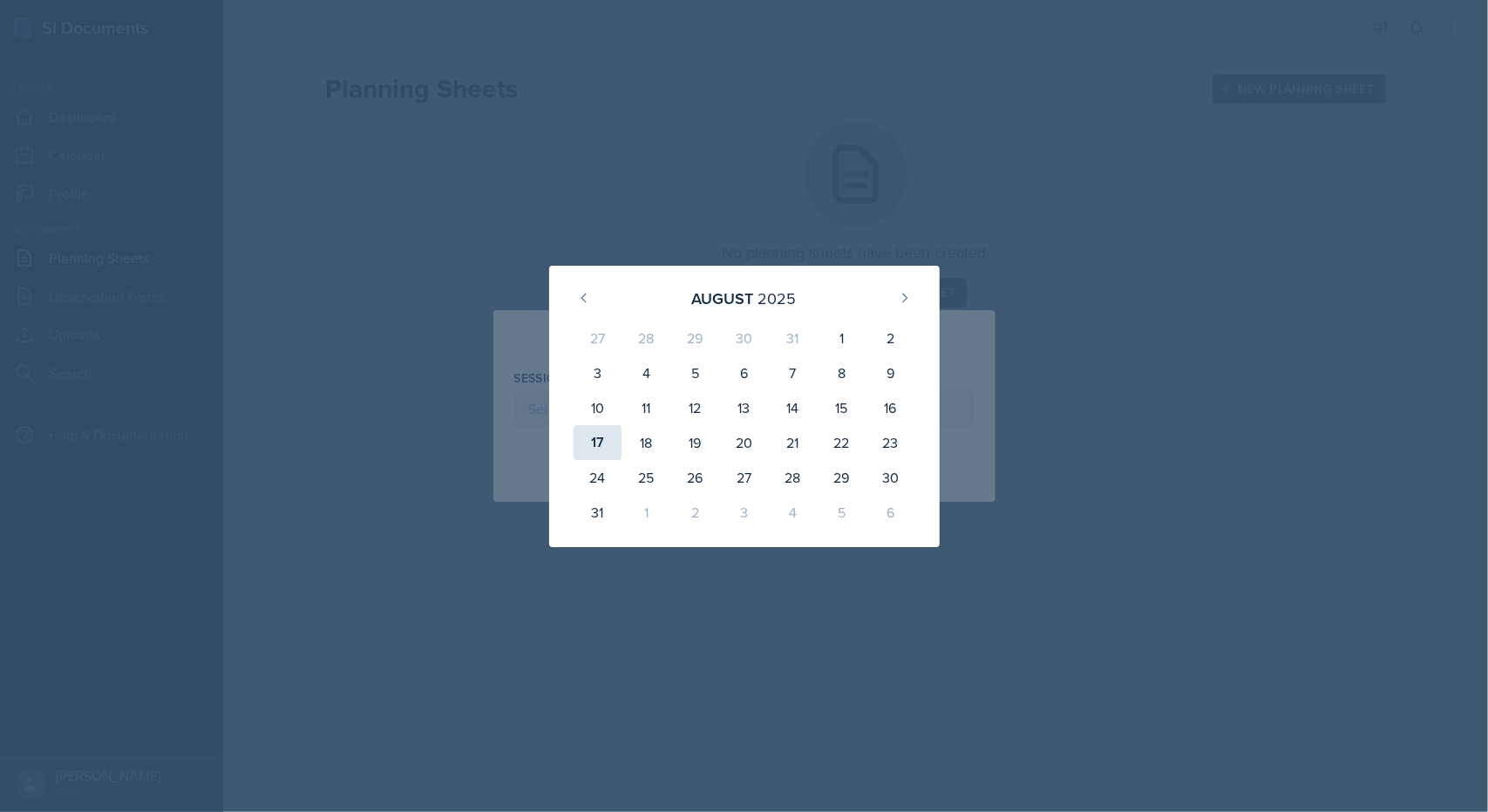
click at [593, 438] on div "17" at bounding box center [598, 442] width 49 height 34
type input "August 17th, 2025"
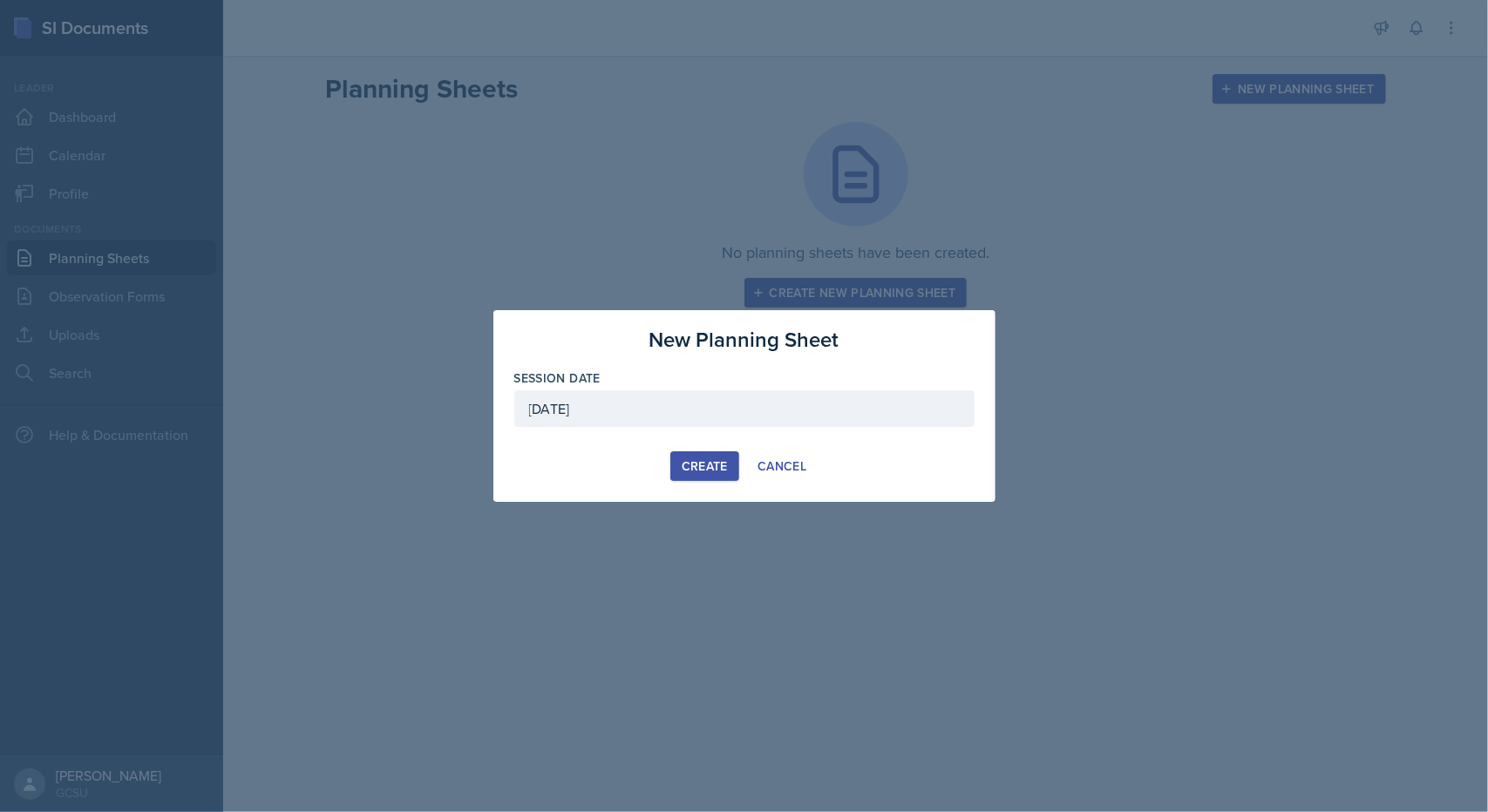
click at [707, 471] on div "Create" at bounding box center [705, 466] width 46 height 14
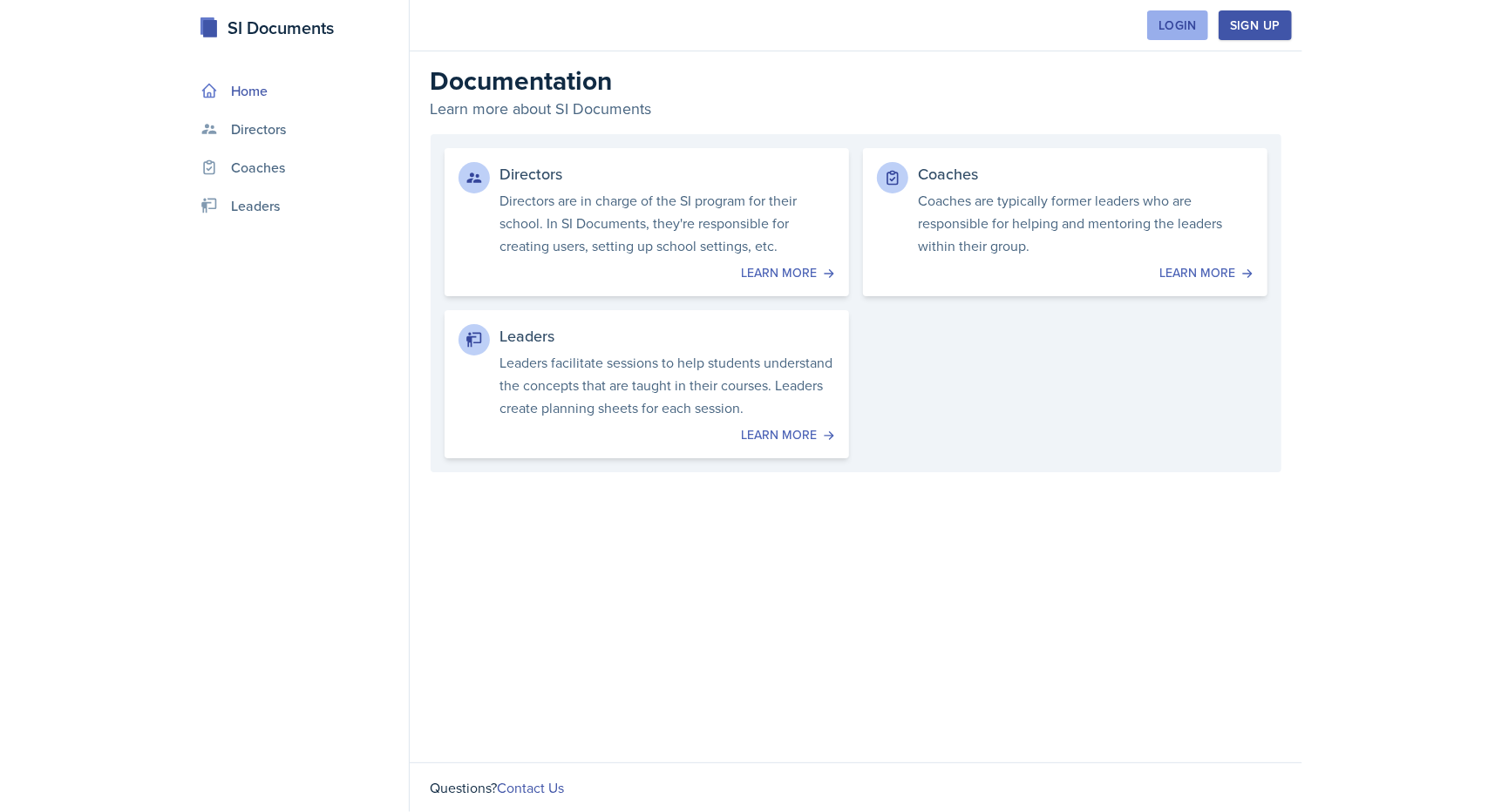
click at [1184, 32] on div "Login" at bounding box center [1178, 26] width 38 height 14
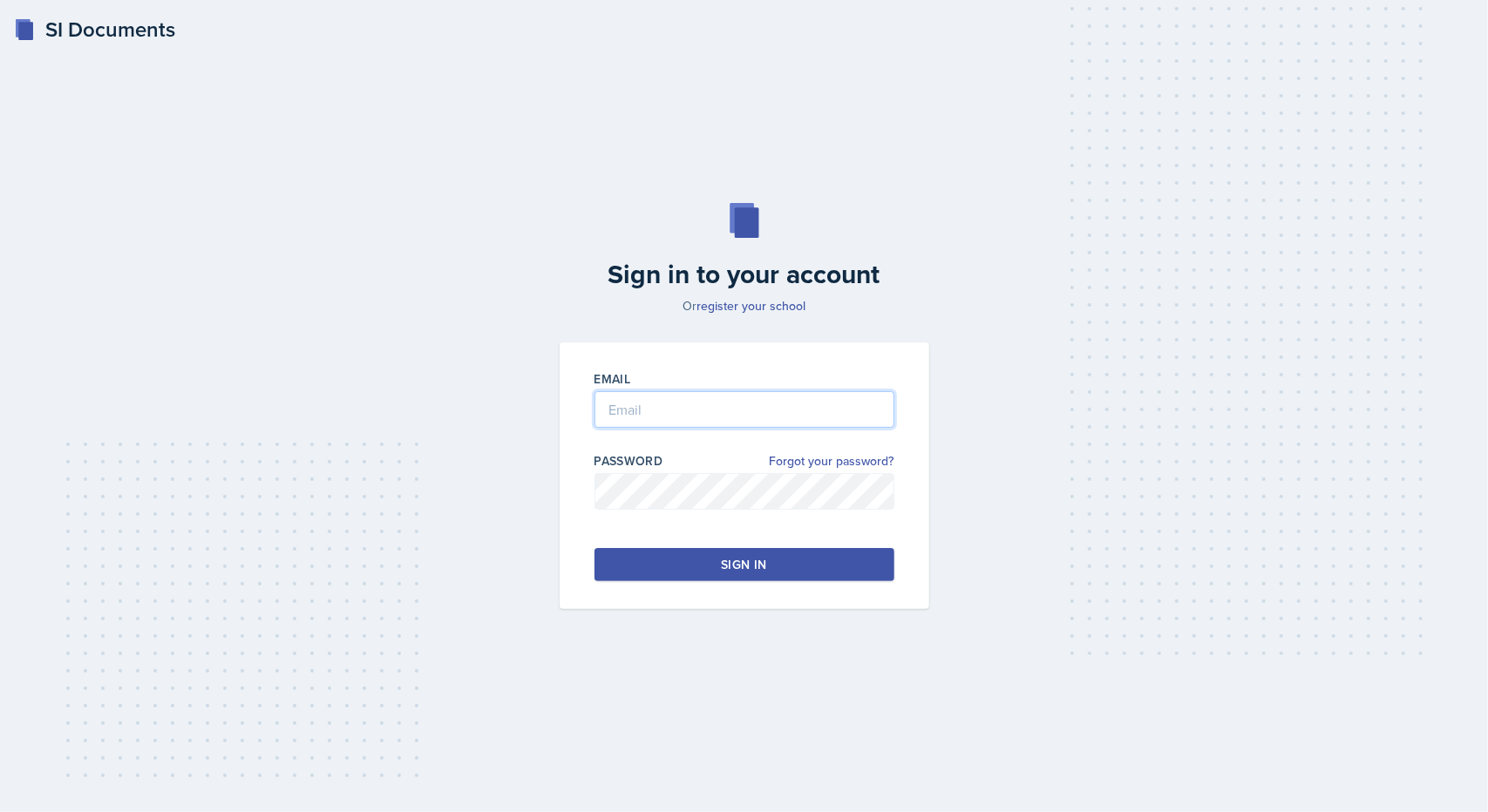
type input "[PERSON_NAME]"
click at [710, 422] on input "[PERSON_NAME]" at bounding box center [744, 409] width 300 height 36
click at [640, 430] on div at bounding box center [744, 437] width 300 height 18
